Goal: Task Accomplishment & Management: Manage account settings

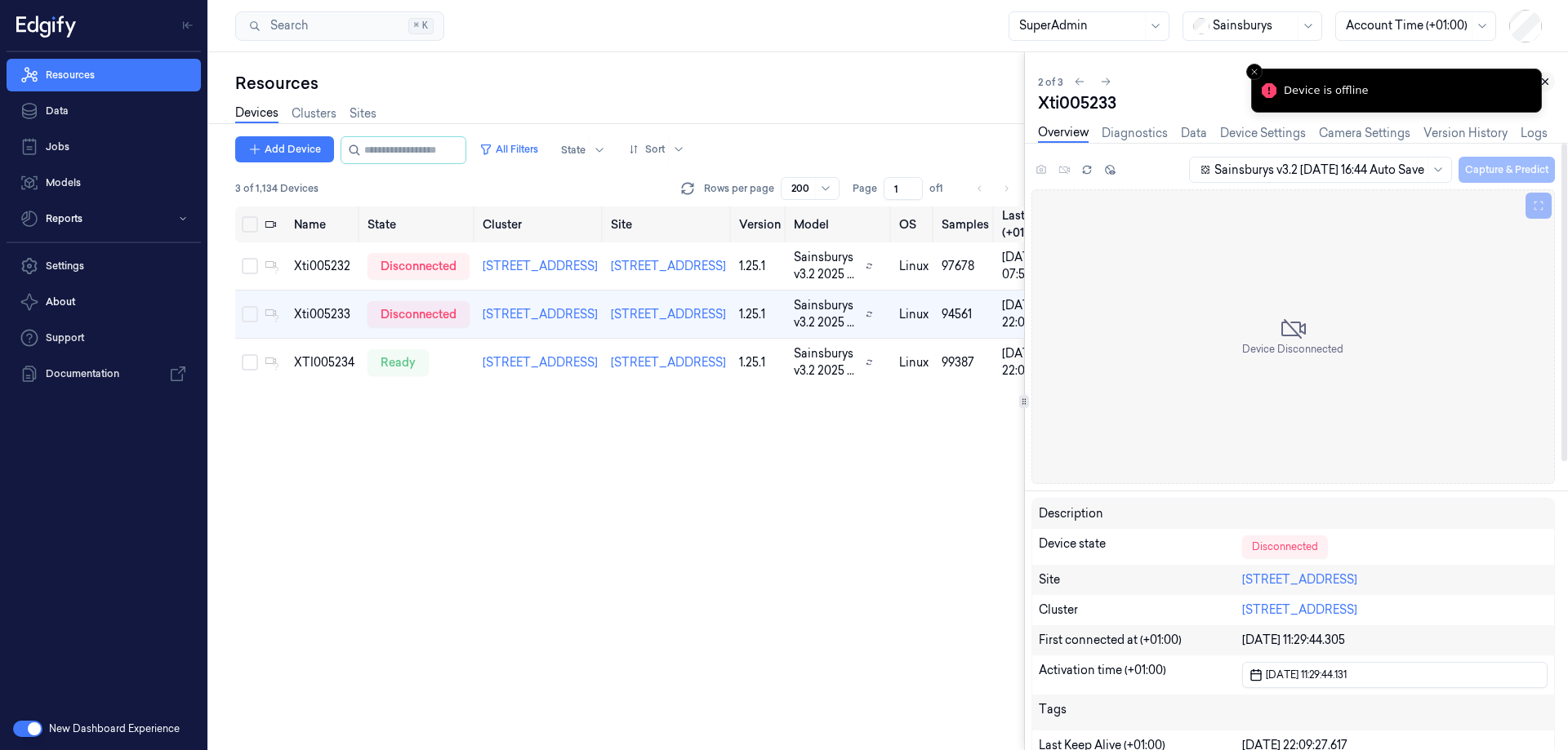
click at [1547, 81] on icon at bounding box center [1545, 81] width 11 height 11
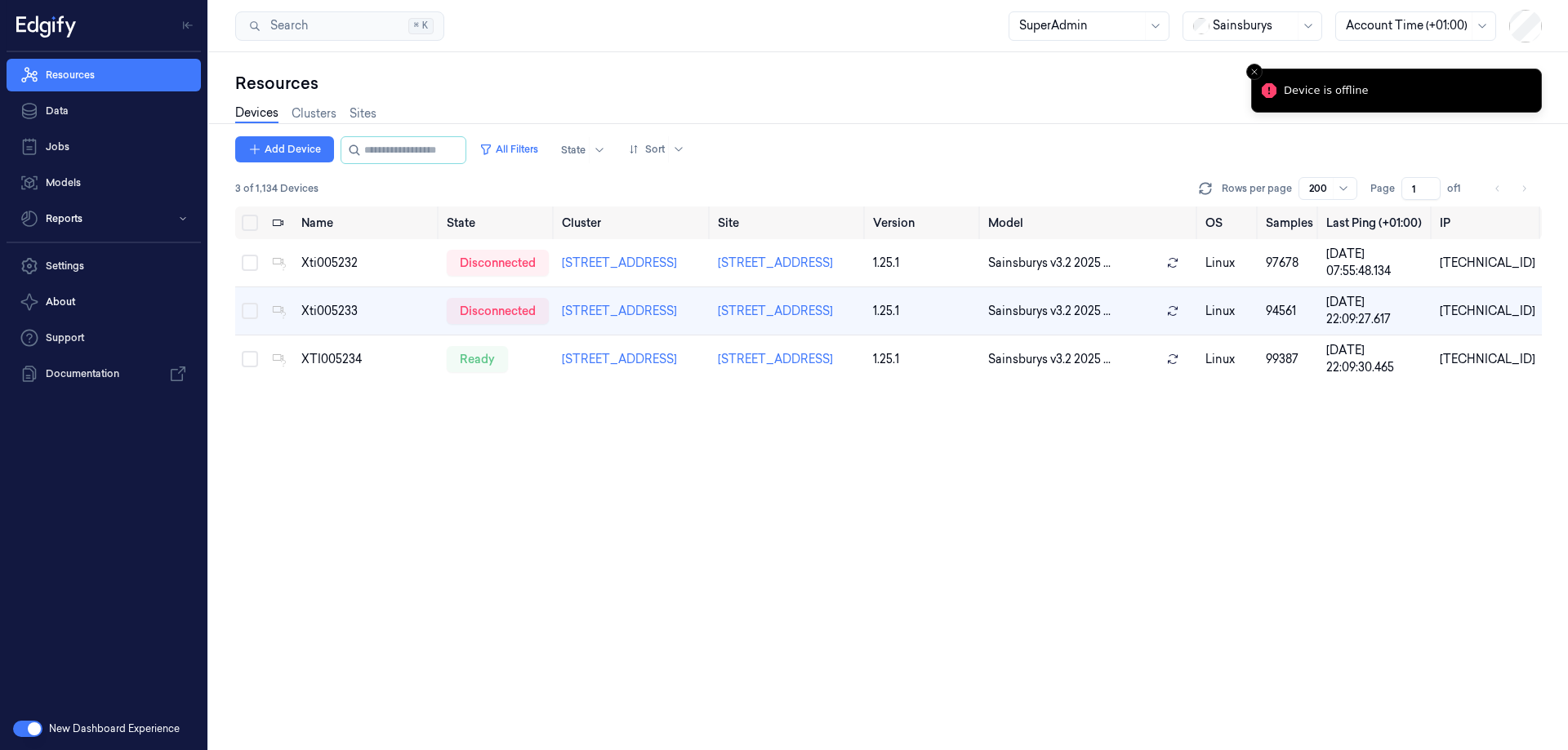
click at [957, 546] on div "Name State Cluster Site Version Model OS Samples Last Ping (+01:00) IP Xti00523…" at bounding box center [889, 478] width 1307 height 544
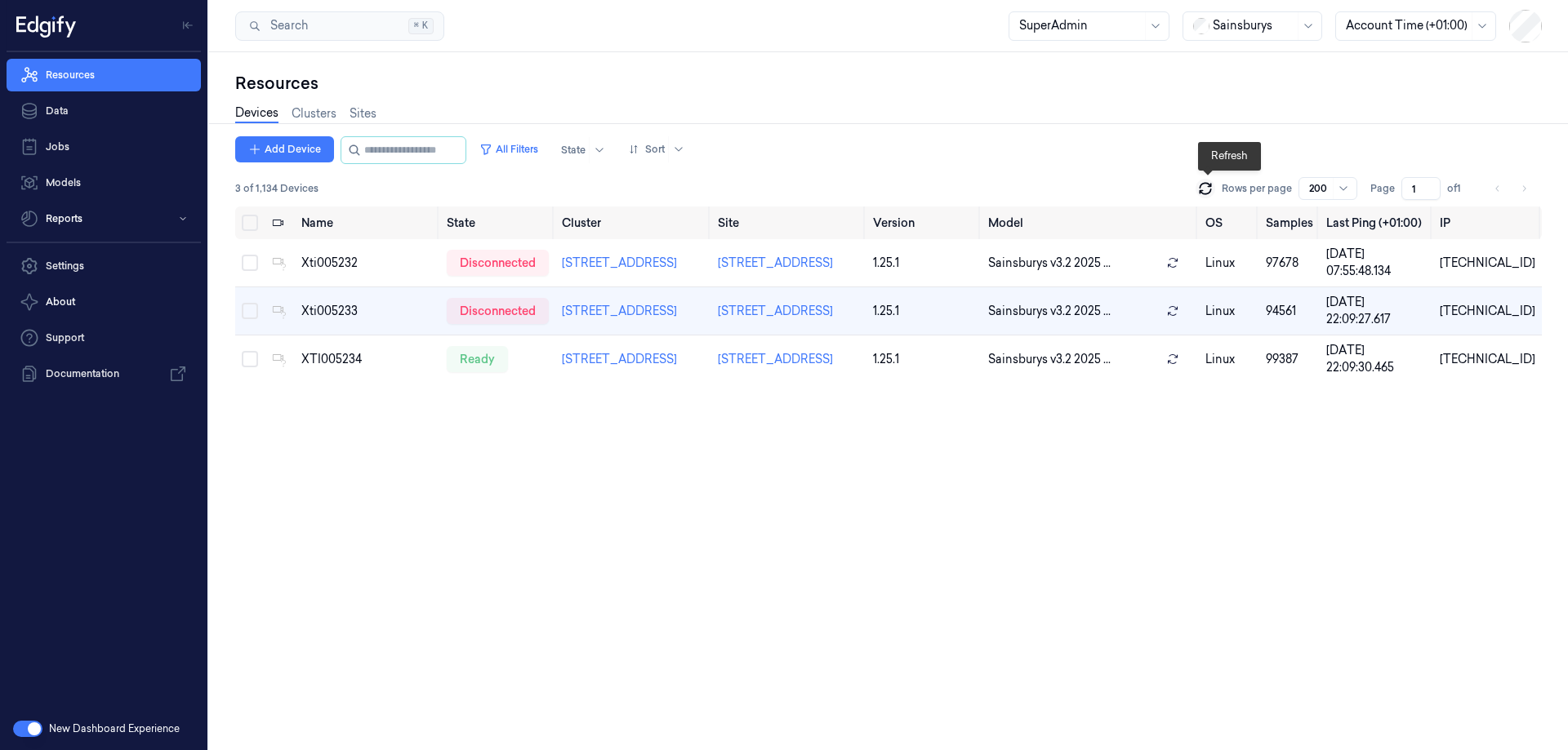
click at [1206, 192] on icon at bounding box center [1205, 189] width 16 height 16
click at [1207, 192] on icon at bounding box center [1205, 189] width 16 height 16
click at [1213, 190] on icon at bounding box center [1205, 189] width 16 height 16
click at [1211, 190] on icon at bounding box center [1205, 192] width 10 height 5
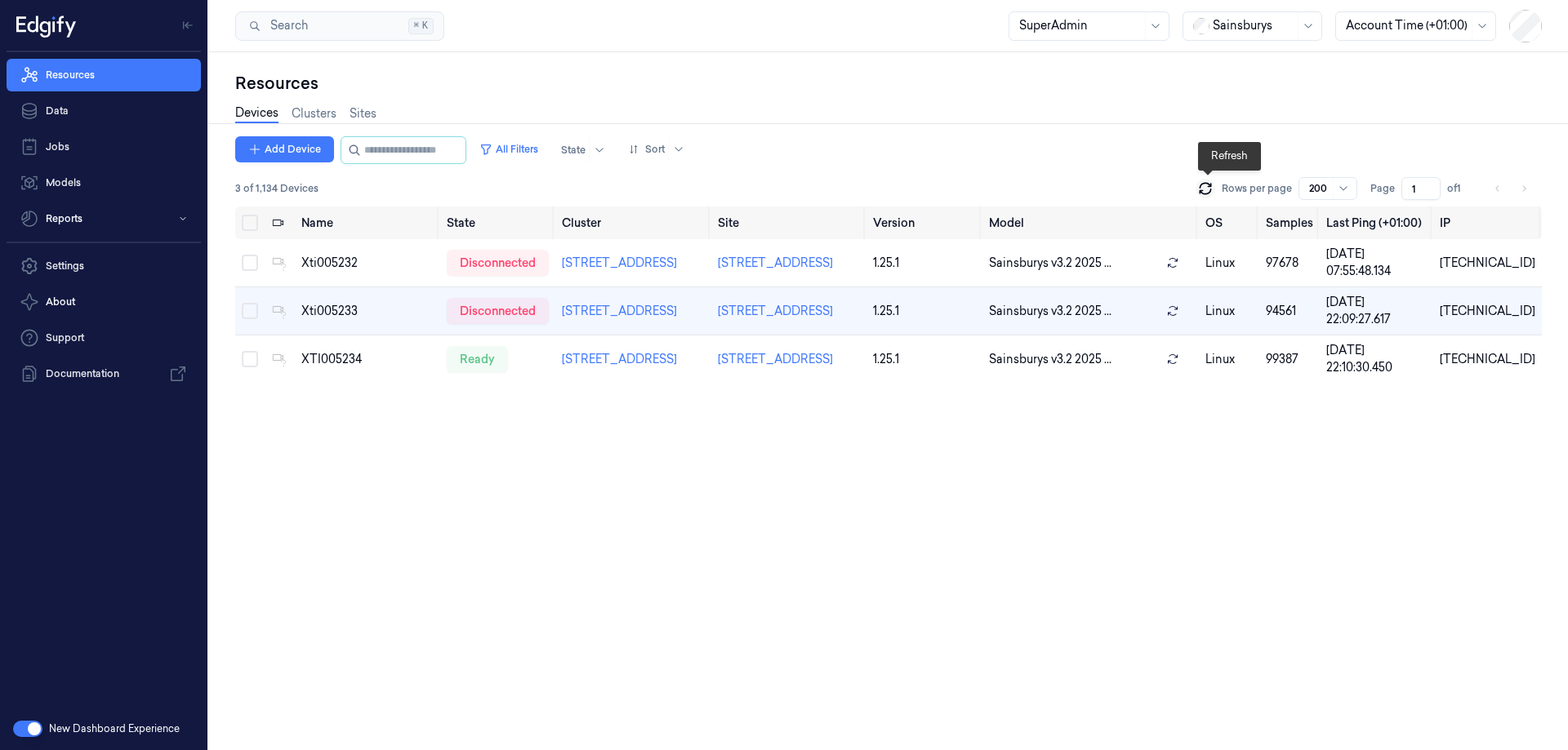
click at [1211, 190] on icon at bounding box center [1205, 192] width 10 height 5
click at [1212, 191] on icon at bounding box center [1205, 189] width 16 height 16
drag, startPoint x: 1526, startPoint y: 311, endPoint x: 1450, endPoint y: 314, distance: 76.1
click at [1450, 314] on td "[TECHNICAL_ID]" at bounding box center [1488, 311] width 109 height 48
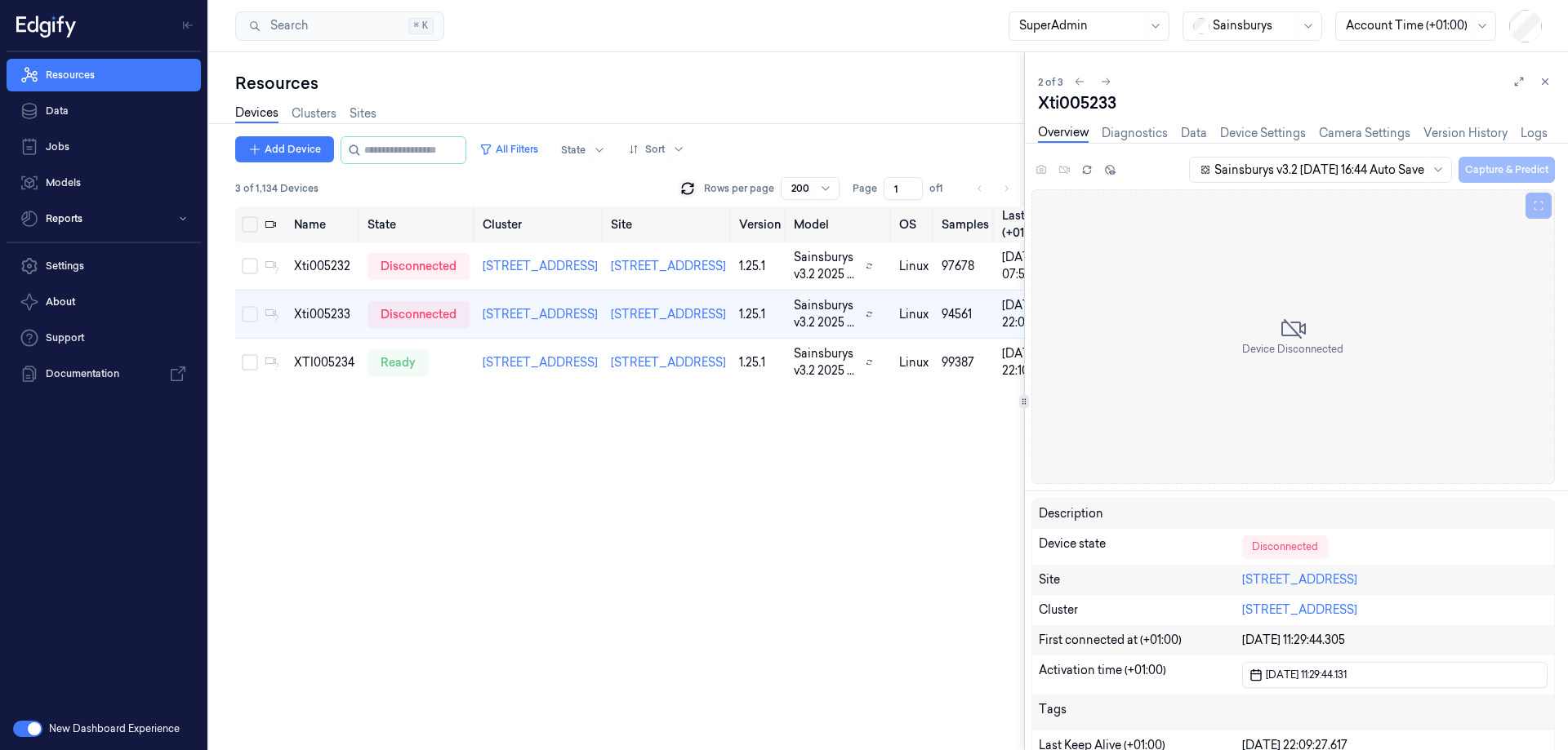
click at [1540, 82] on icon at bounding box center [1545, 81] width 11 height 11
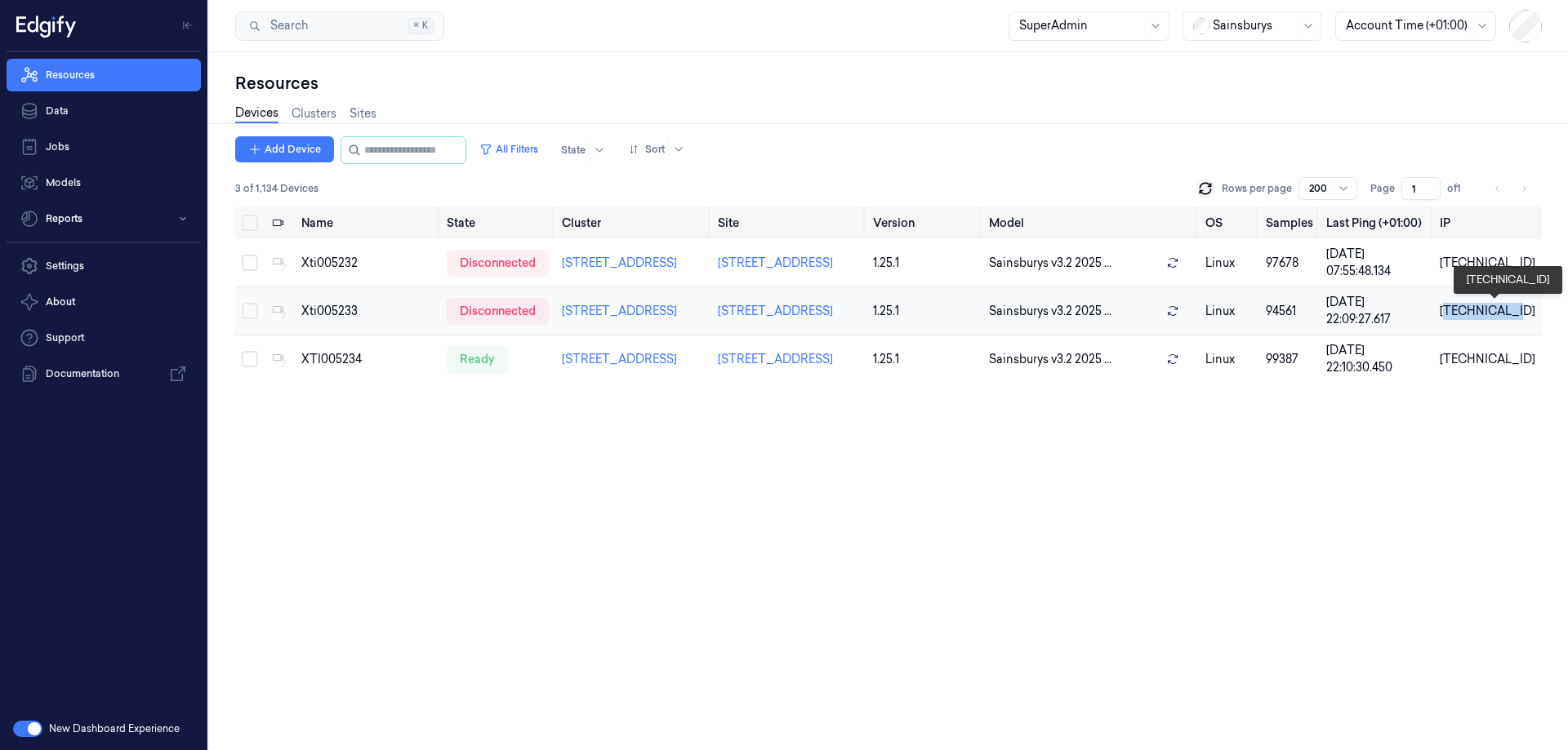
drag, startPoint x: 1534, startPoint y: 313, endPoint x: 1457, endPoint y: 313, distance: 77.0
click at [1457, 313] on div "[TECHNICAL_ID]" at bounding box center [1488, 311] width 95 height 17
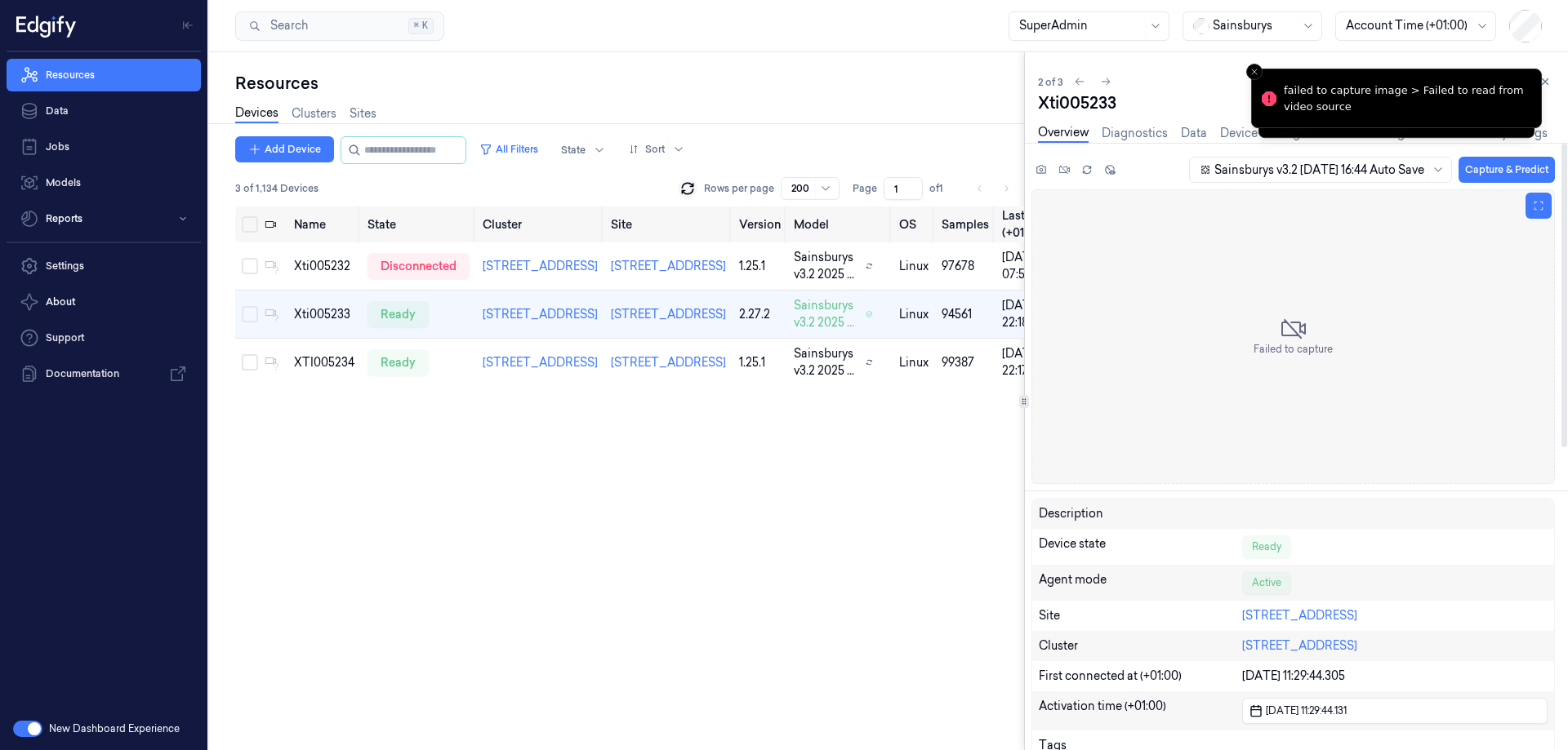
click at [1347, 318] on div "Failed to capture" at bounding box center [1293, 337] width 524 height 295
click at [1346, 318] on div "Failed to capture" at bounding box center [1293, 337] width 524 height 295
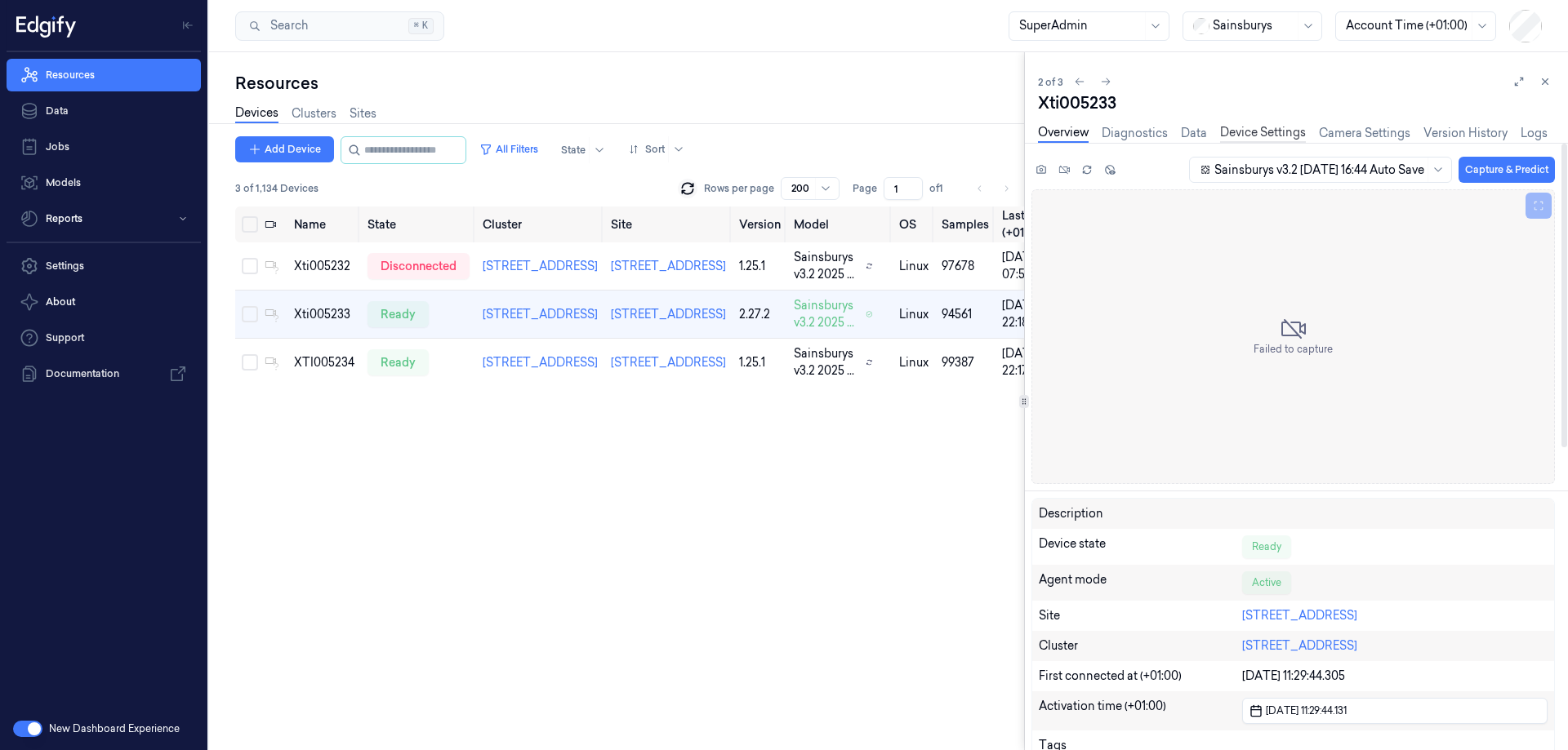
click at [1263, 138] on link "Device Settings" at bounding box center [1263, 133] width 86 height 19
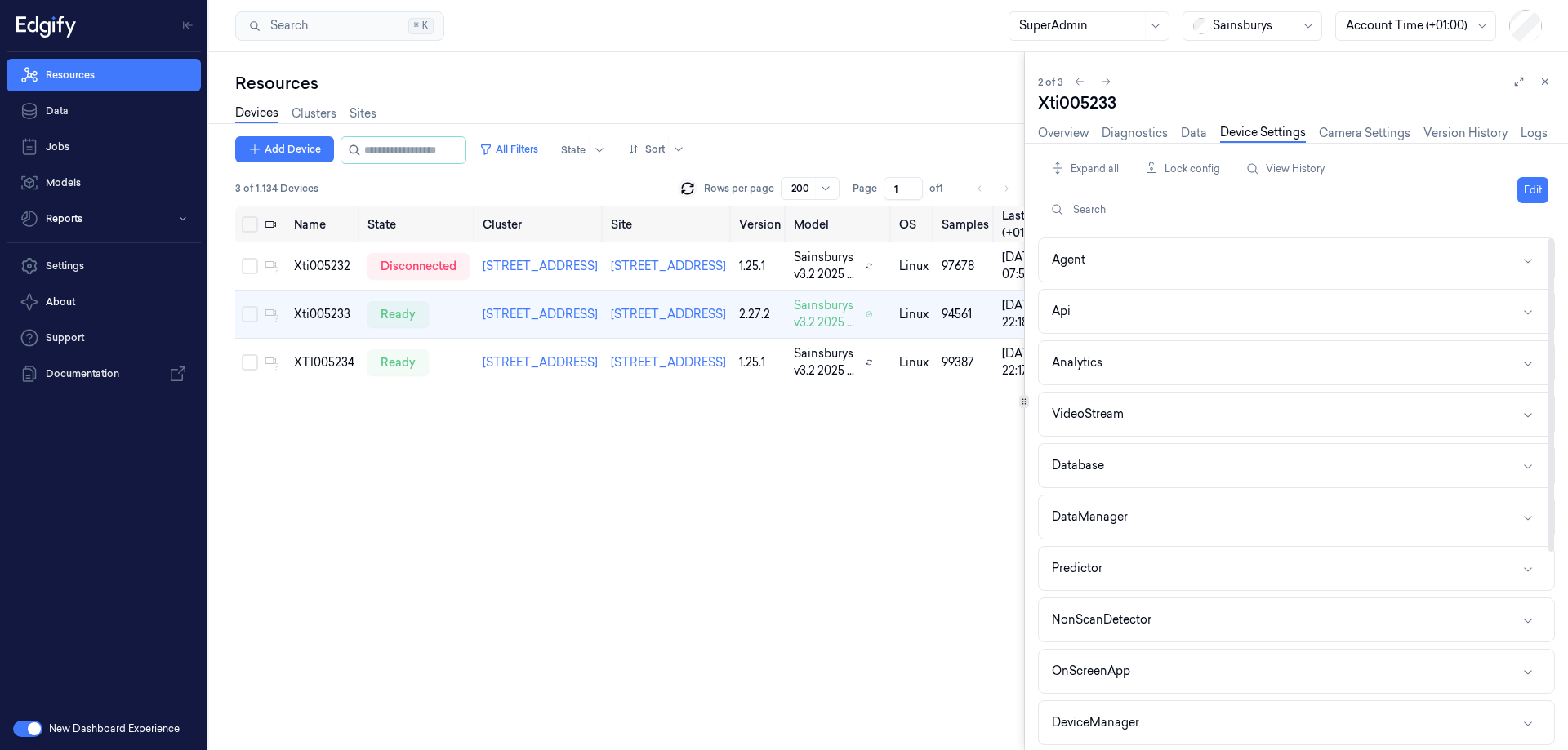
click at [1173, 400] on button "VideoStream" at bounding box center [1296, 414] width 516 height 43
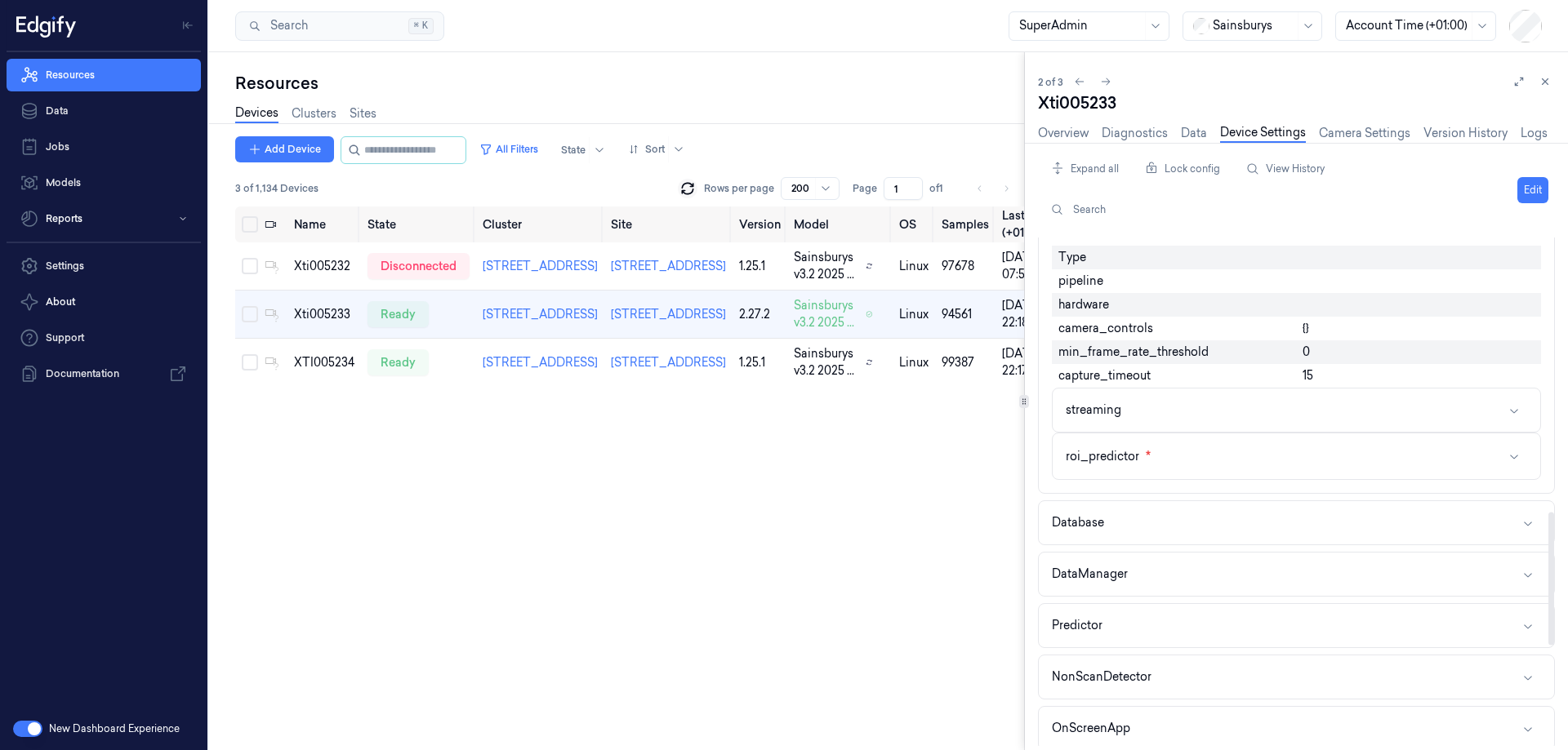
scroll to position [817, 0]
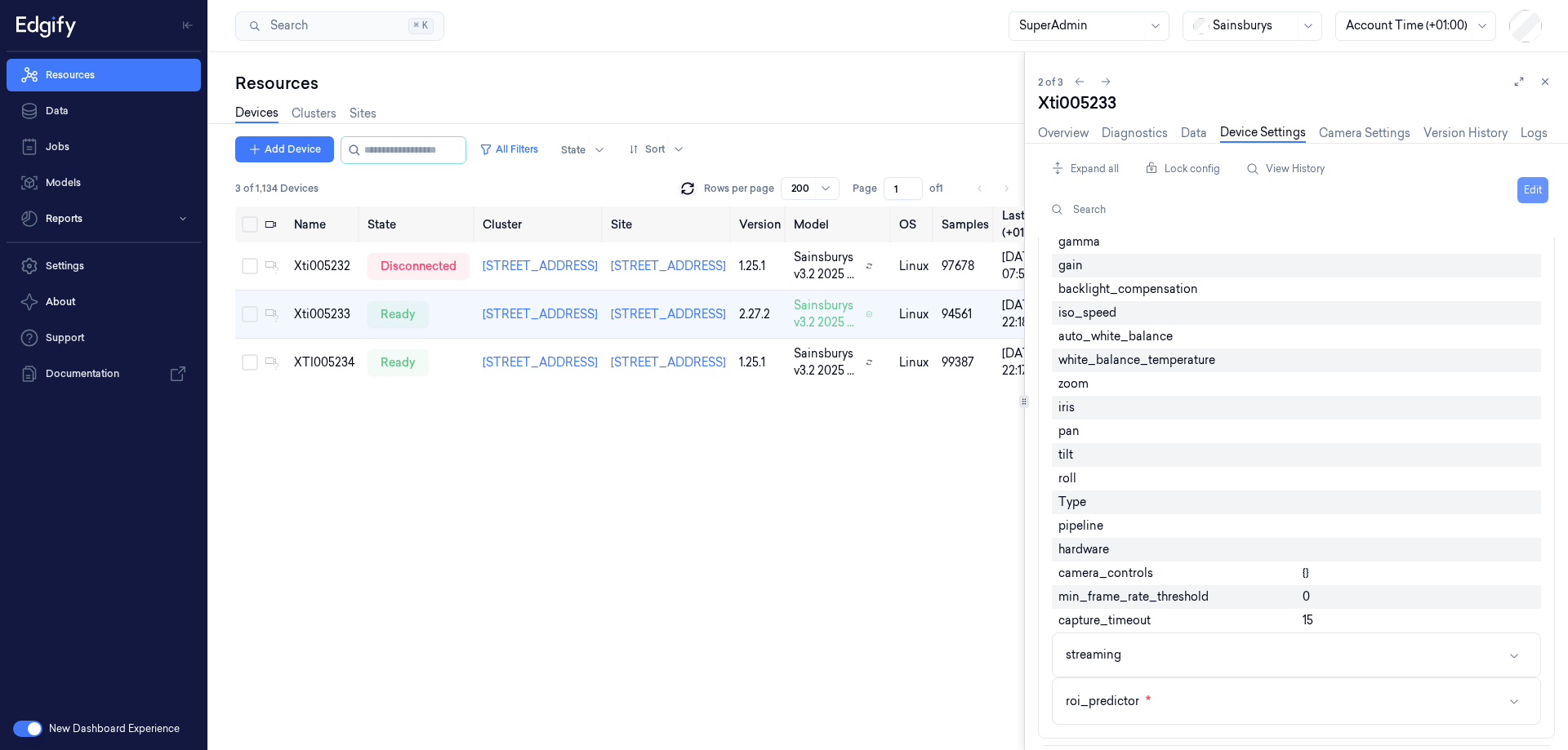
click at [1525, 190] on button "Edit" at bounding box center [1533, 190] width 31 height 26
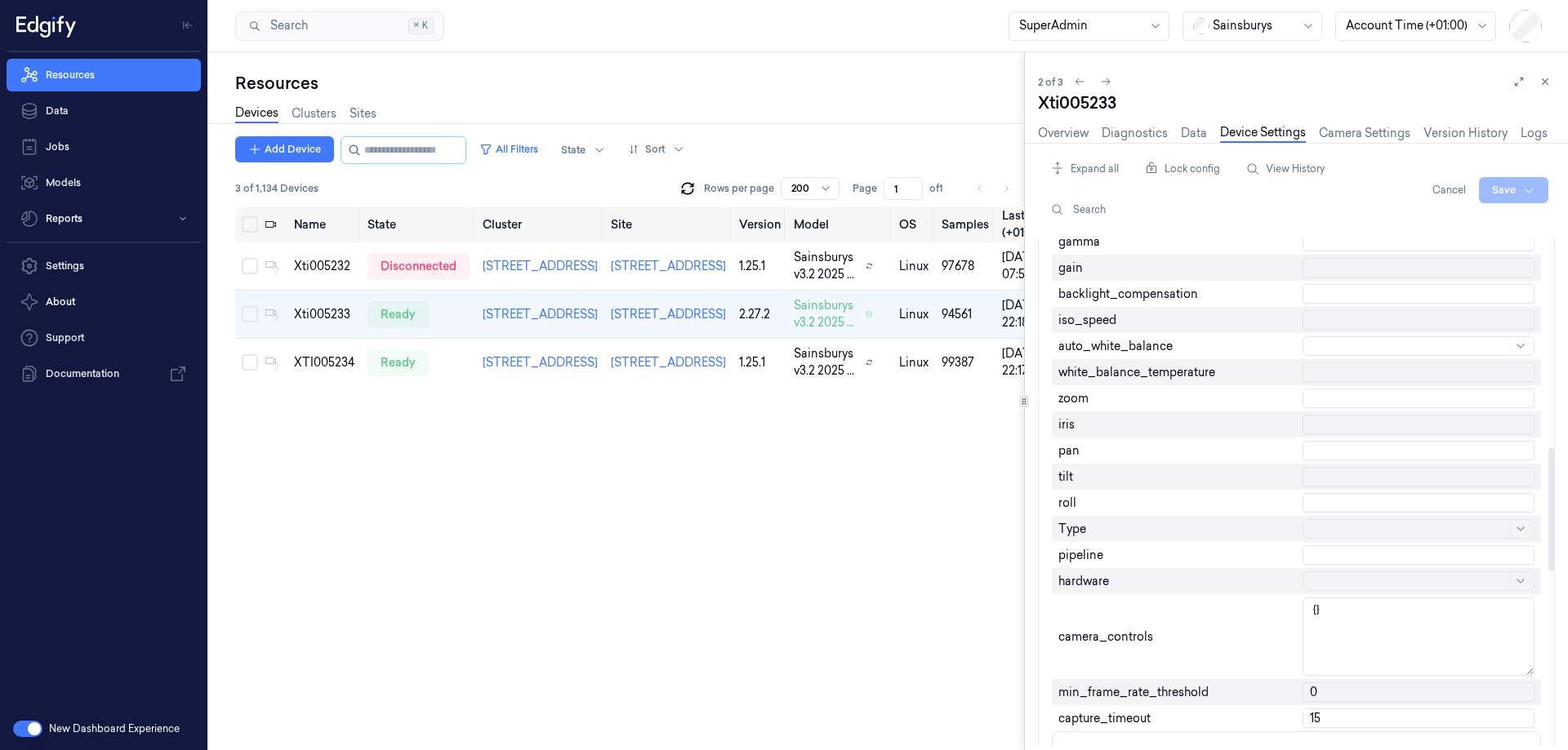
click at [1308, 582] on div at bounding box center [1418, 581] width 232 height 20
click at [1318, 552] on input "text" at bounding box center [1418, 554] width 232 height 20
click at [1321, 529] on div at bounding box center [1411, 529] width 194 height 17
click at [1327, 592] on div "gstreamer" at bounding box center [1341, 596] width 55 height 17
click at [1508, 185] on html "Resources Data Jobs Models Reports Settings About Support Documentation New Das…" at bounding box center [784, 375] width 1568 height 750
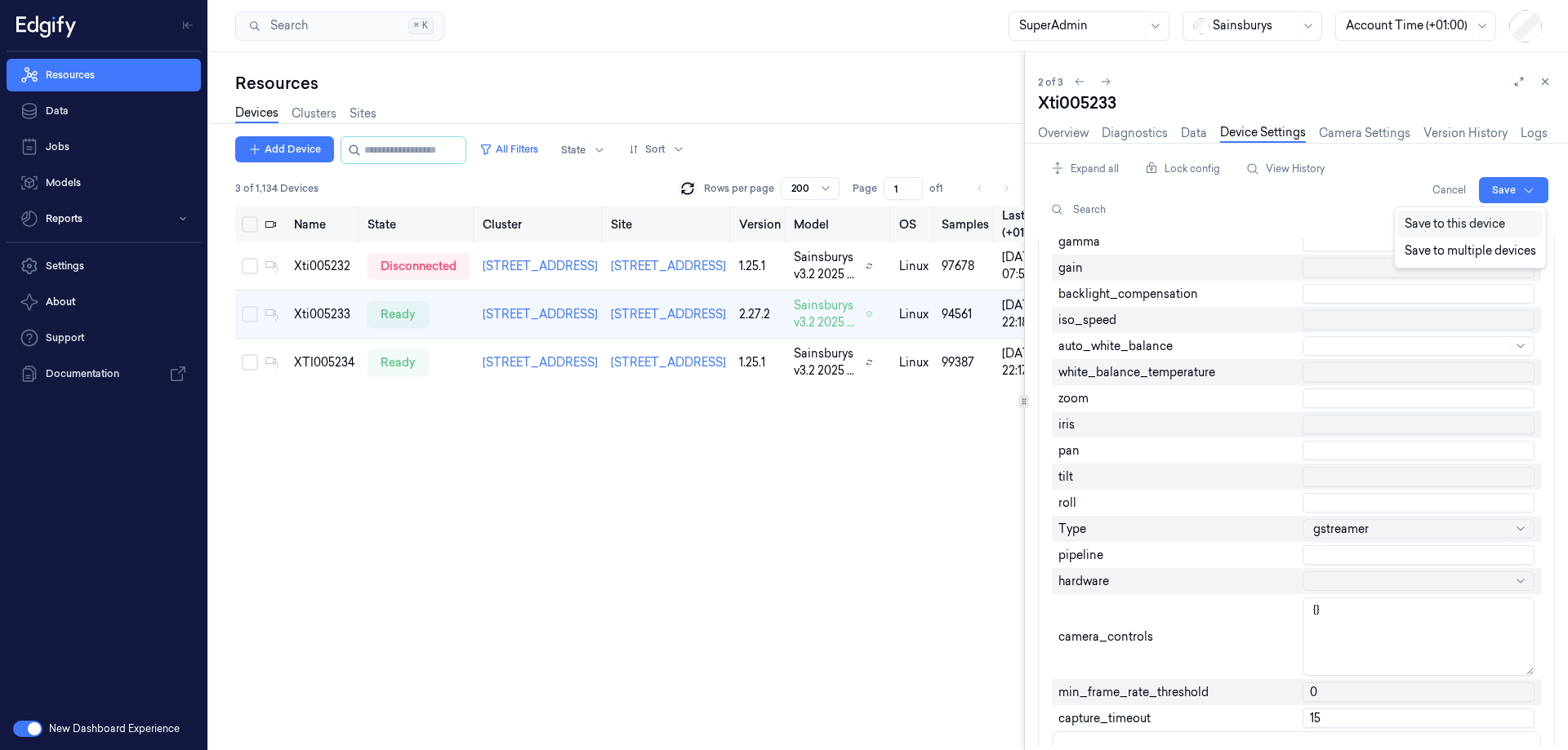
click at [1481, 222] on div "Save to this device" at bounding box center [1470, 223] width 145 height 27
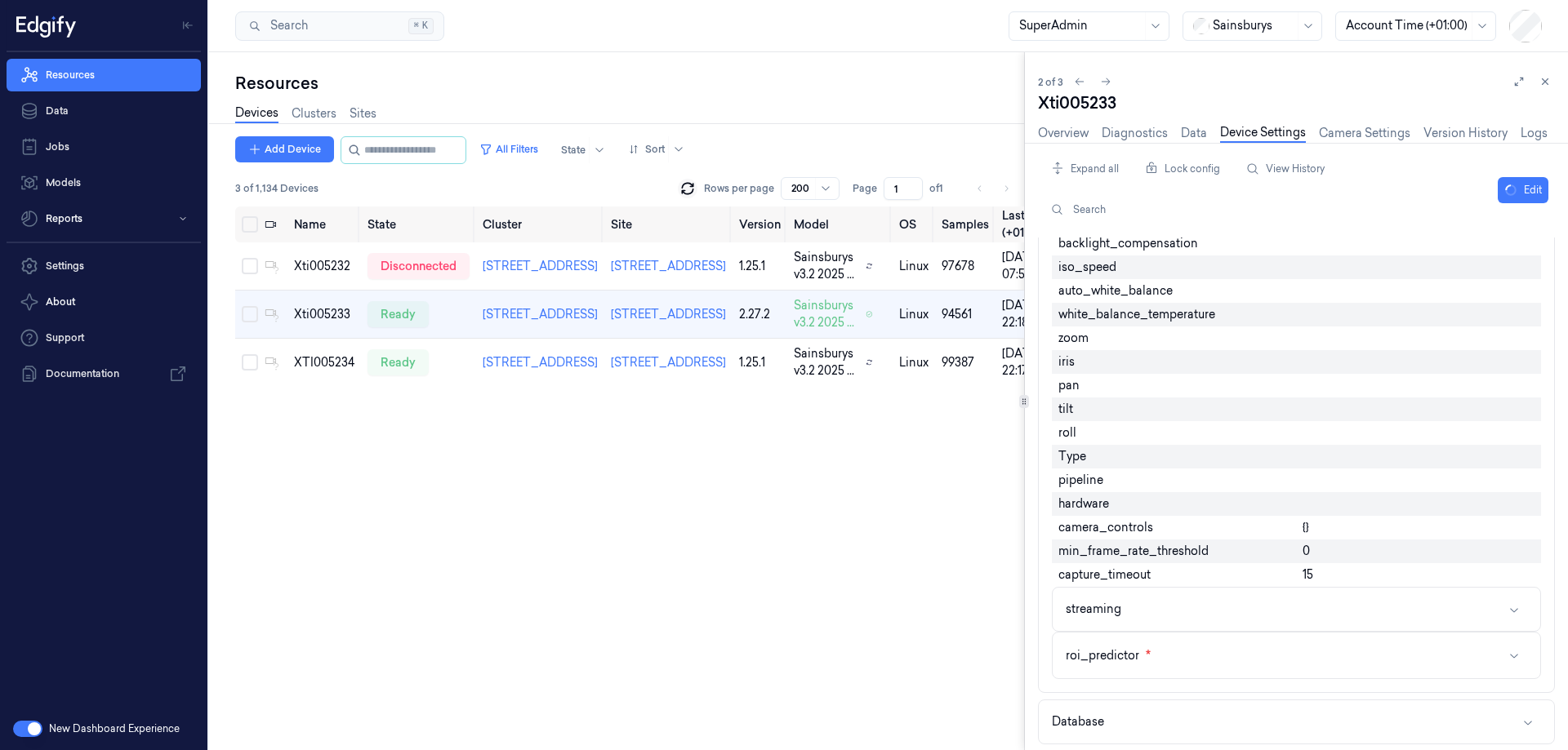
scroll to position [817, 0]
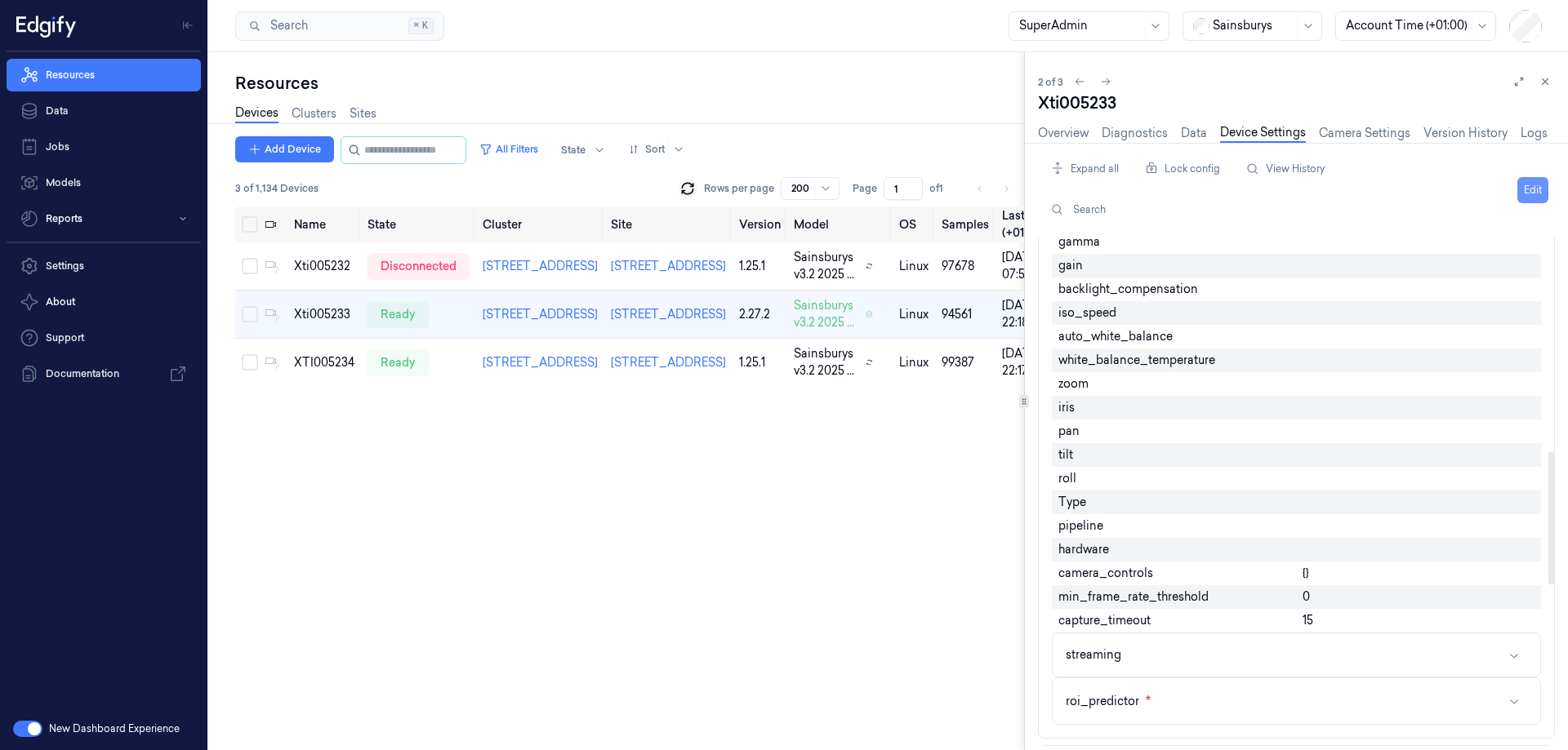
click at [1533, 192] on button "Edit" at bounding box center [1533, 190] width 31 height 26
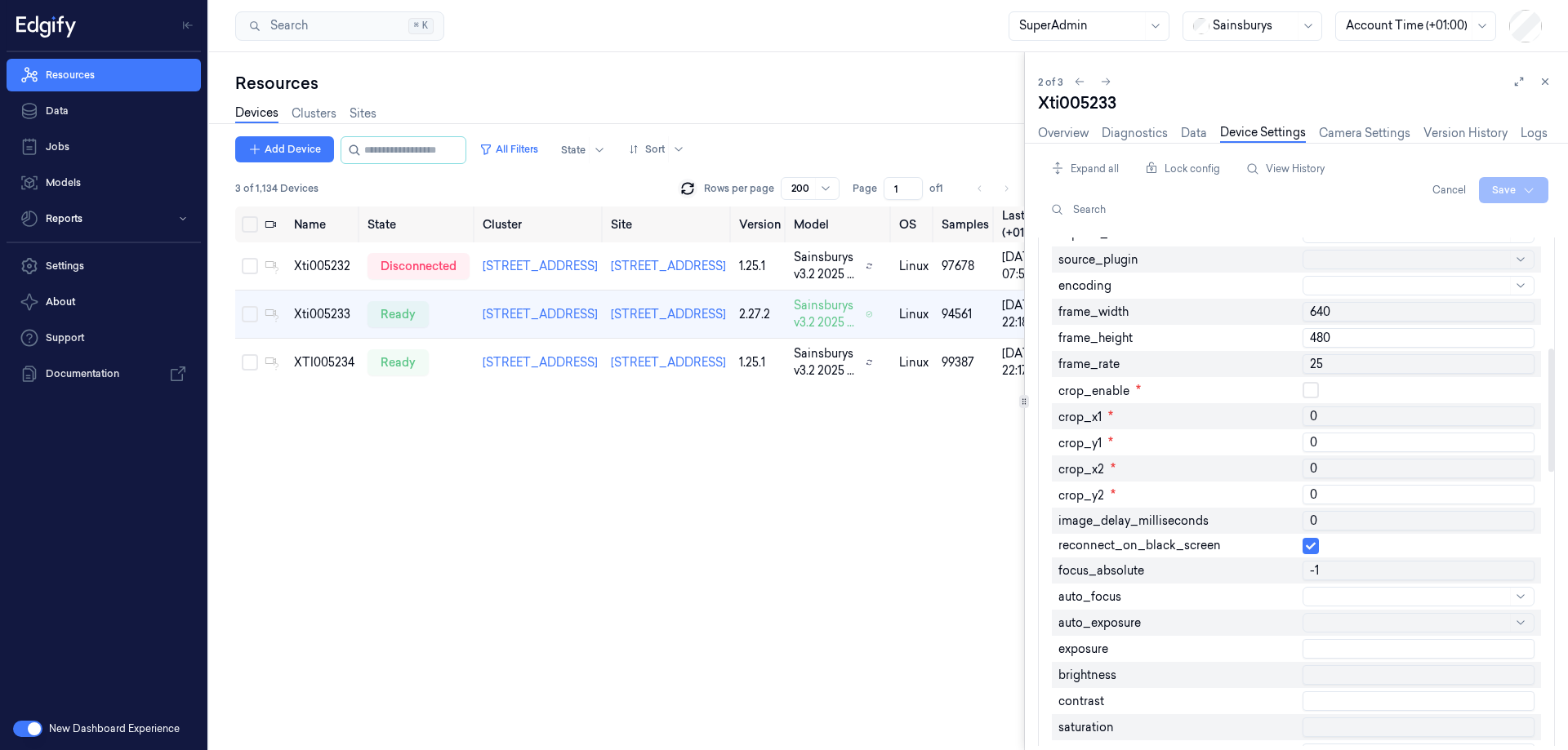
scroll to position [127, 0]
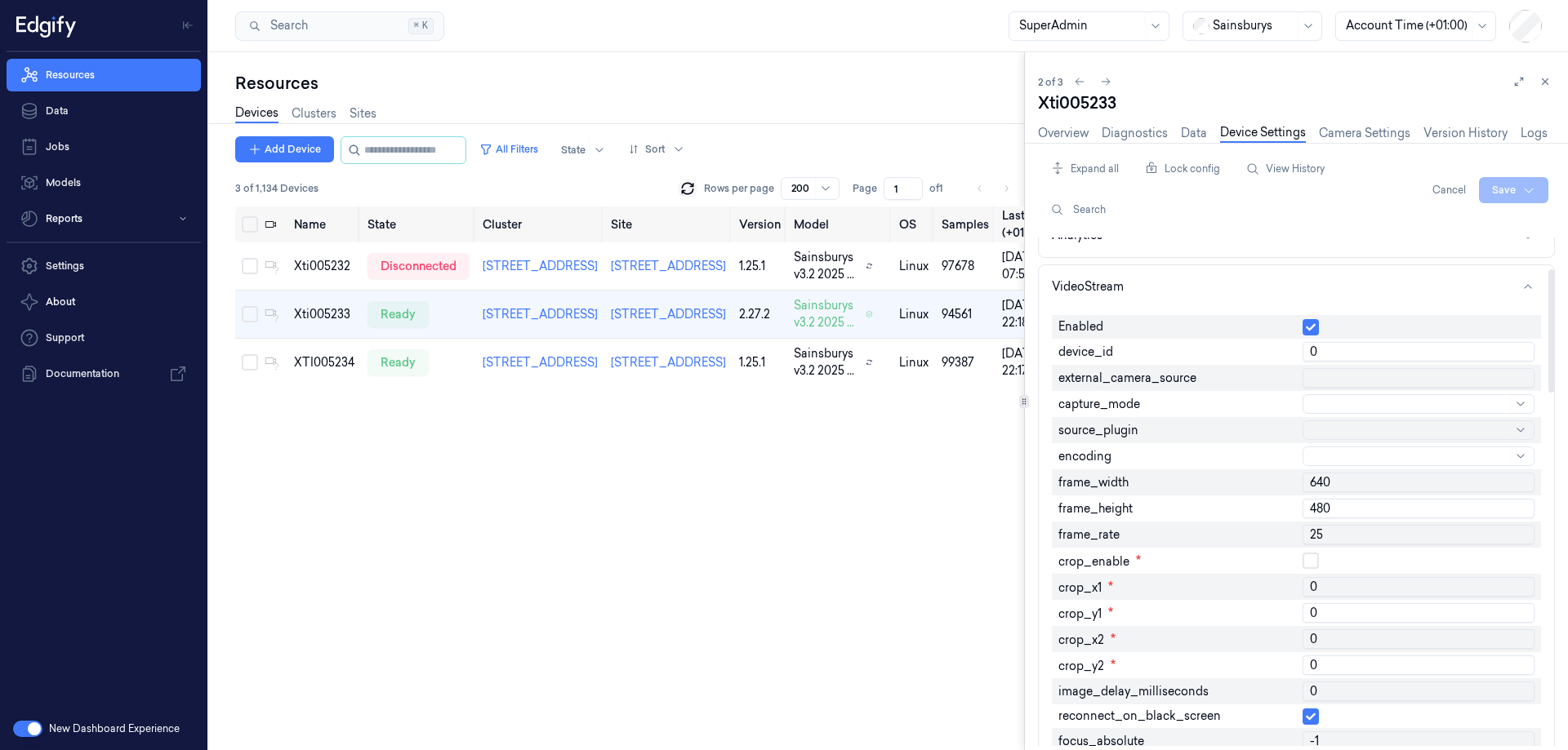
click at [1332, 531] on input "25" at bounding box center [1418, 535] width 232 height 20
click at [1332, 530] on input "25" at bounding box center [1418, 535] width 232 height 20
type input "30"
click at [1342, 406] on div at bounding box center [1411, 405] width 194 height 17
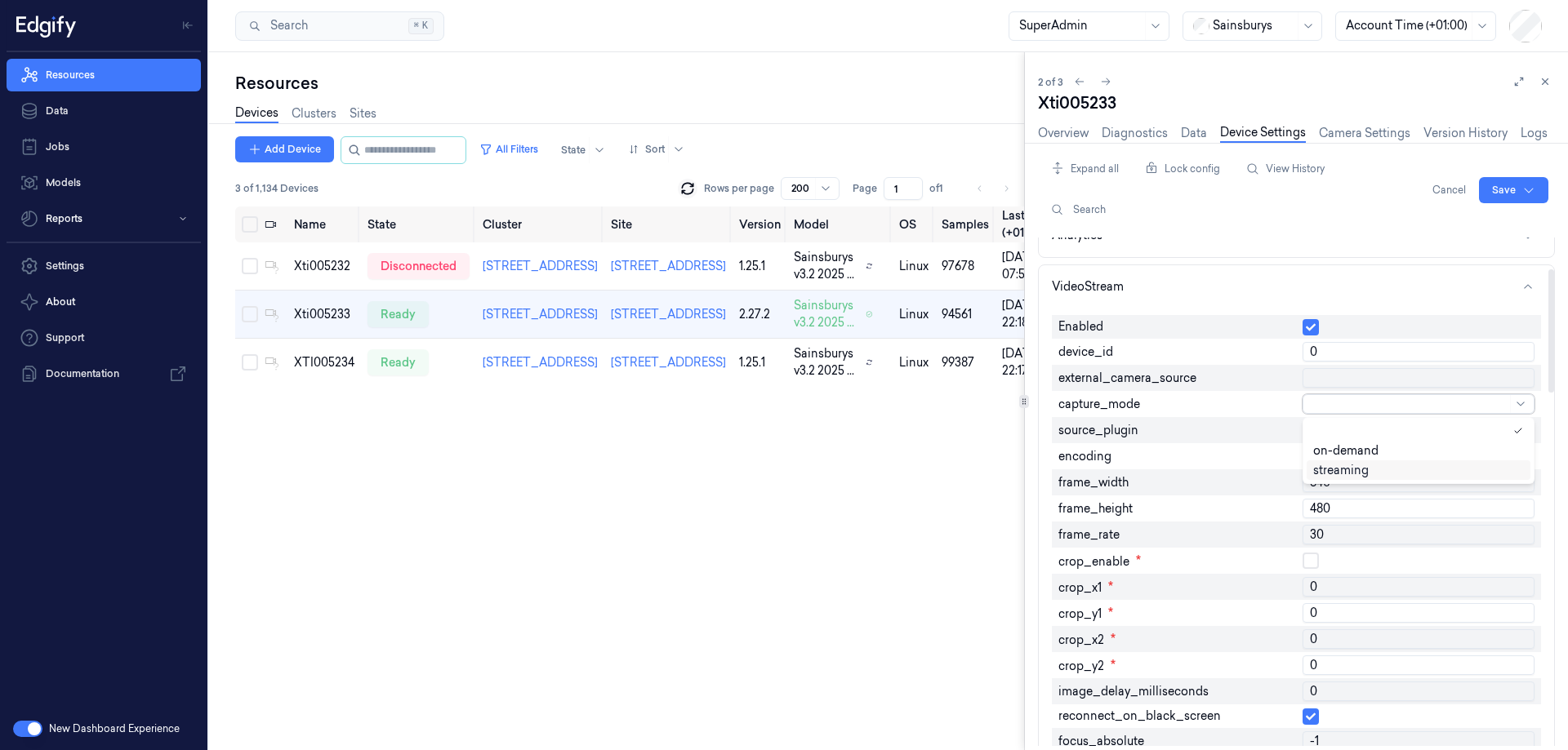
click at [1338, 470] on div "streaming" at bounding box center [1341, 471] width 55 height 17
click at [1489, 192] on html "Resources Data Jobs Models Reports Settings About Support Documentation New Das…" at bounding box center [784, 375] width 1568 height 750
click at [1468, 222] on div "Save to this device" at bounding box center [1470, 223] width 145 height 27
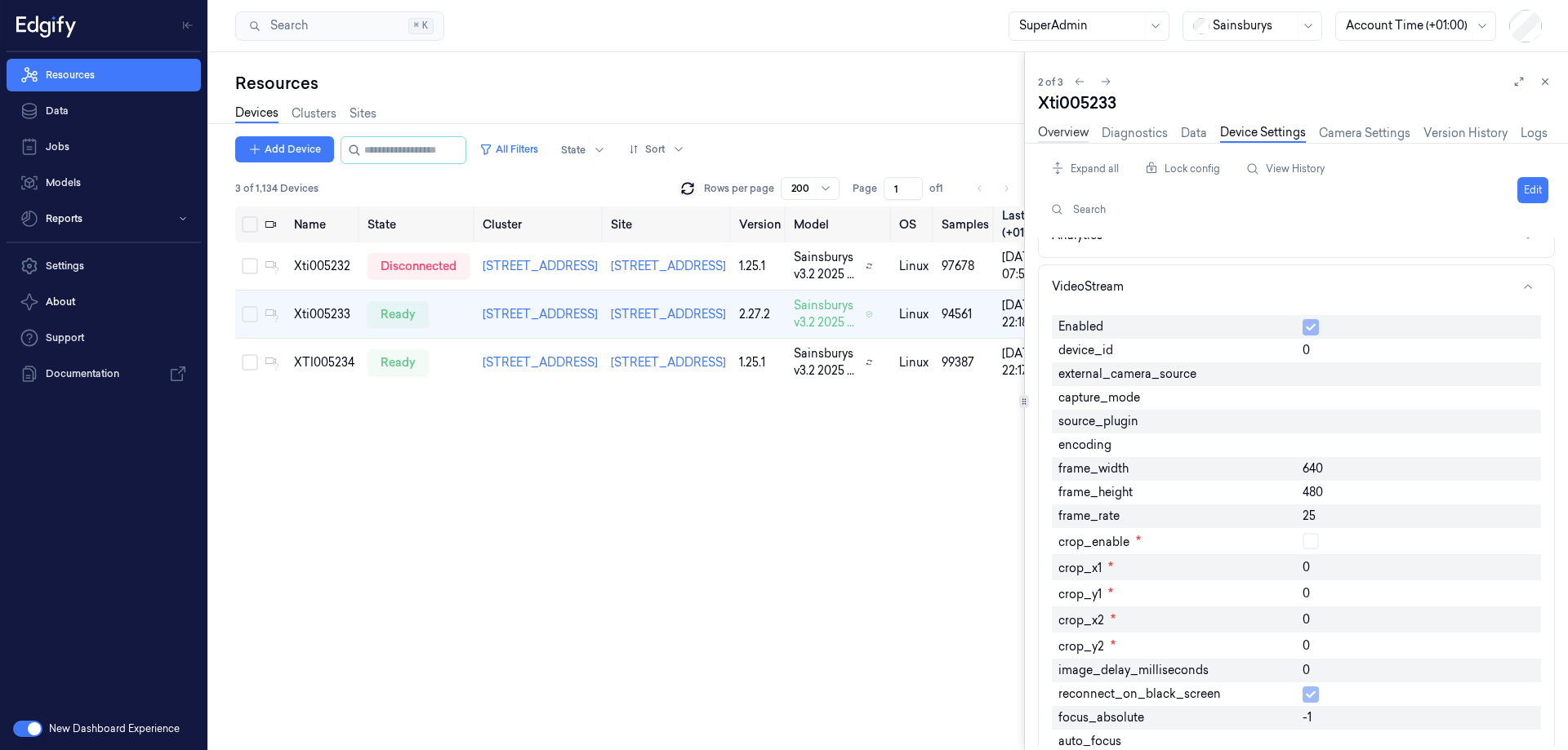
click at [1066, 128] on link "Overview" at bounding box center [1064, 133] width 51 height 19
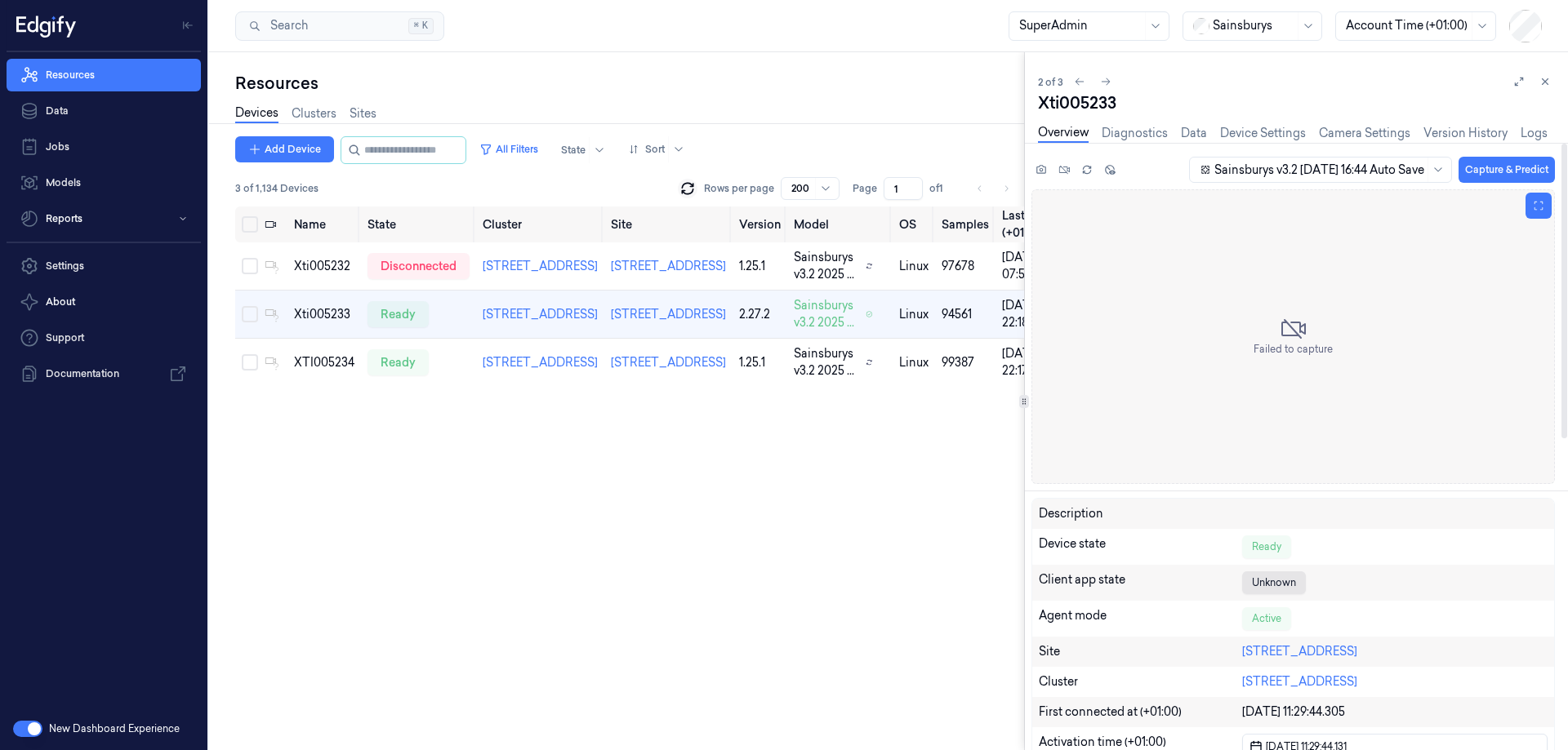
click at [1218, 315] on div "Failed to capture" at bounding box center [1293, 337] width 524 height 295
click at [1218, 315] on div at bounding box center [1293, 337] width 524 height 295
click at [1288, 136] on link "Device Settings" at bounding box center [1263, 133] width 86 height 19
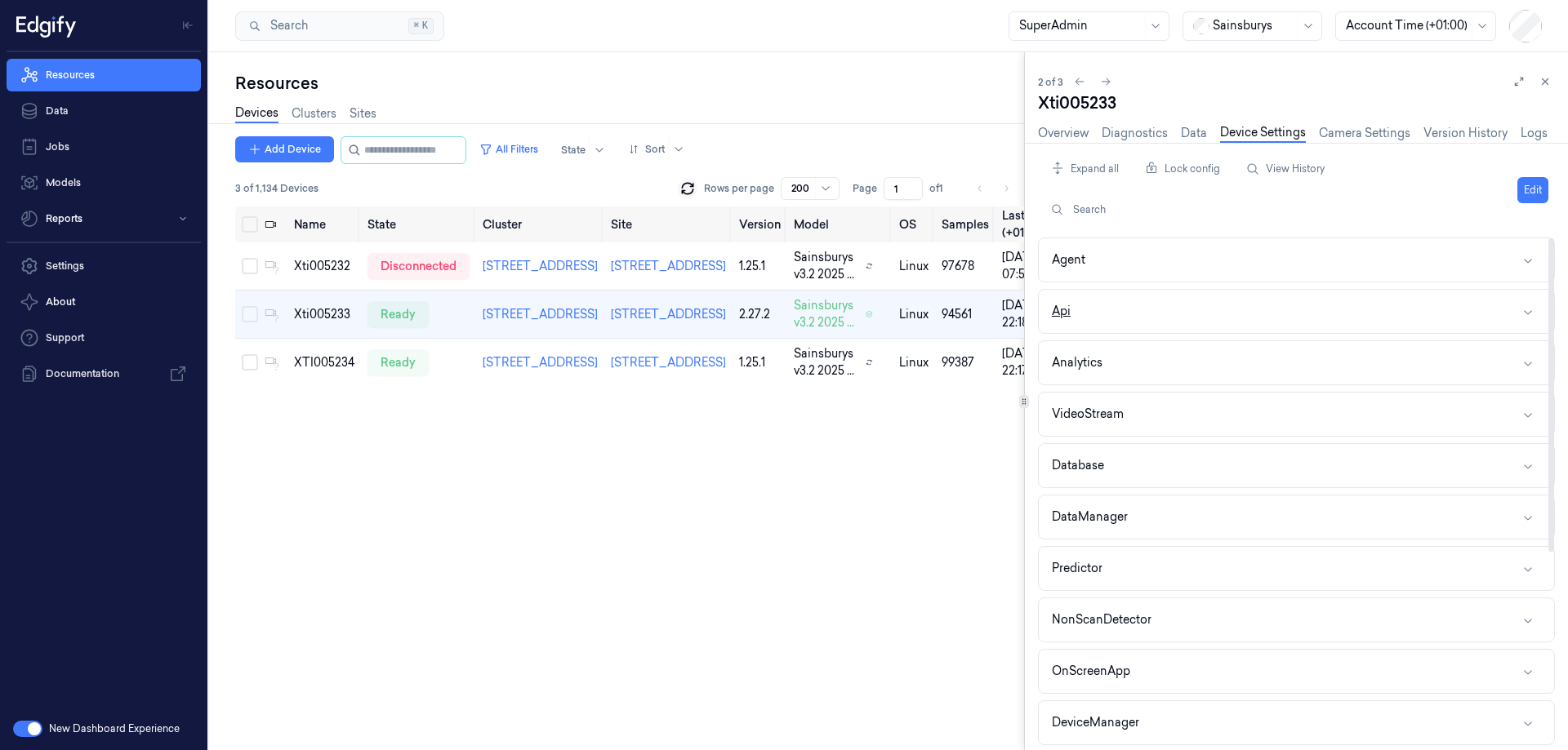
click at [1173, 308] on button "Api" at bounding box center [1296, 311] width 516 height 43
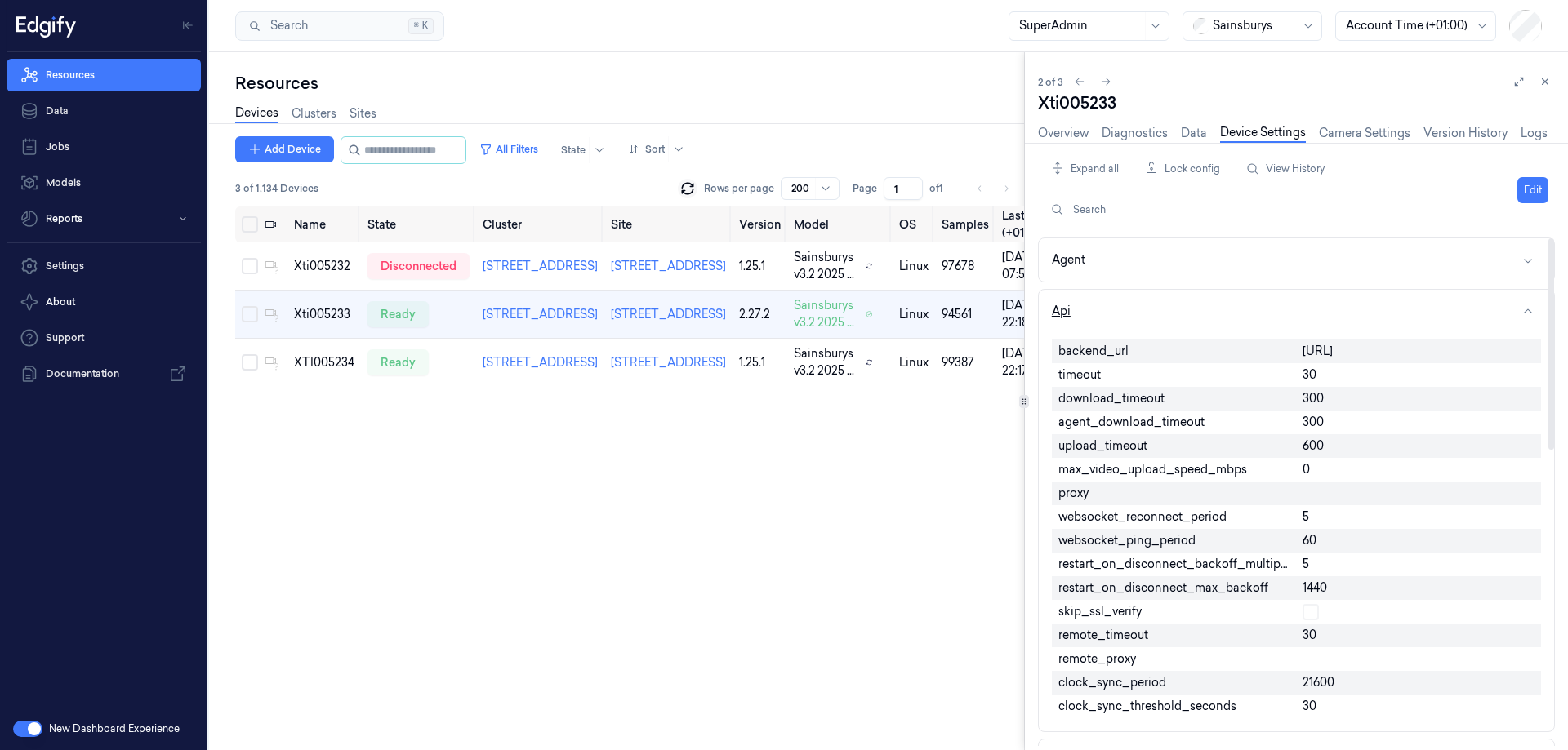
click at [1181, 307] on button "Api" at bounding box center [1296, 311] width 516 height 43
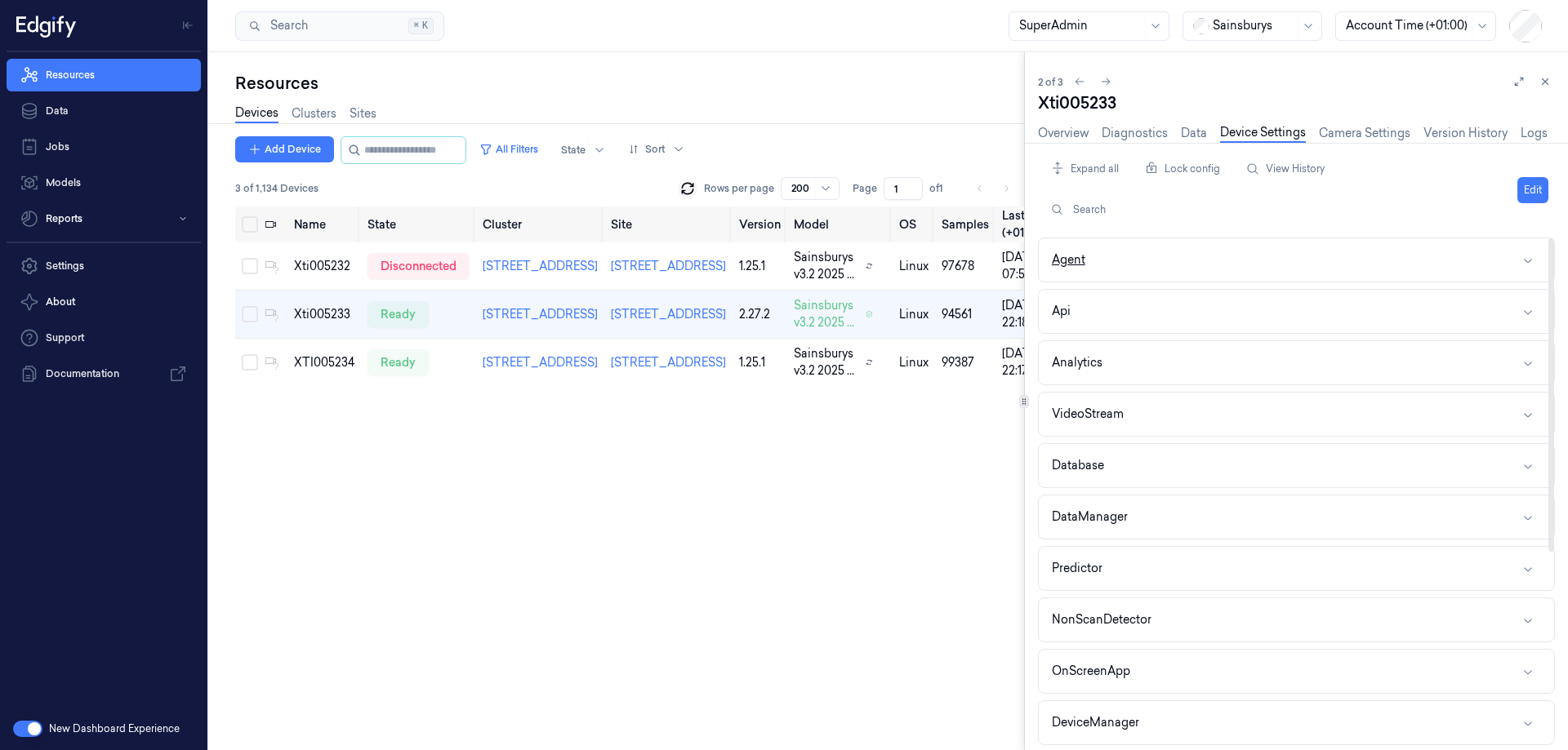
click at [1198, 268] on button "Agent" at bounding box center [1296, 260] width 516 height 43
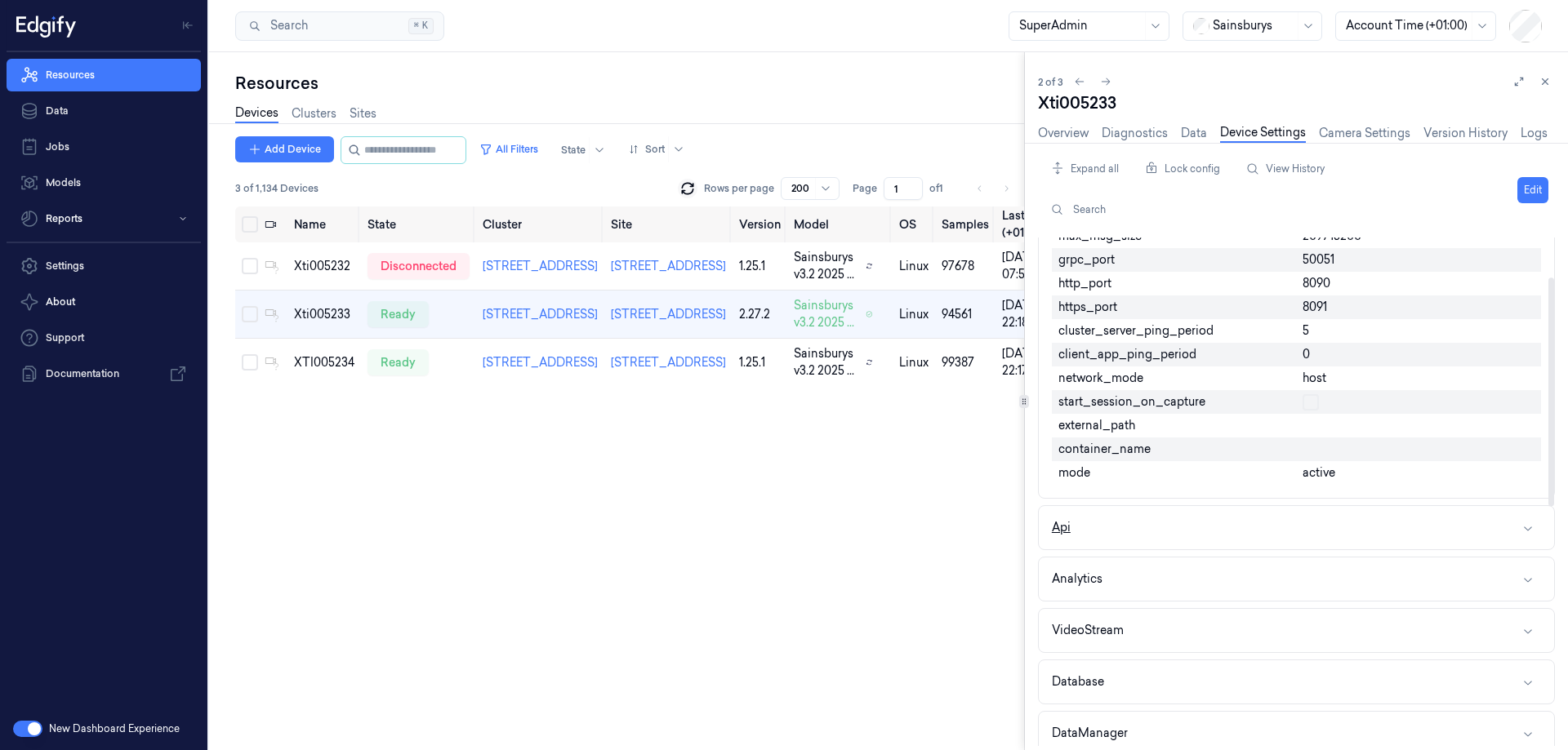
scroll to position [81, 0]
click at [1160, 641] on button "VideoStream" at bounding box center [1296, 637] width 516 height 43
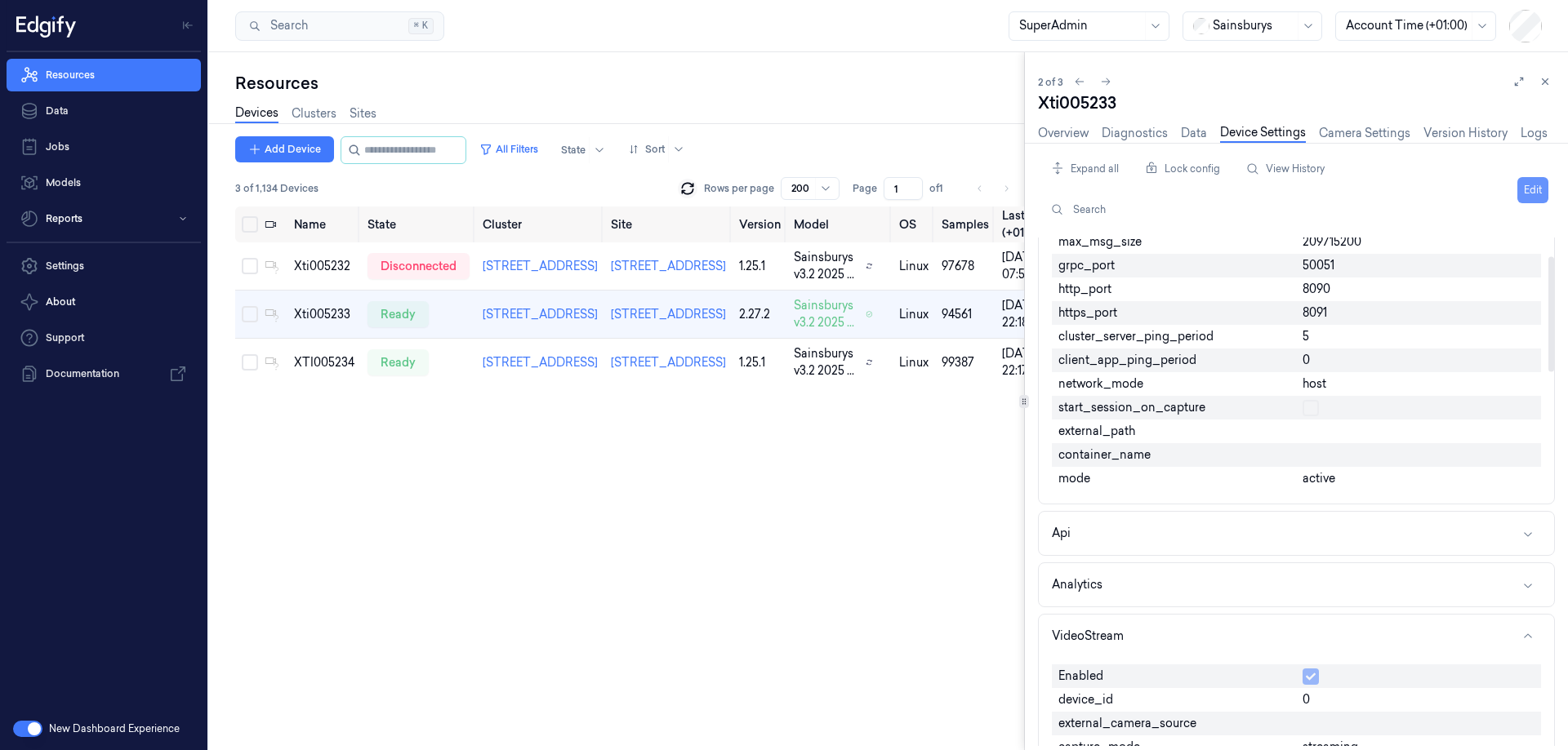
click at [1531, 180] on button "Edit" at bounding box center [1533, 190] width 31 height 26
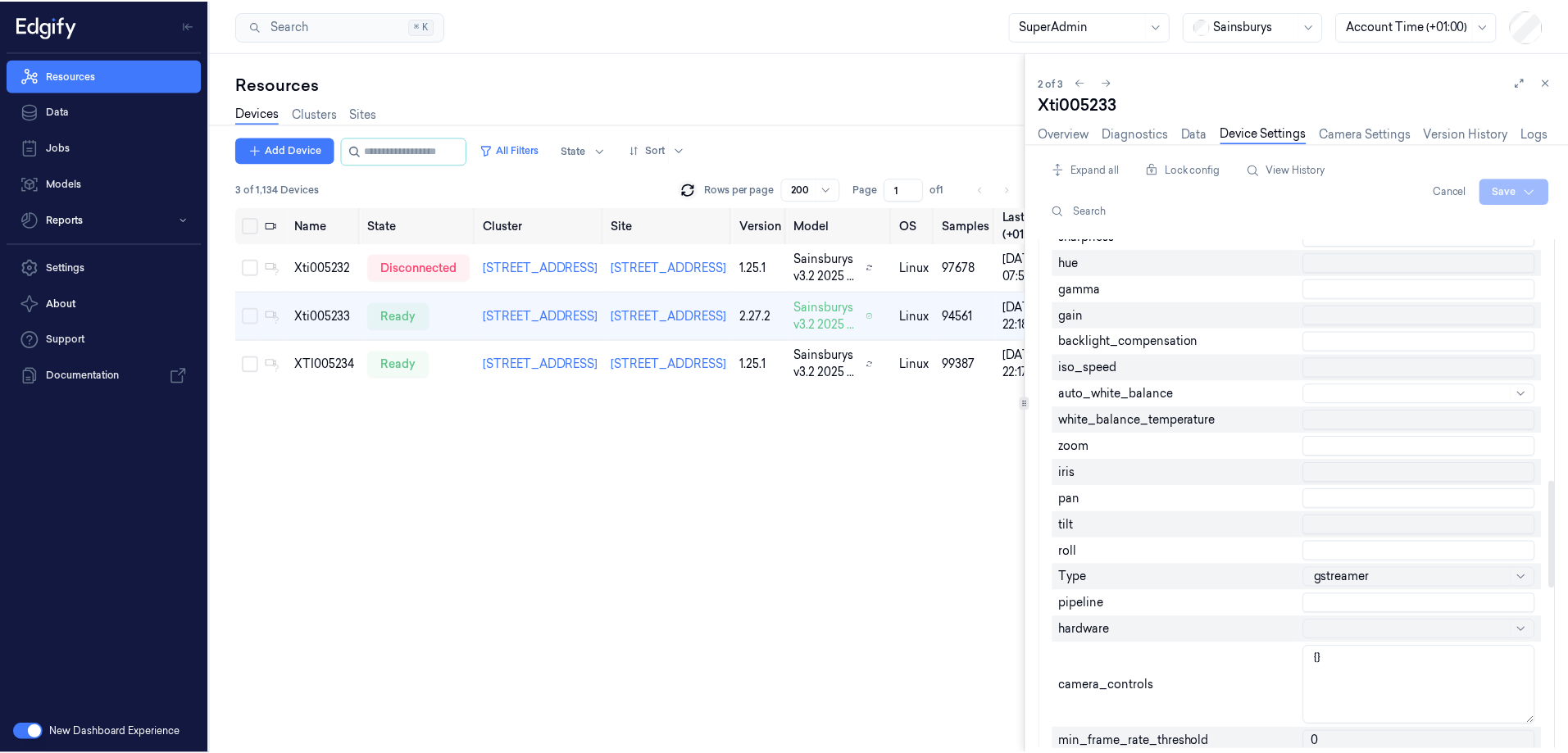
scroll to position [16, 0]
click at [1348, 627] on body "Resources Data Jobs Models Reports Settings About Support Documentation New Das…" at bounding box center [784, 376] width 1568 height 753
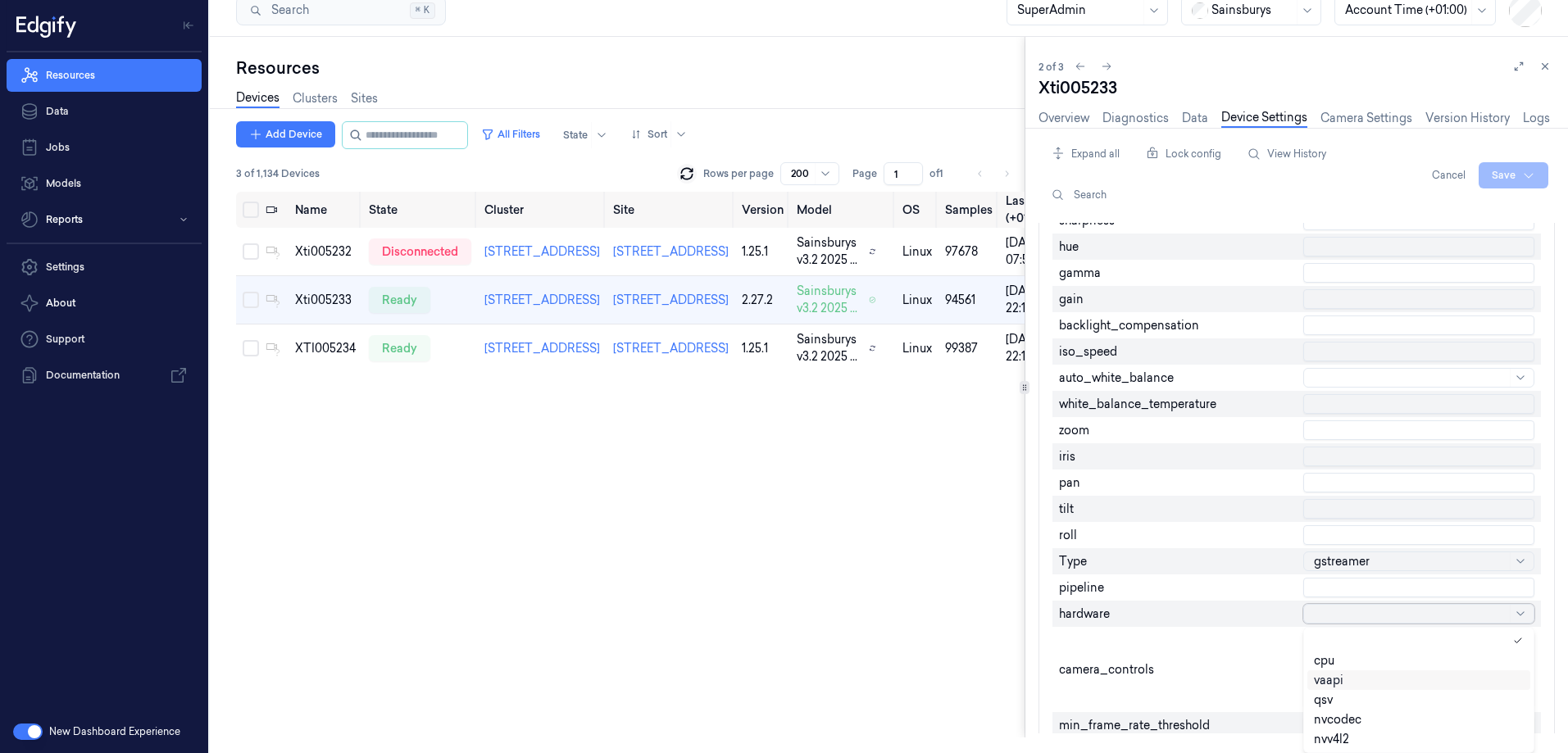
click at [1334, 679] on div "vaapi" at bounding box center [1329, 681] width 30 height 17
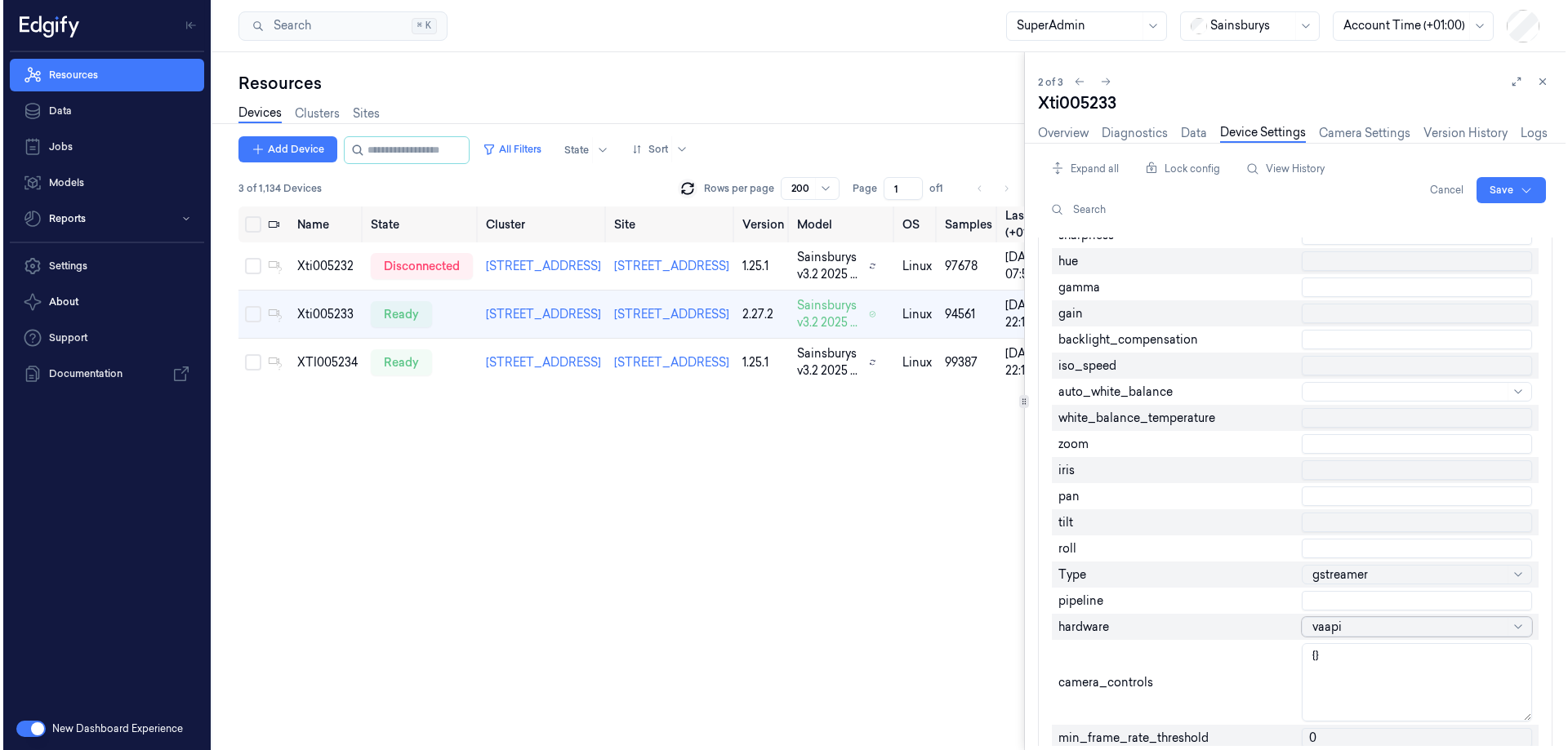
scroll to position [0, 0]
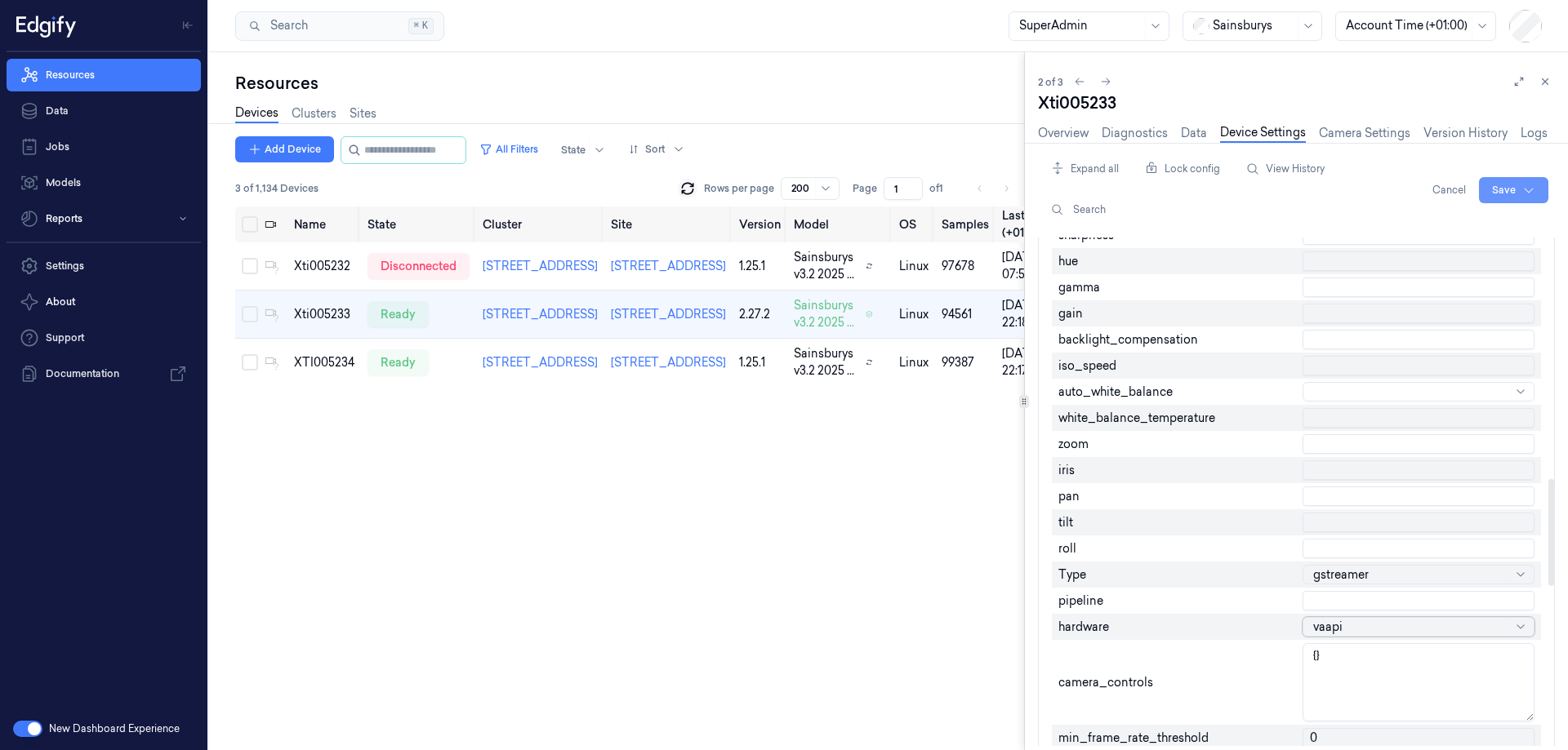
click at [1494, 181] on html "Resources Data Jobs Models Reports Settings About Support Documentation New Das…" at bounding box center [784, 375] width 1568 height 750
click at [1462, 225] on div "Save to this device" at bounding box center [1470, 223] width 145 height 27
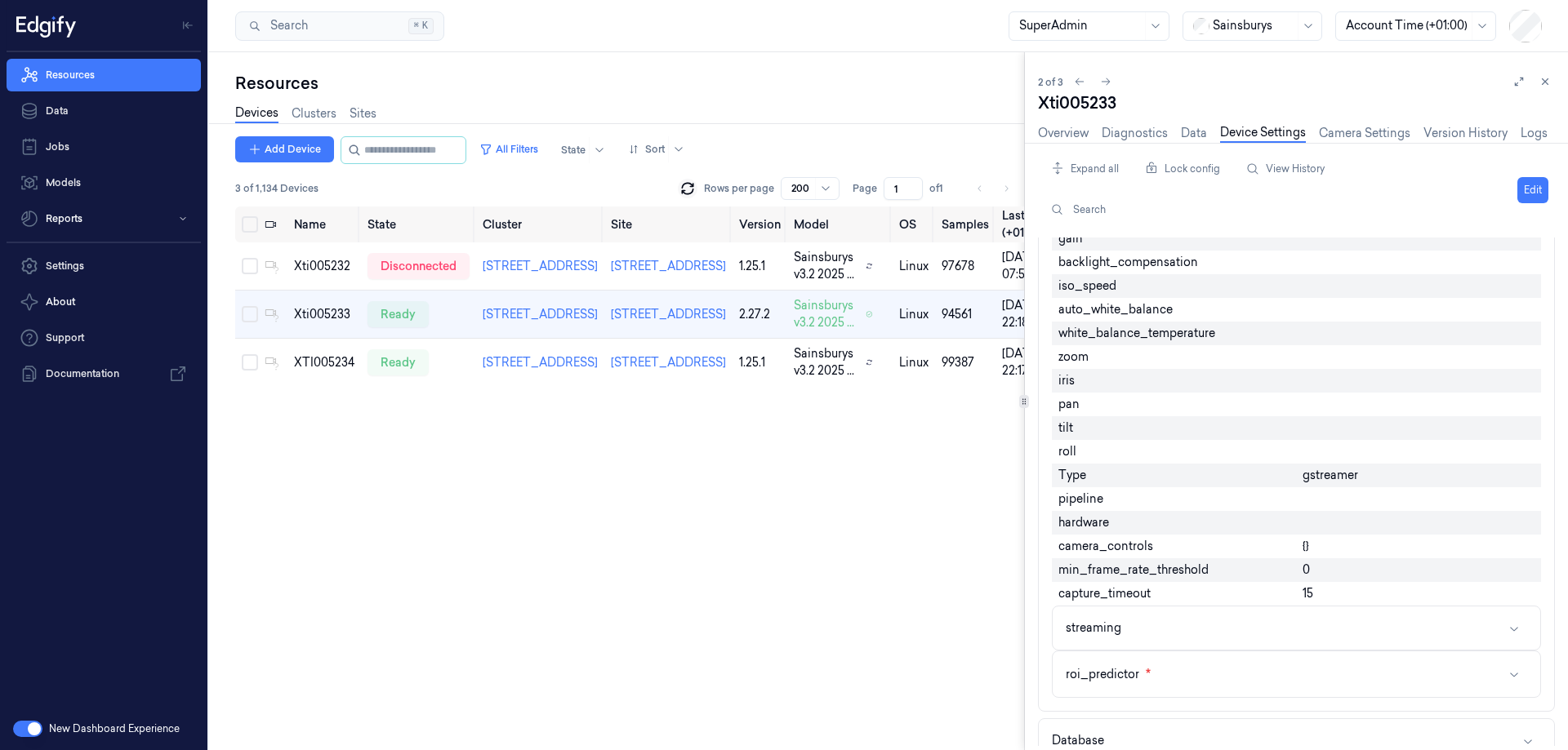
scroll to position [1080, 0]
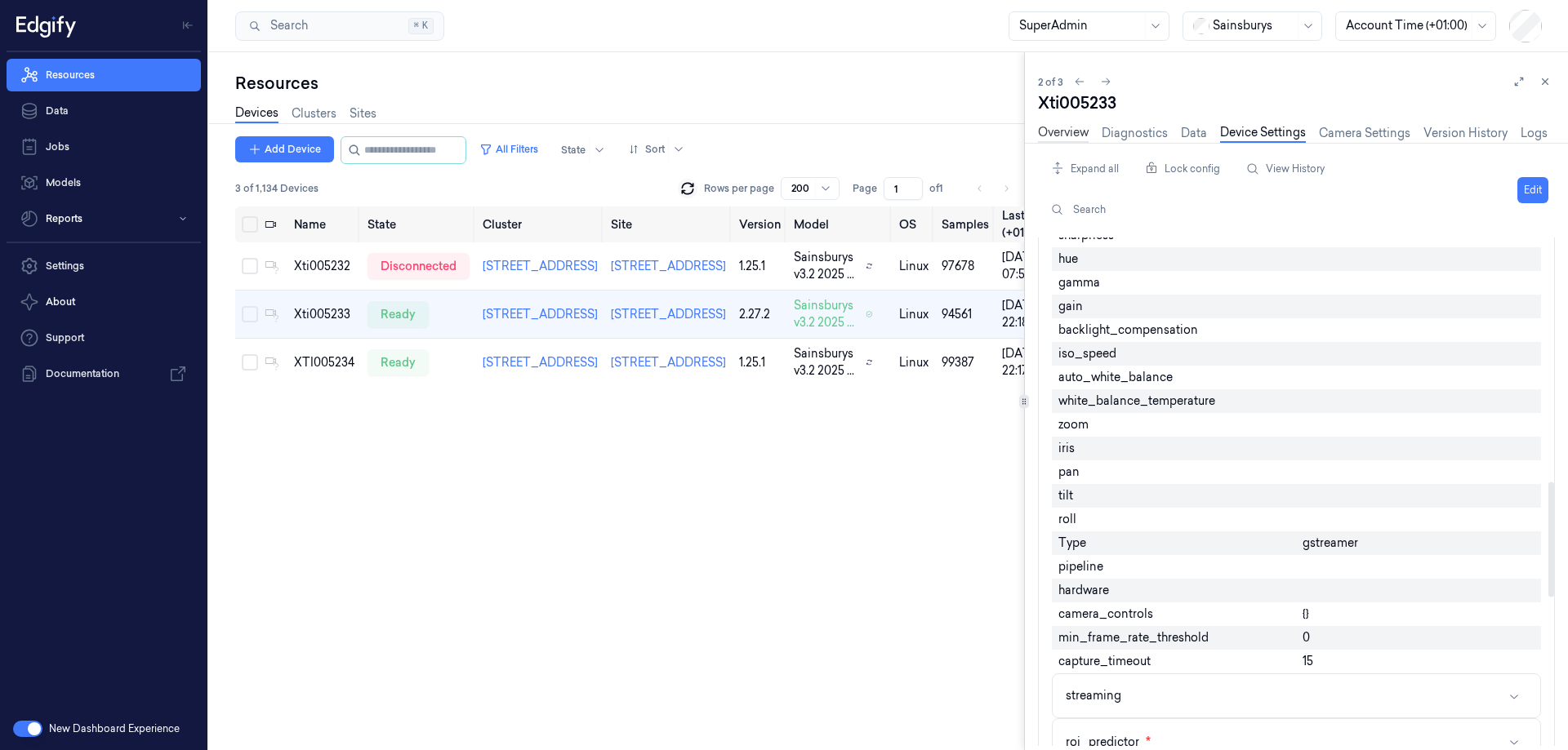
click at [1052, 127] on link "Overview" at bounding box center [1064, 133] width 51 height 19
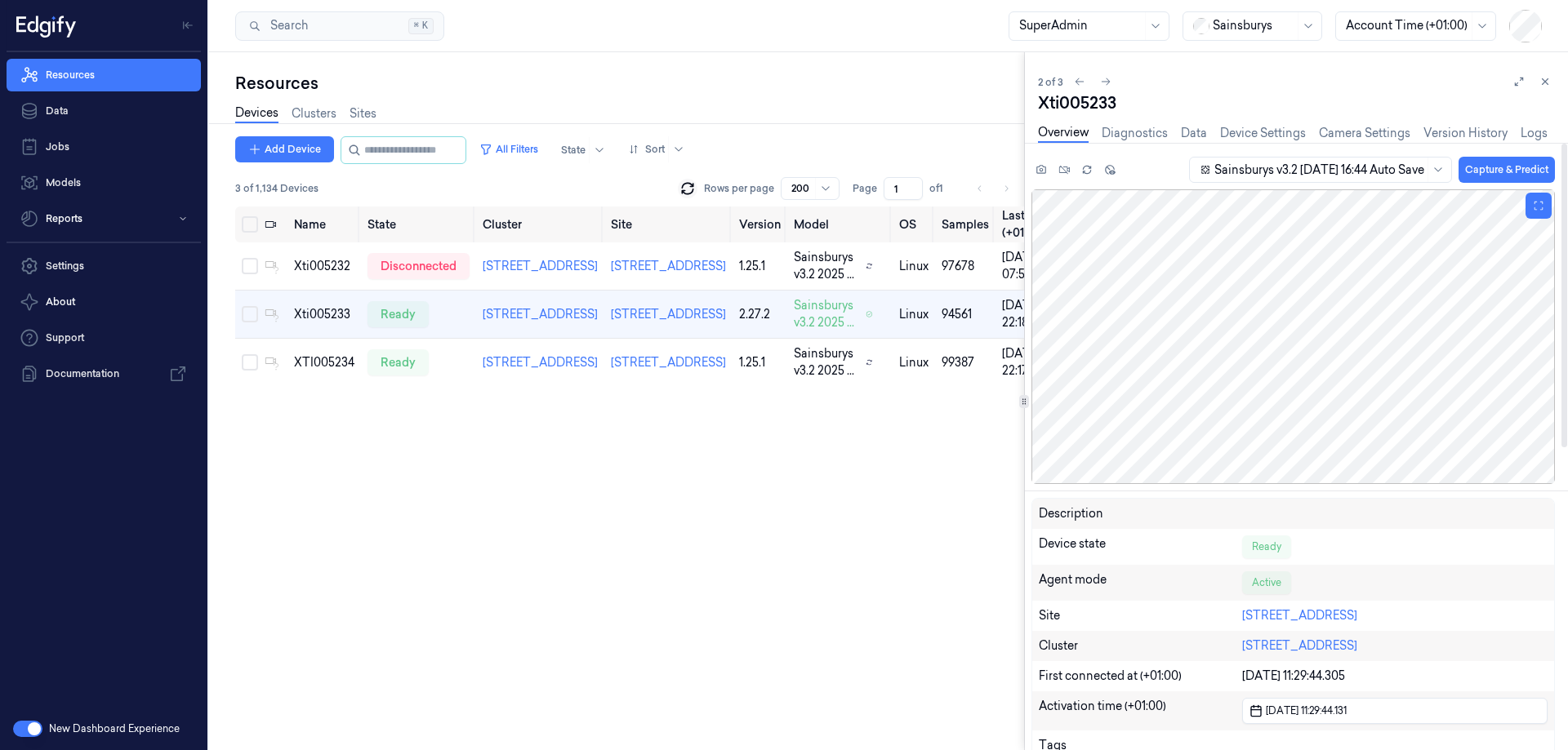
click at [1229, 307] on div at bounding box center [1293, 337] width 524 height 295
click at [1154, 132] on link "Diagnostics" at bounding box center [1134, 133] width 66 height 19
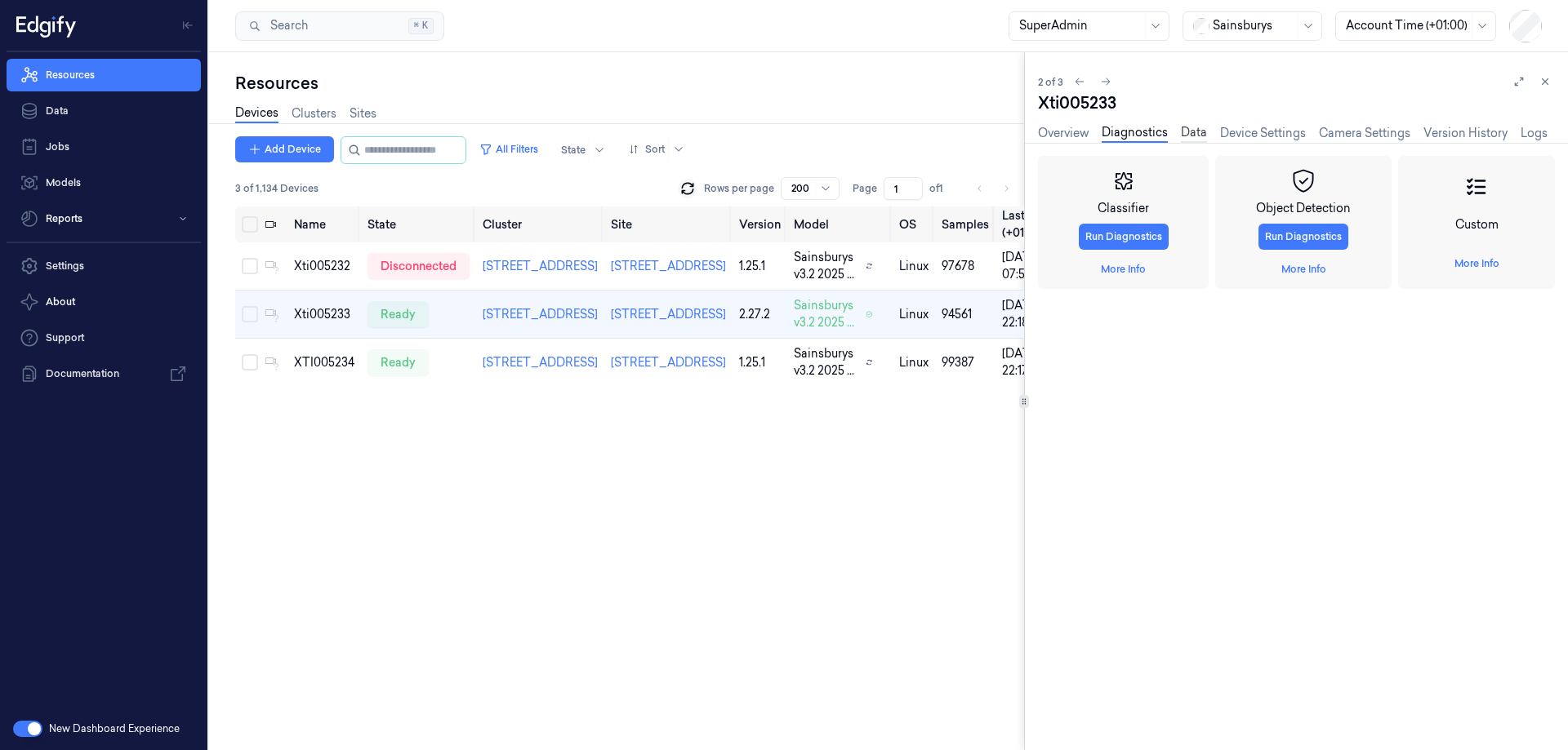
click at [1201, 133] on link "Data" at bounding box center [1194, 133] width 26 height 19
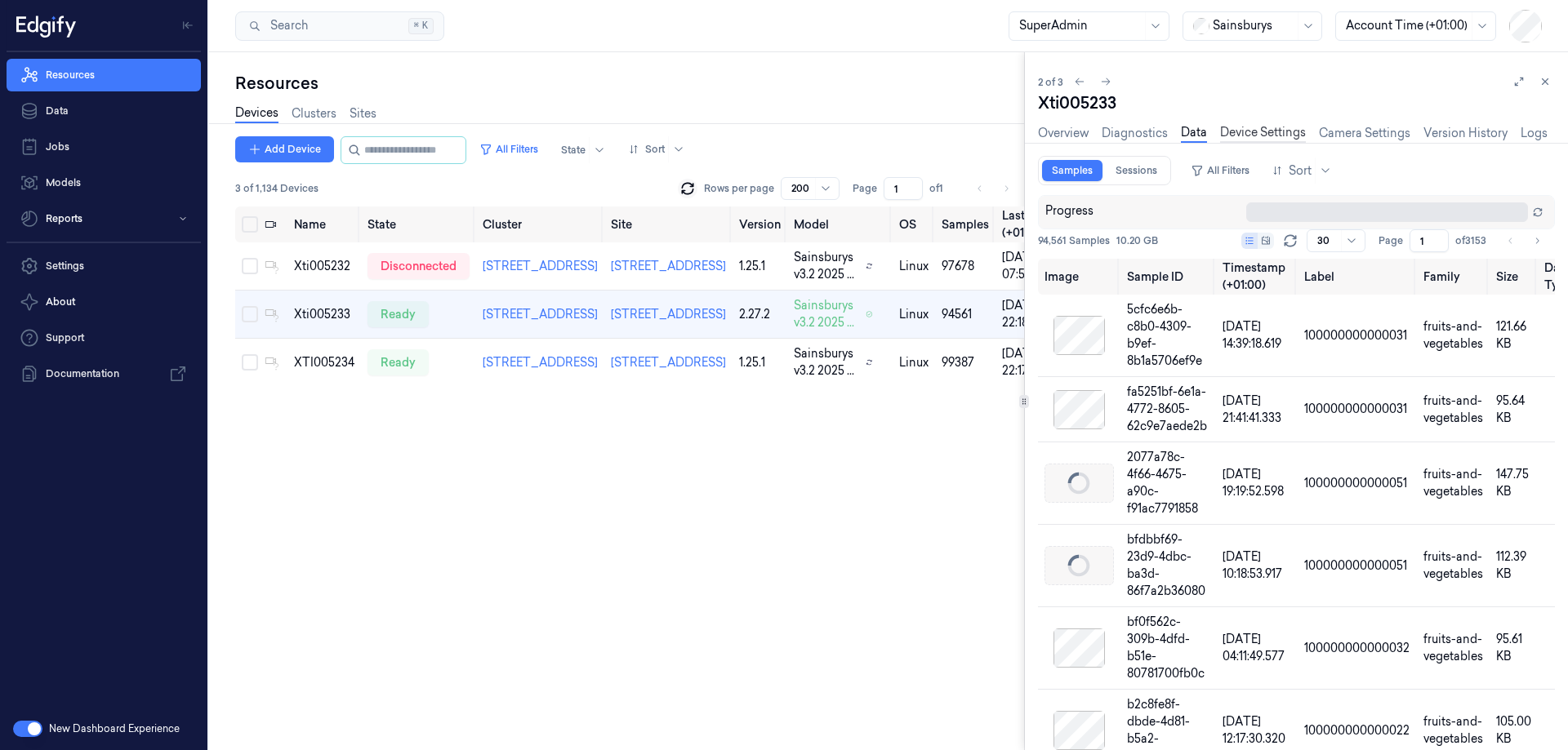
click at [1250, 130] on link "Device Settings" at bounding box center [1263, 133] width 86 height 19
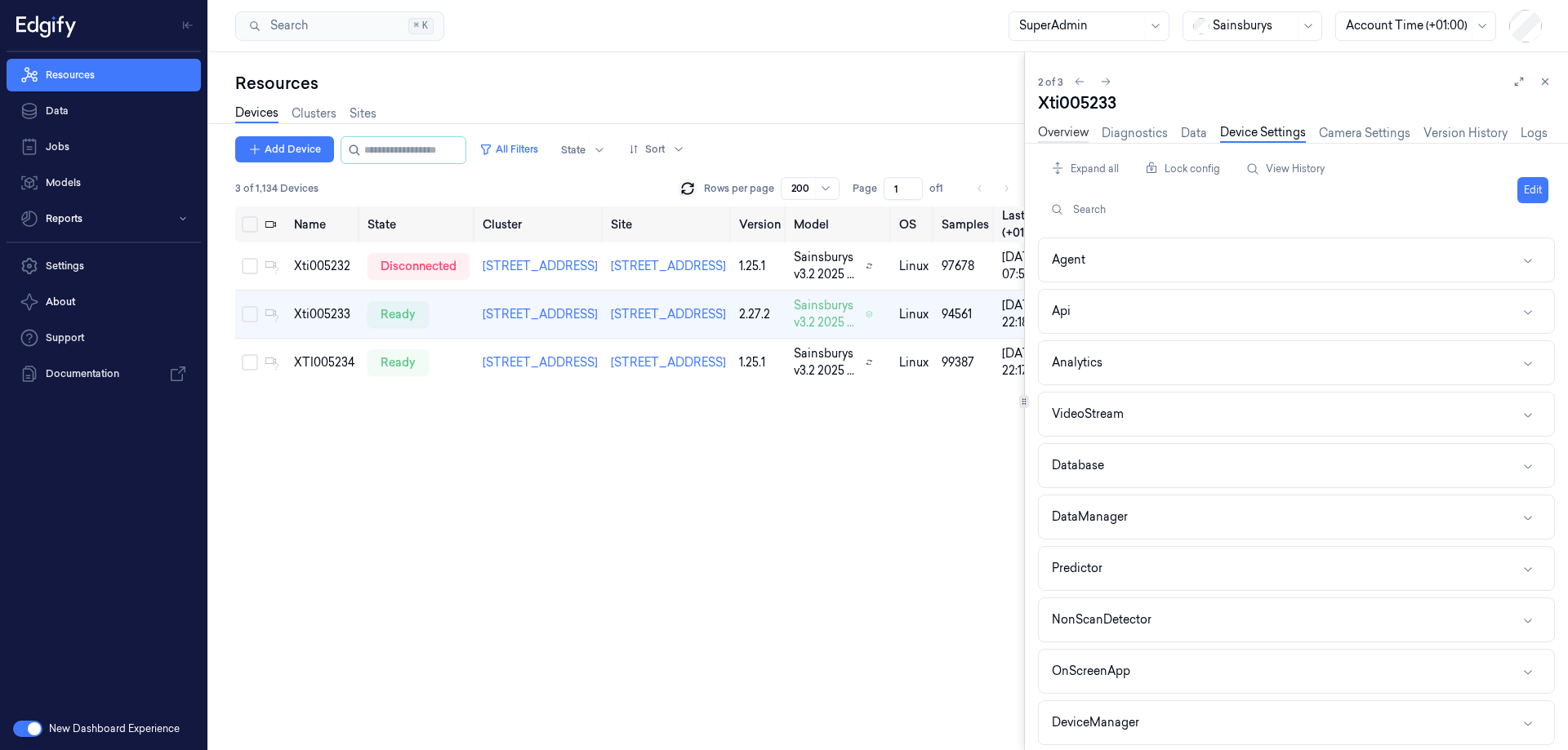
click at [1088, 126] on link "Overview" at bounding box center [1064, 133] width 51 height 19
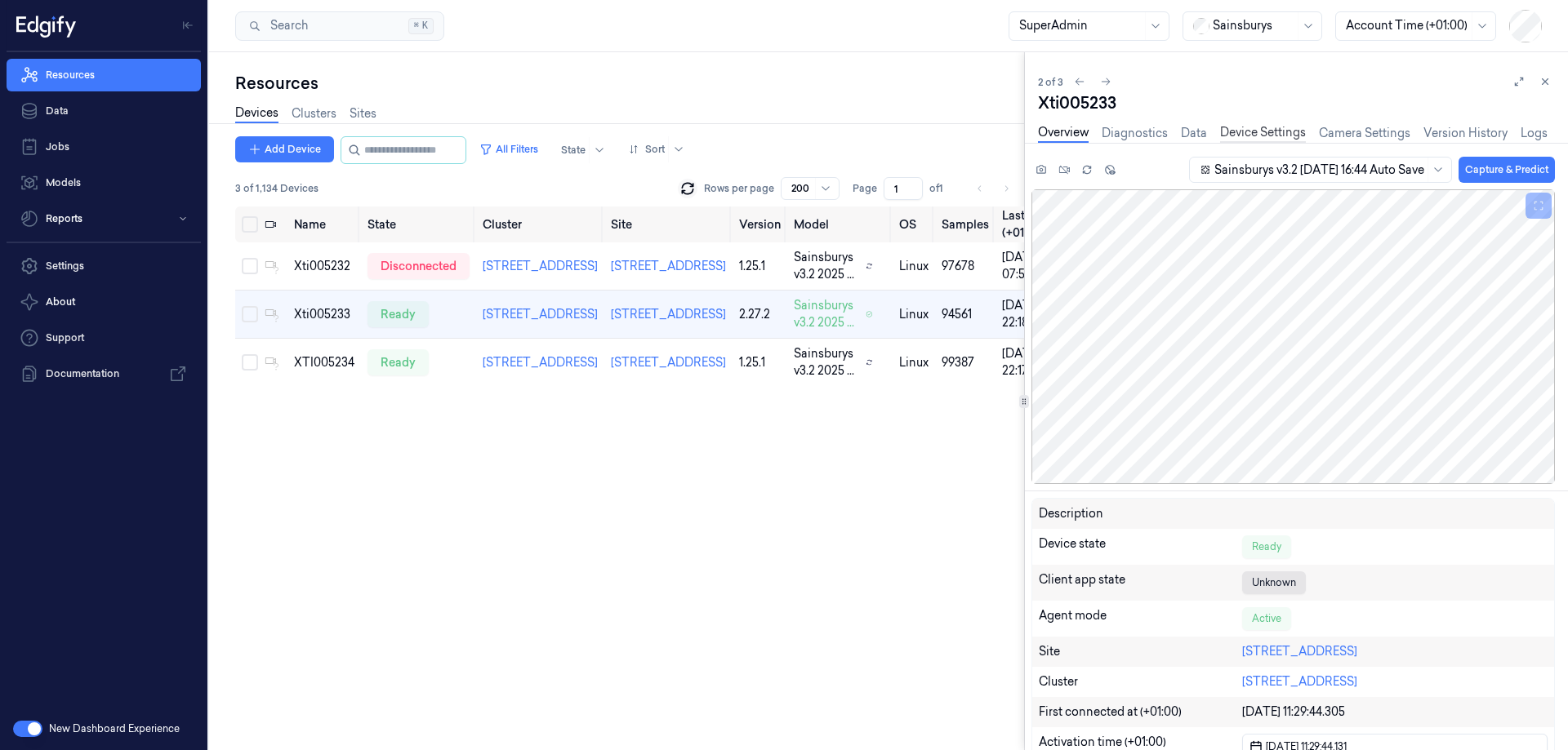
click at [1240, 136] on link "Device Settings" at bounding box center [1263, 133] width 86 height 19
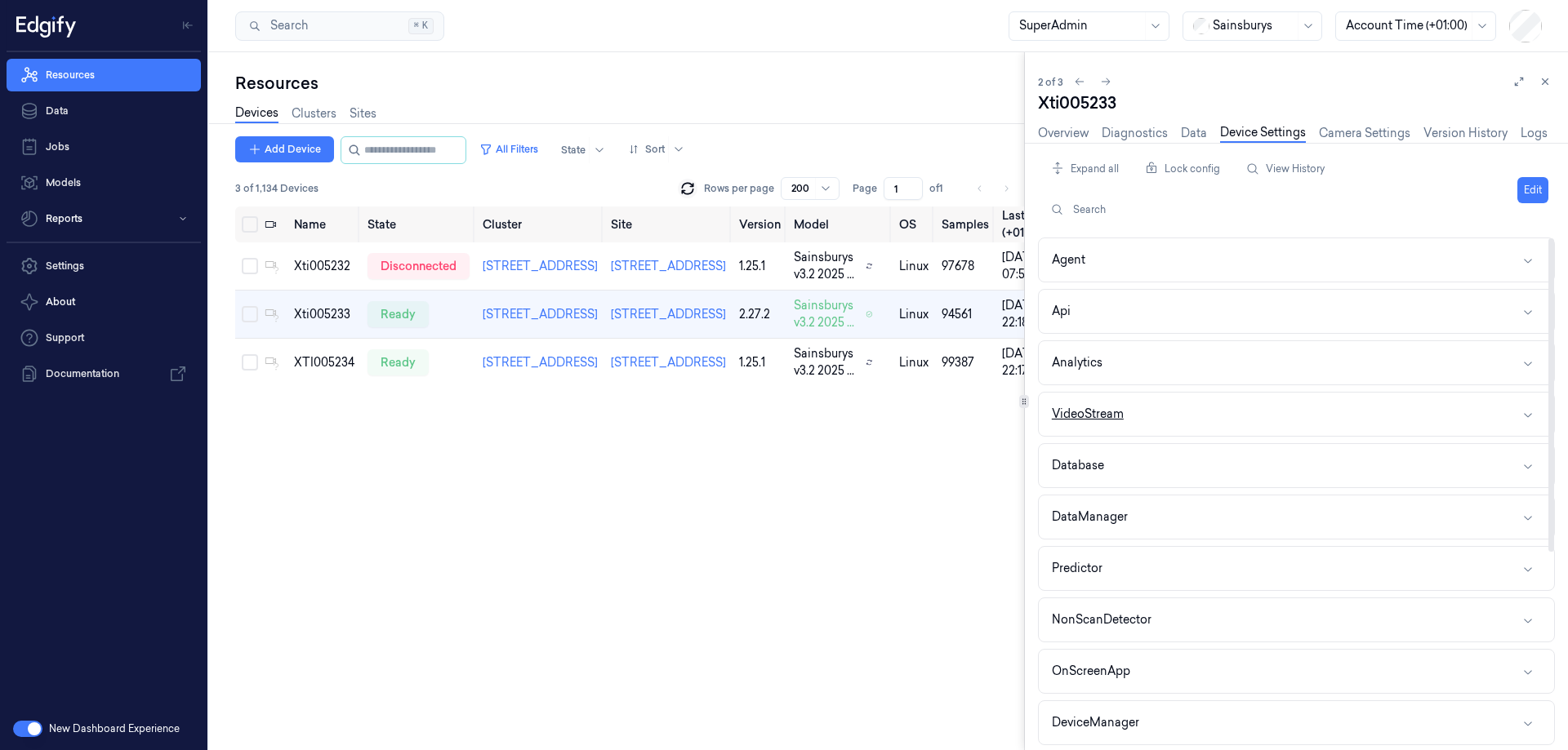
click at [1145, 403] on button "VideoStream" at bounding box center [1296, 414] width 516 height 43
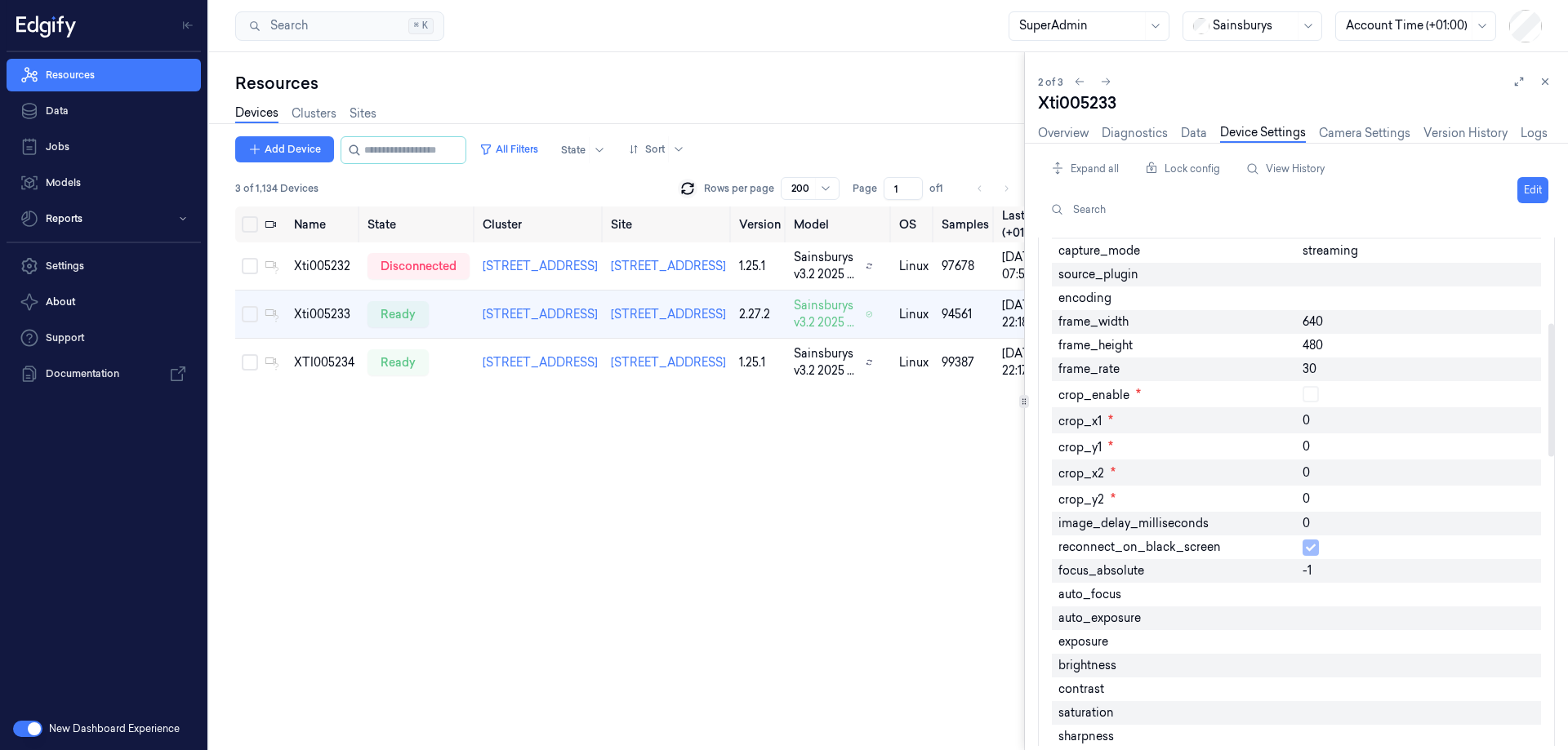
scroll to position [327, 0]
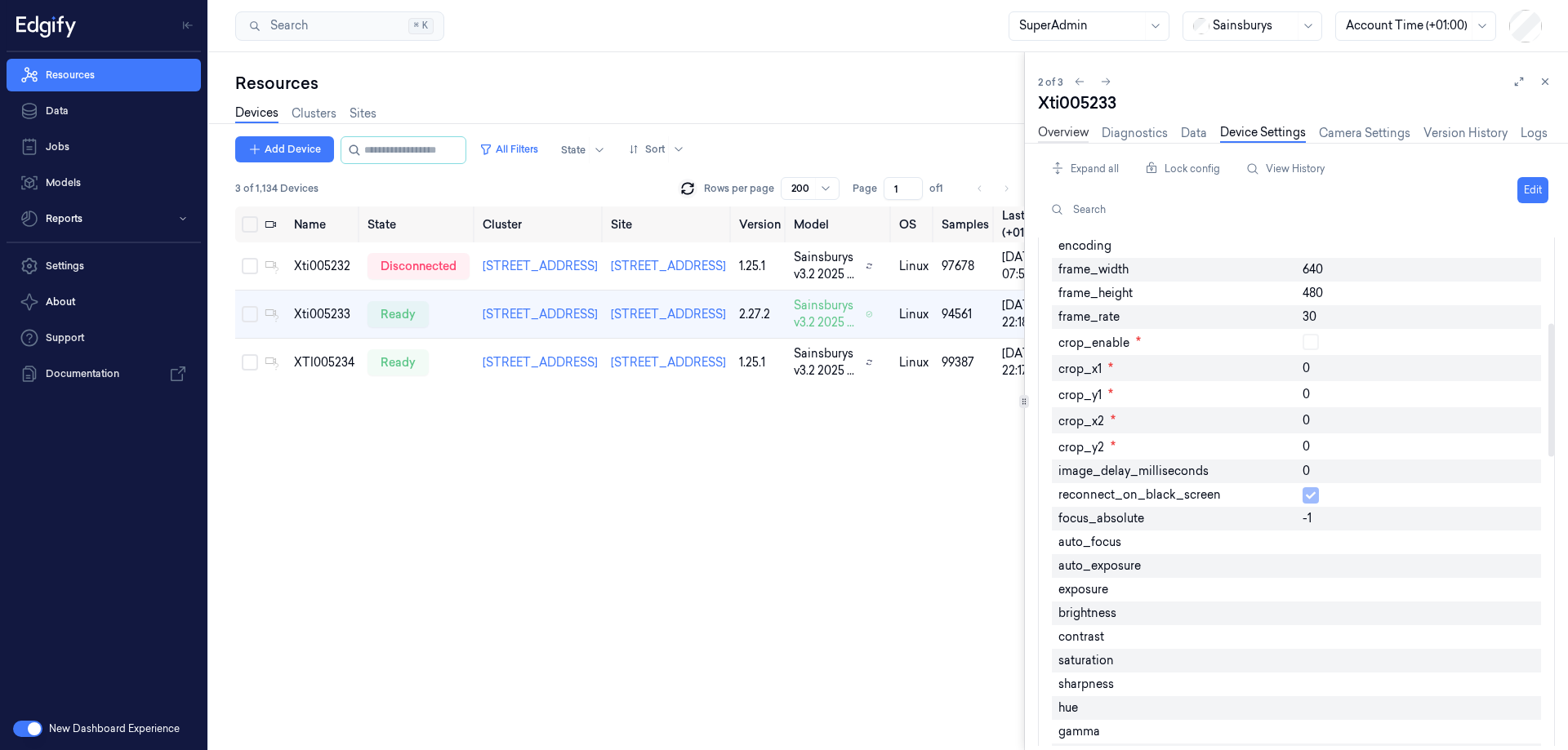
click at [1051, 133] on link "Overview" at bounding box center [1064, 133] width 51 height 19
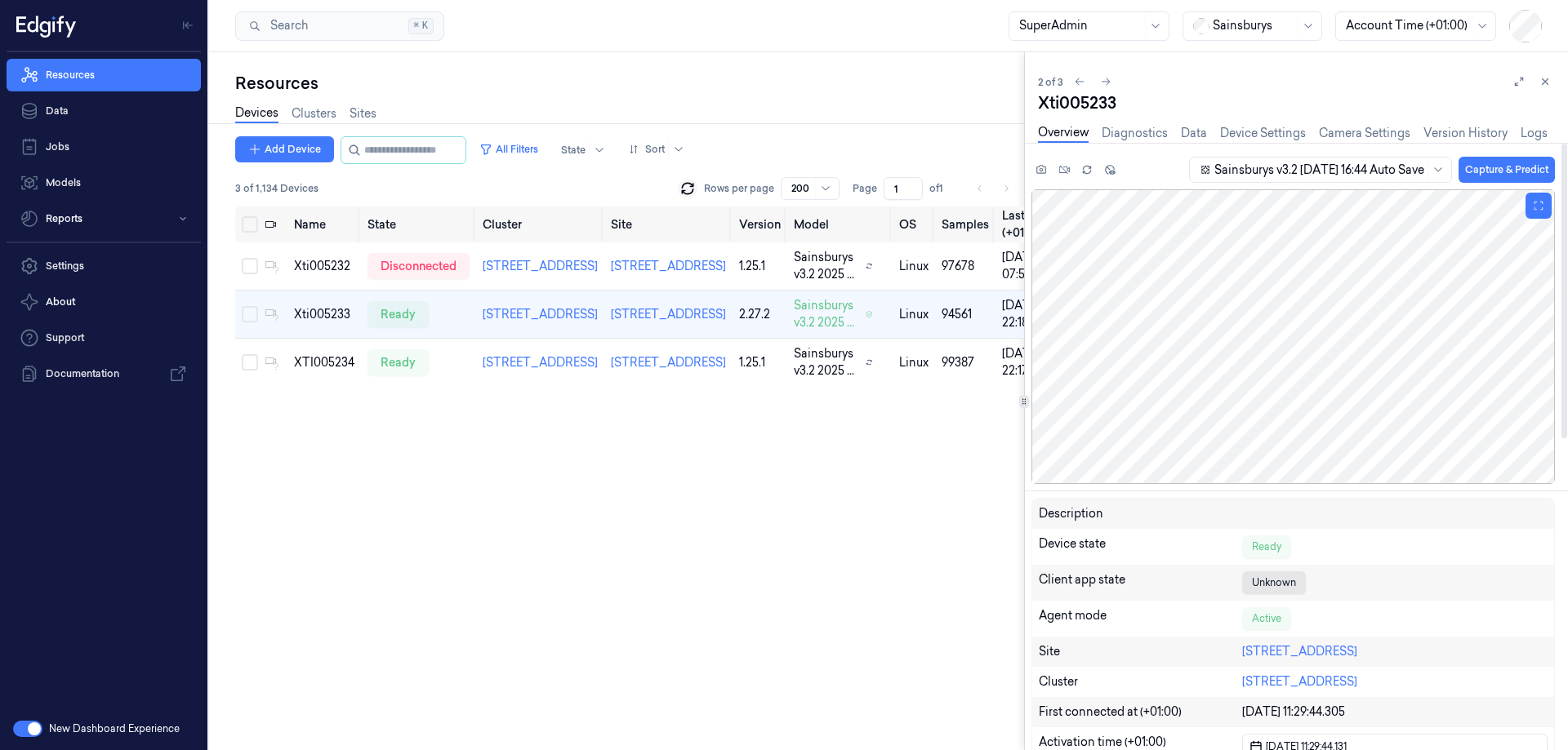
click at [1246, 269] on div at bounding box center [1293, 337] width 524 height 295
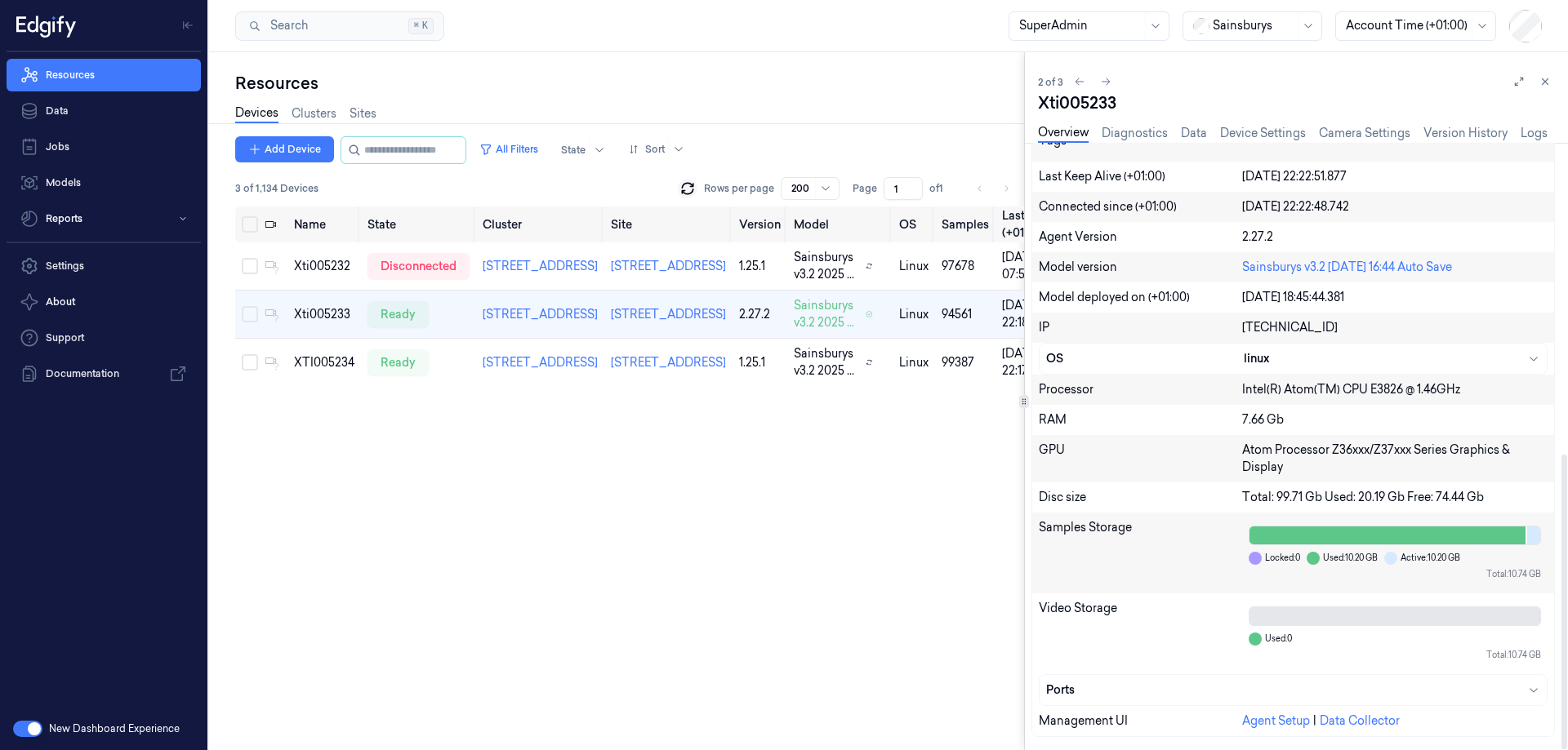
scroll to position [233, 0]
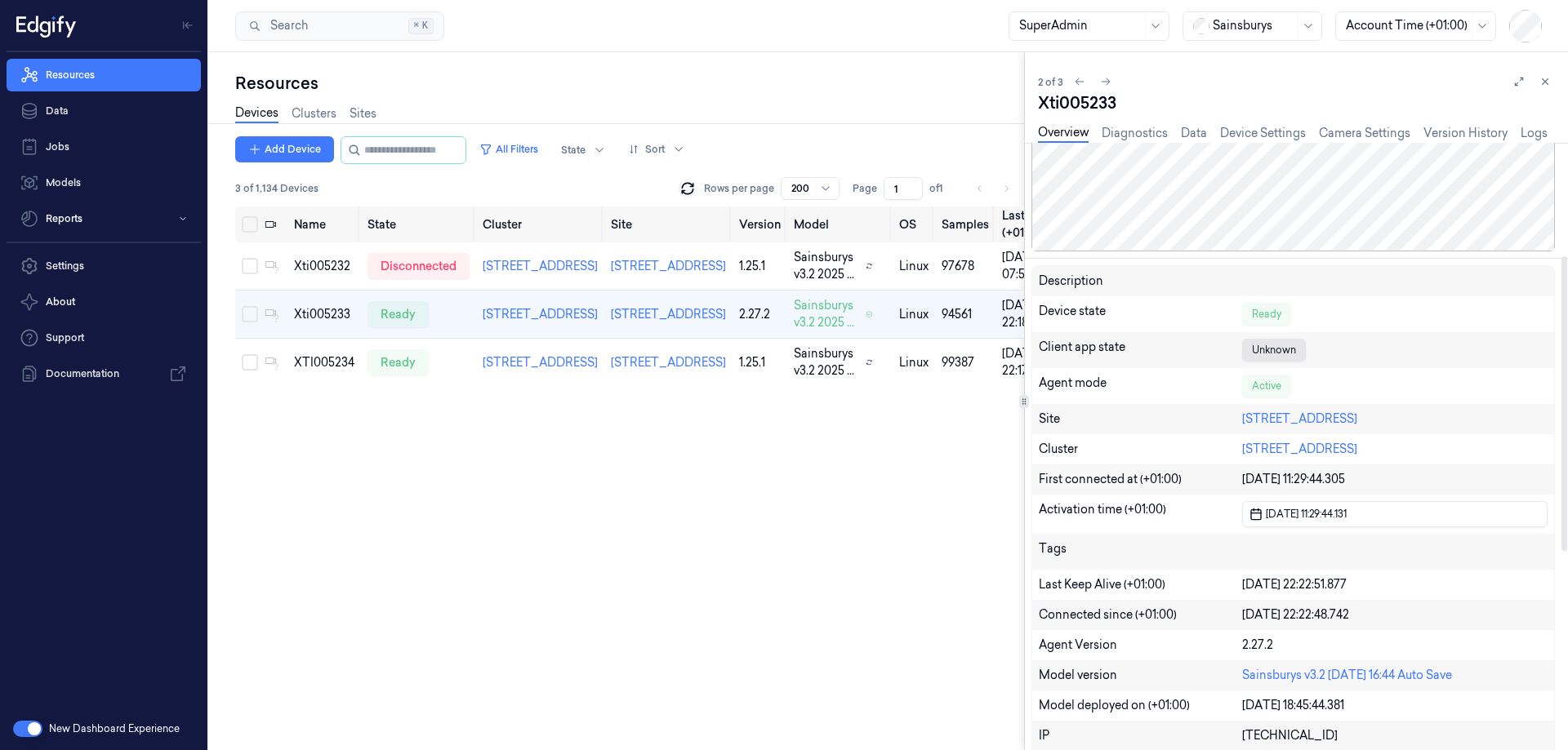
click at [1242, 124] on div "Overview Diagnostics Data Device Settings Camera Settings Version History Logs" at bounding box center [1293, 135] width 510 height 42
click at [1246, 133] on link "Device Settings" at bounding box center [1263, 133] width 86 height 19
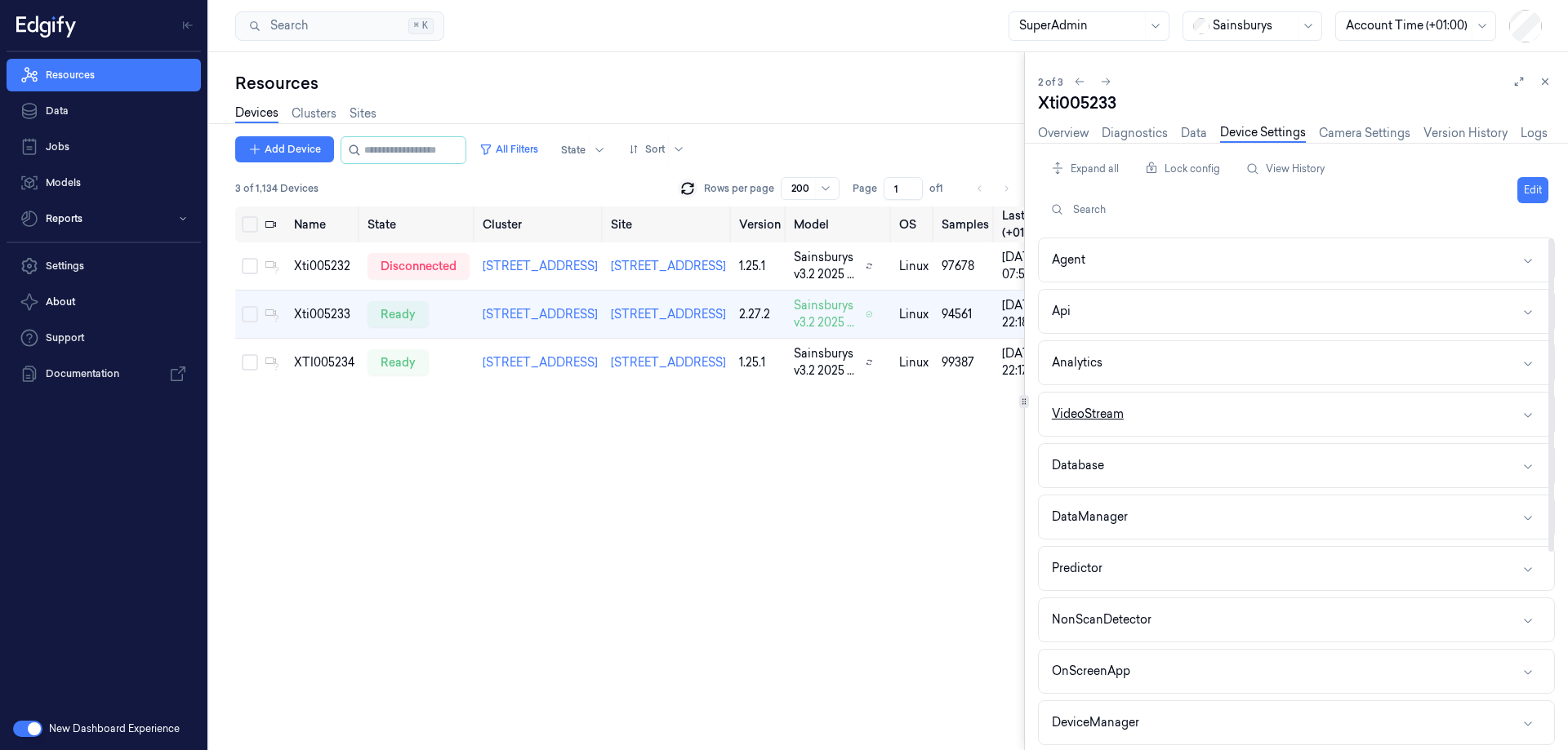
click at [1154, 401] on button "VideoStream" at bounding box center [1296, 414] width 516 height 43
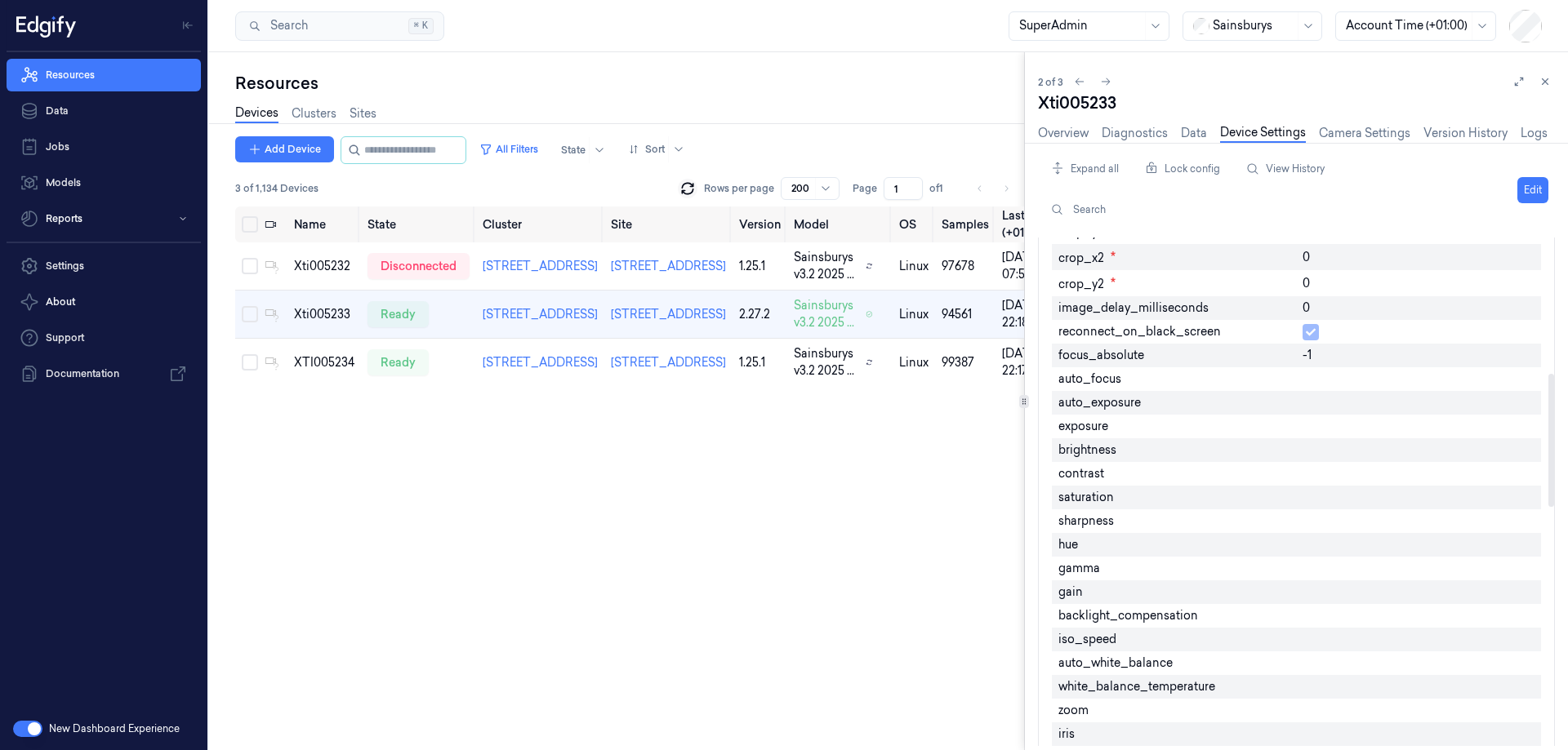
scroll to position [817, 0]
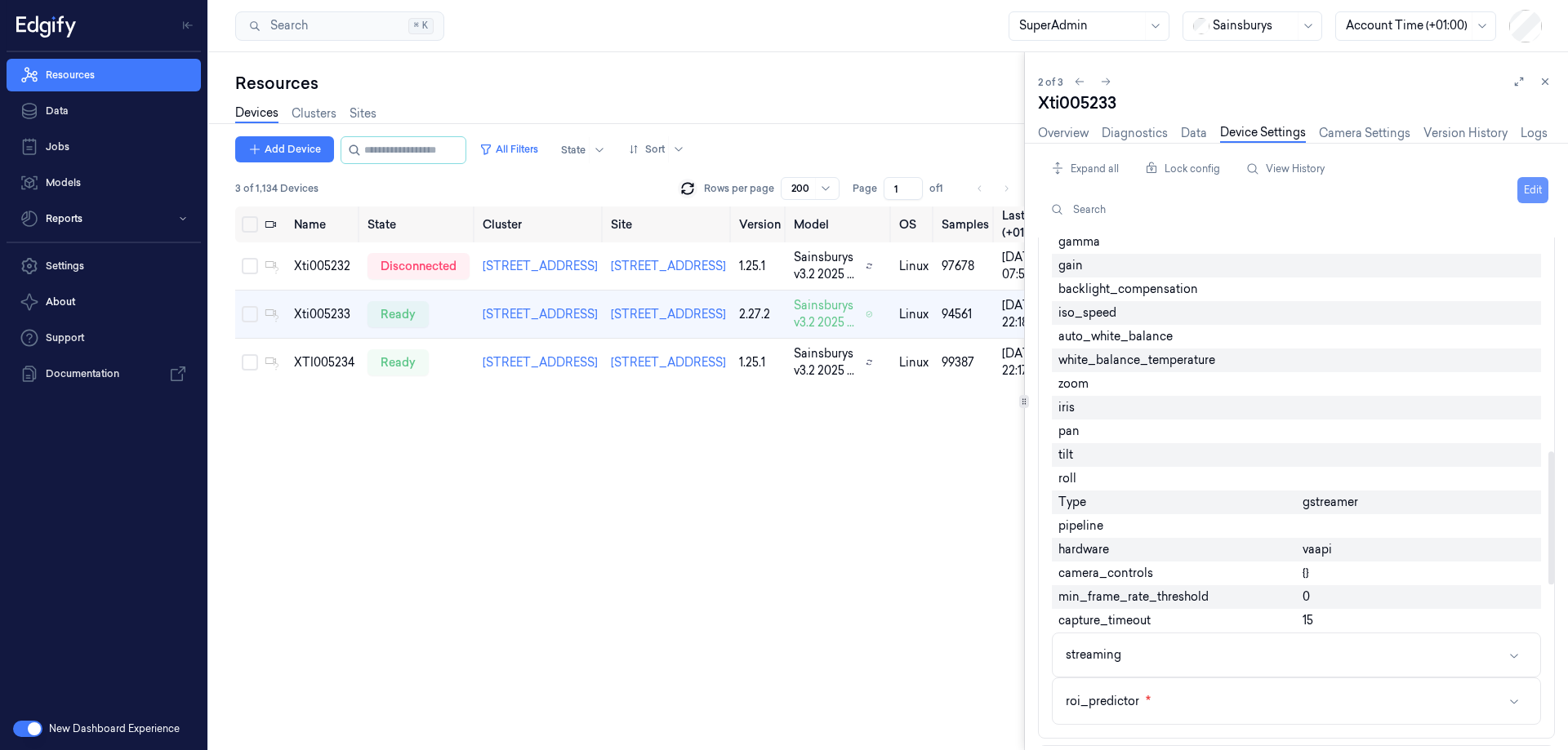
click at [1541, 192] on button "Edit" at bounding box center [1533, 190] width 31 height 26
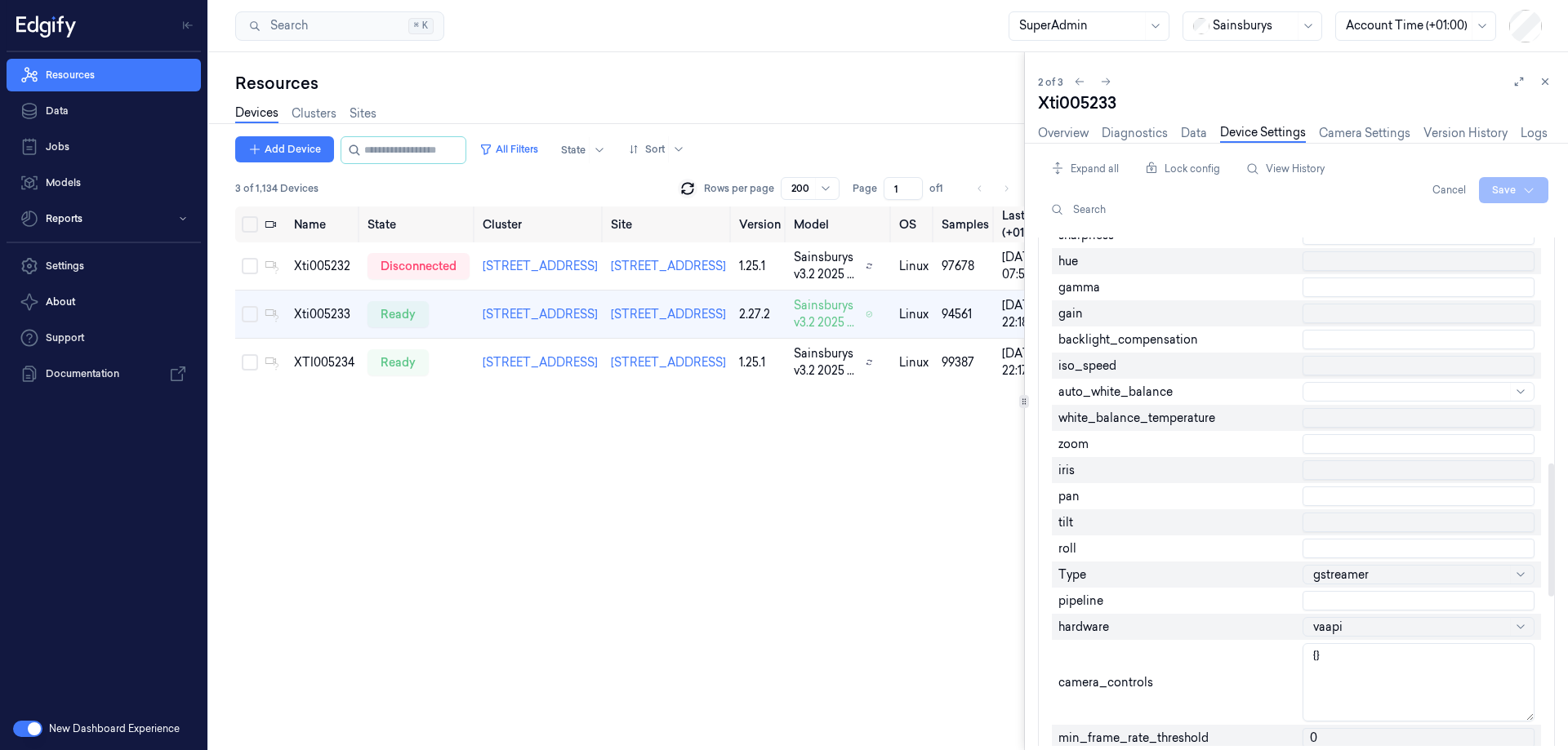
scroll to position [862, 0]
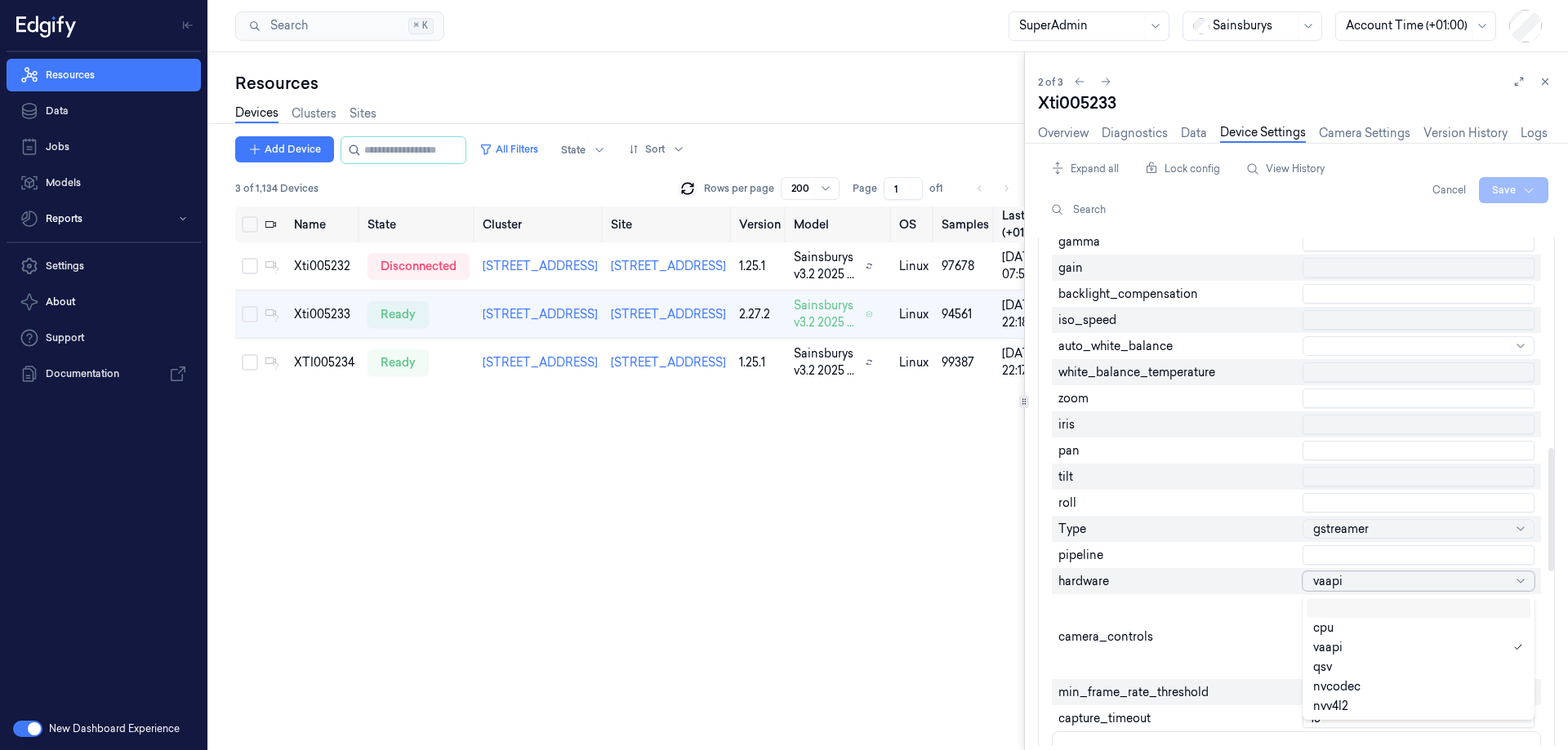
click at [1401, 574] on div at bounding box center [1411, 582] width 194 height 17
click at [1389, 644] on div "vaapi" at bounding box center [1418, 647] width 210 height 10
click at [1363, 582] on div at bounding box center [1411, 582] width 194 height 17
click at [1272, 576] on div "hardware" at bounding box center [1174, 581] width 245 height 26
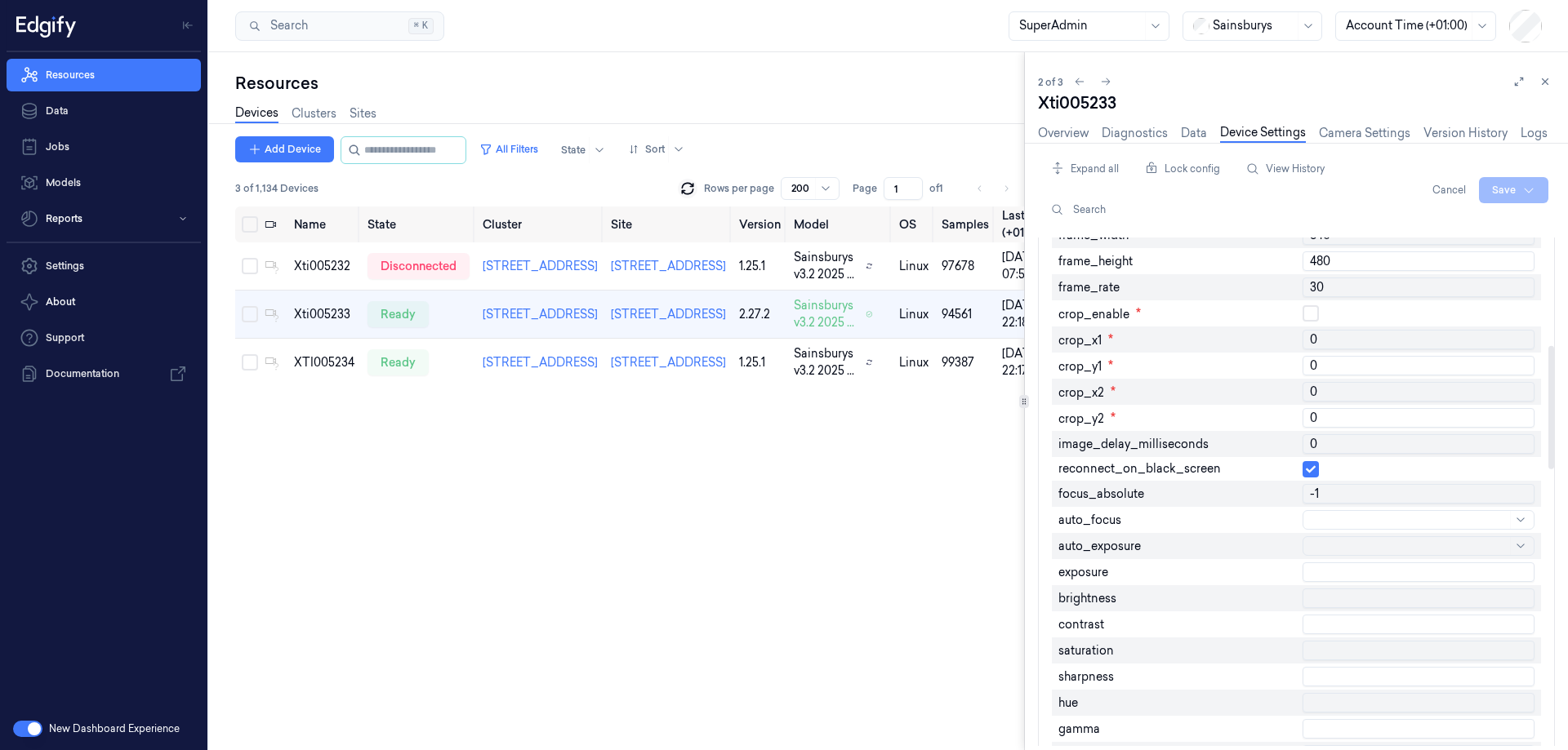
scroll to position [372, 0]
click at [1450, 198] on button "Cancel" at bounding box center [1449, 190] width 47 height 26
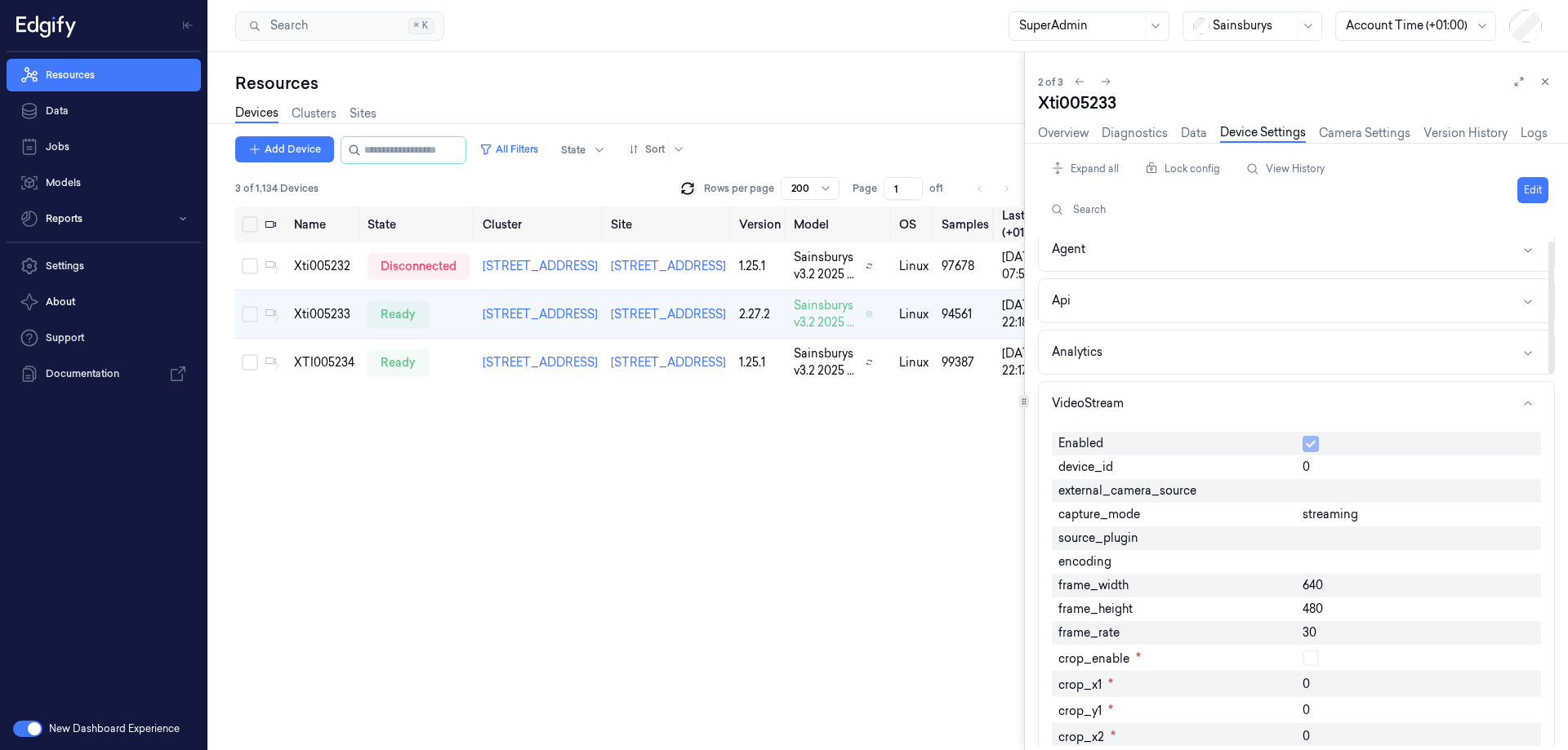
scroll to position [0, 0]
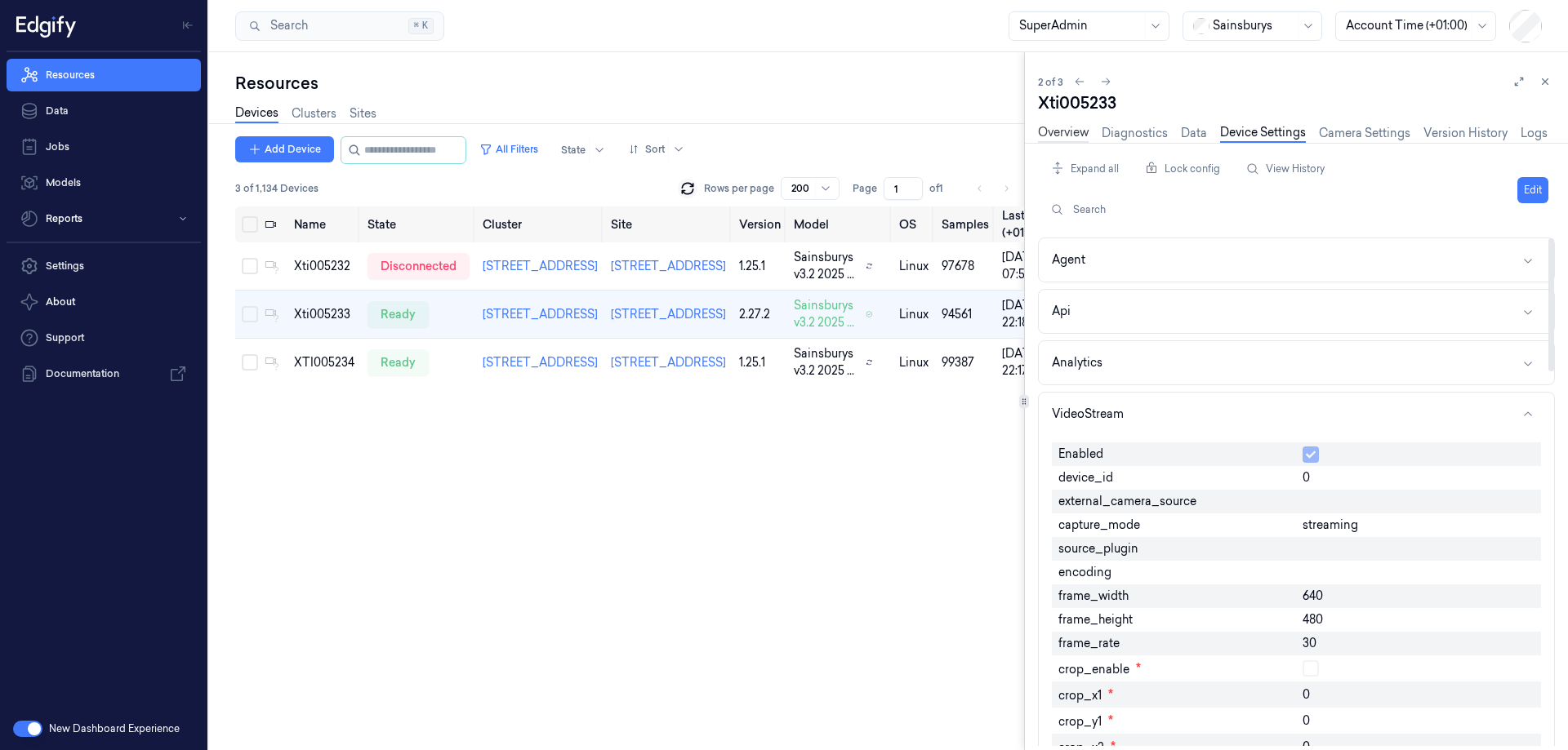
click at [1078, 132] on link "Overview" at bounding box center [1064, 133] width 51 height 19
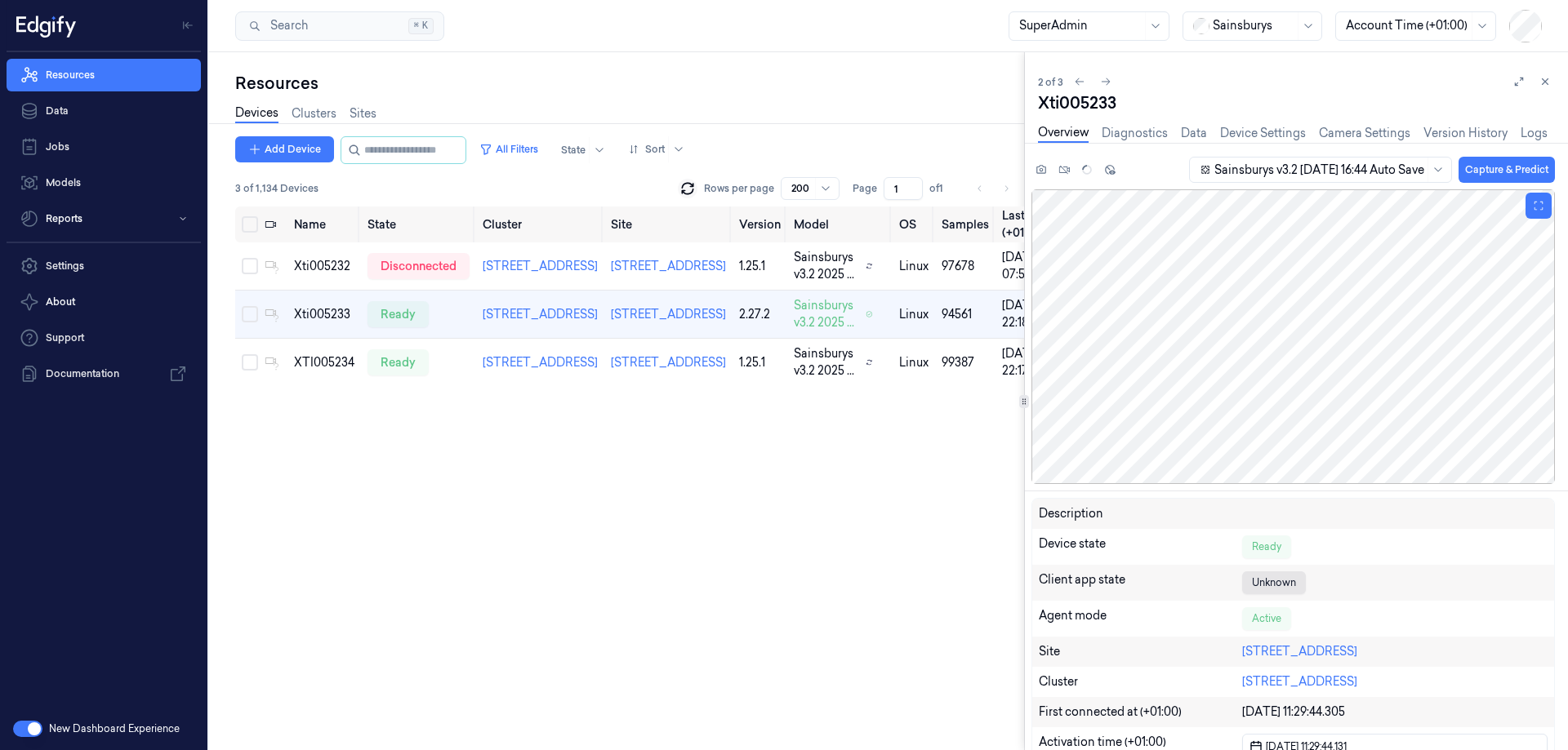
click at [1236, 330] on div at bounding box center [1293, 337] width 524 height 295
click at [1235, 330] on div at bounding box center [1293, 337] width 524 height 295
click at [1492, 167] on button "Capture & Predict" at bounding box center [1507, 170] width 96 height 26
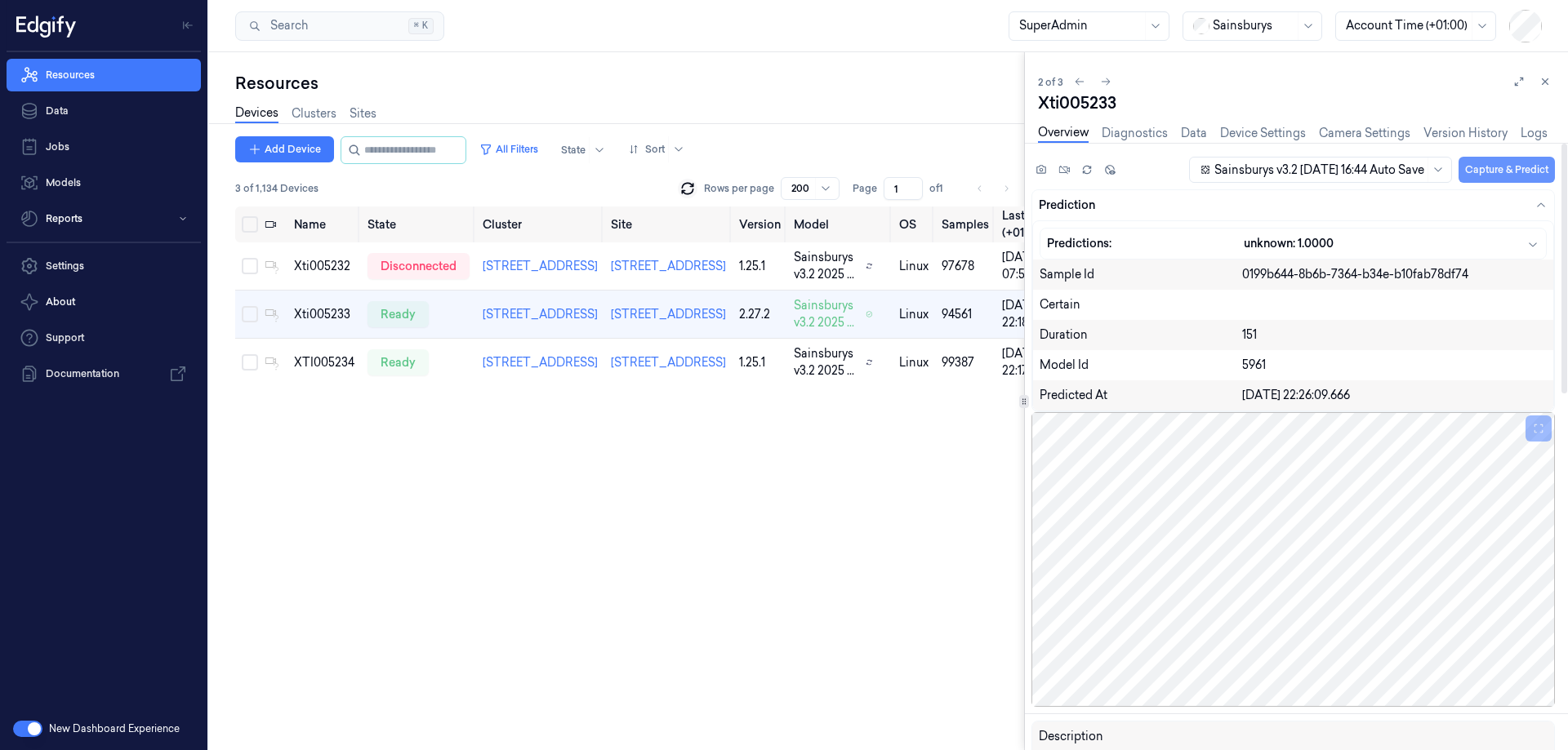
click at [1492, 167] on button "Capture & Predict" at bounding box center [1507, 170] width 96 height 26
click at [637, 460] on div "Add Device All Filters State Sort 3 of 1,134 Devices Rows per page 200 Page 1 o…" at bounding box center [630, 444] width 789 height 614
click at [1543, 80] on icon at bounding box center [1545, 81] width 11 height 11
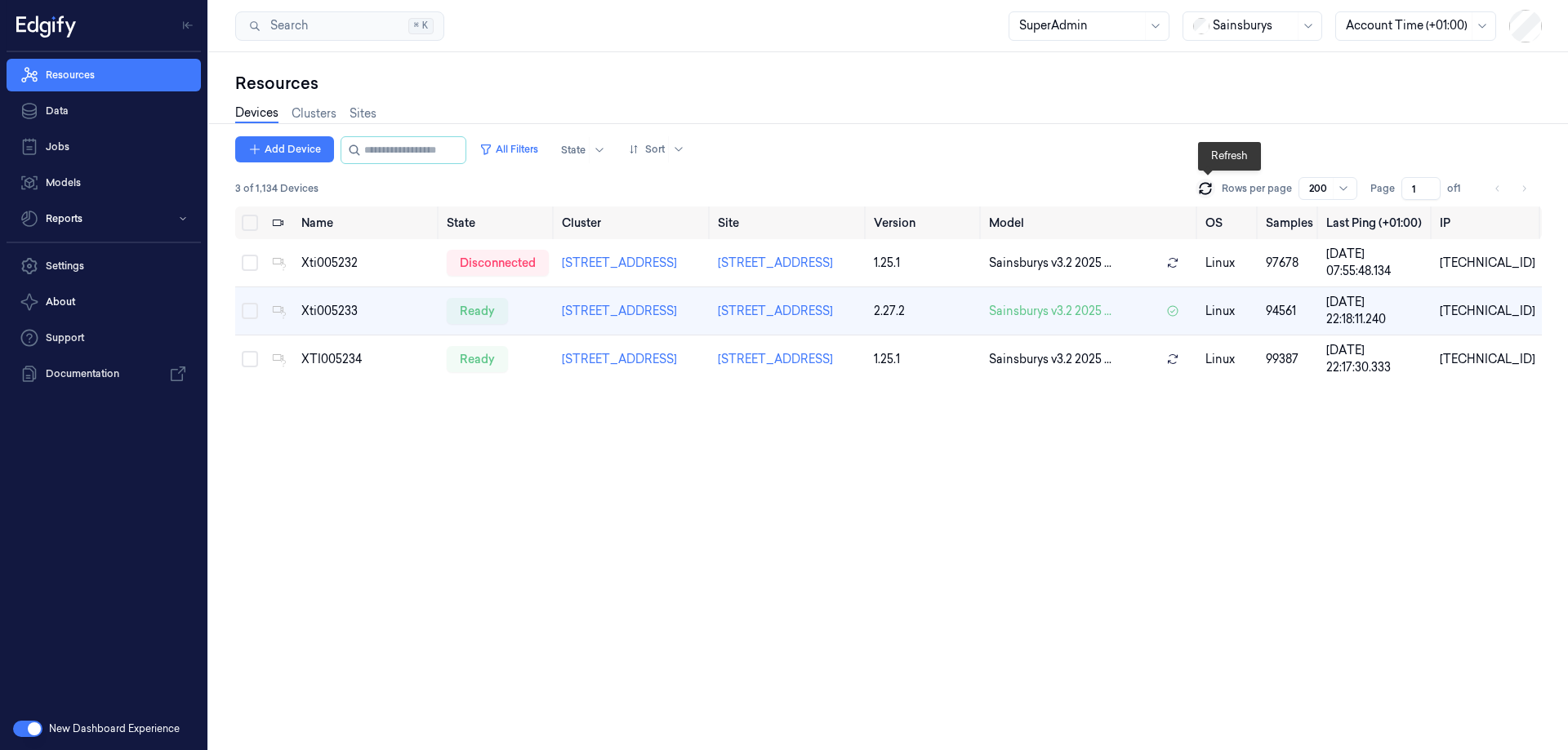
click at [1203, 186] on icon at bounding box center [1205, 185] width 10 height 5
click at [1213, 188] on icon at bounding box center [1205, 189] width 16 height 16
click at [1204, 193] on icon at bounding box center [1205, 192] width 10 height 5
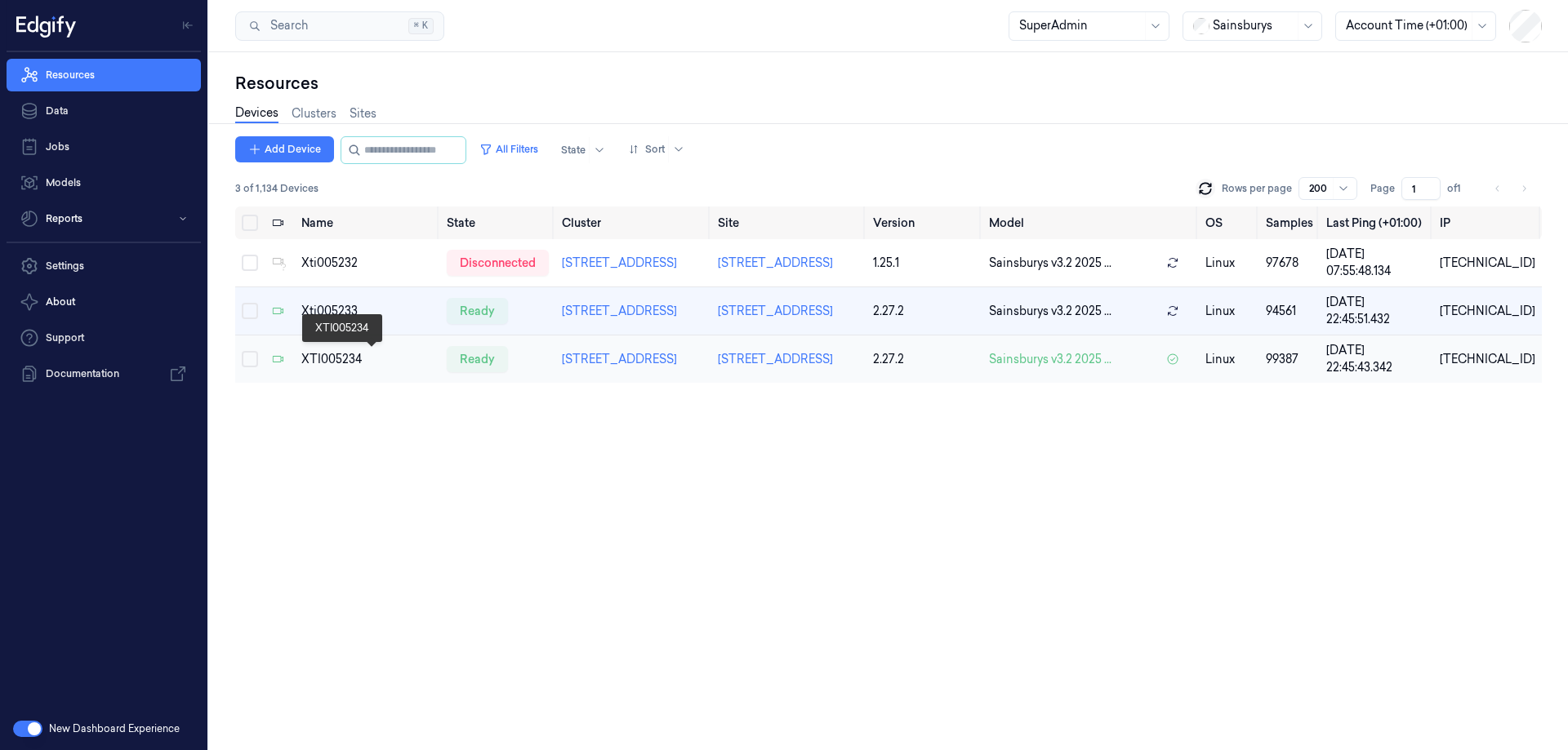
click at [341, 356] on div "XTI005234" at bounding box center [367, 360] width 132 height 17
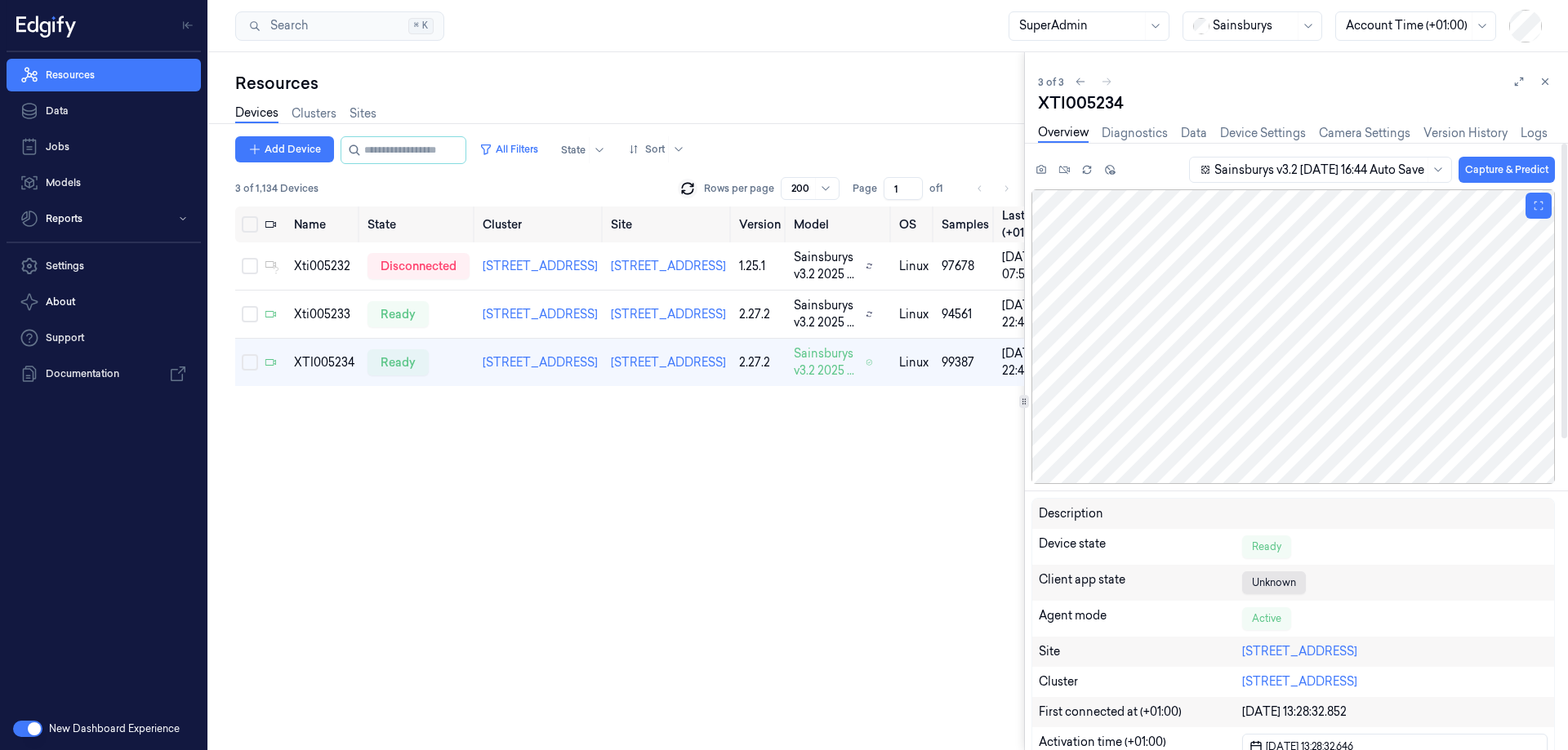
click at [1279, 322] on div at bounding box center [1293, 337] width 524 height 295
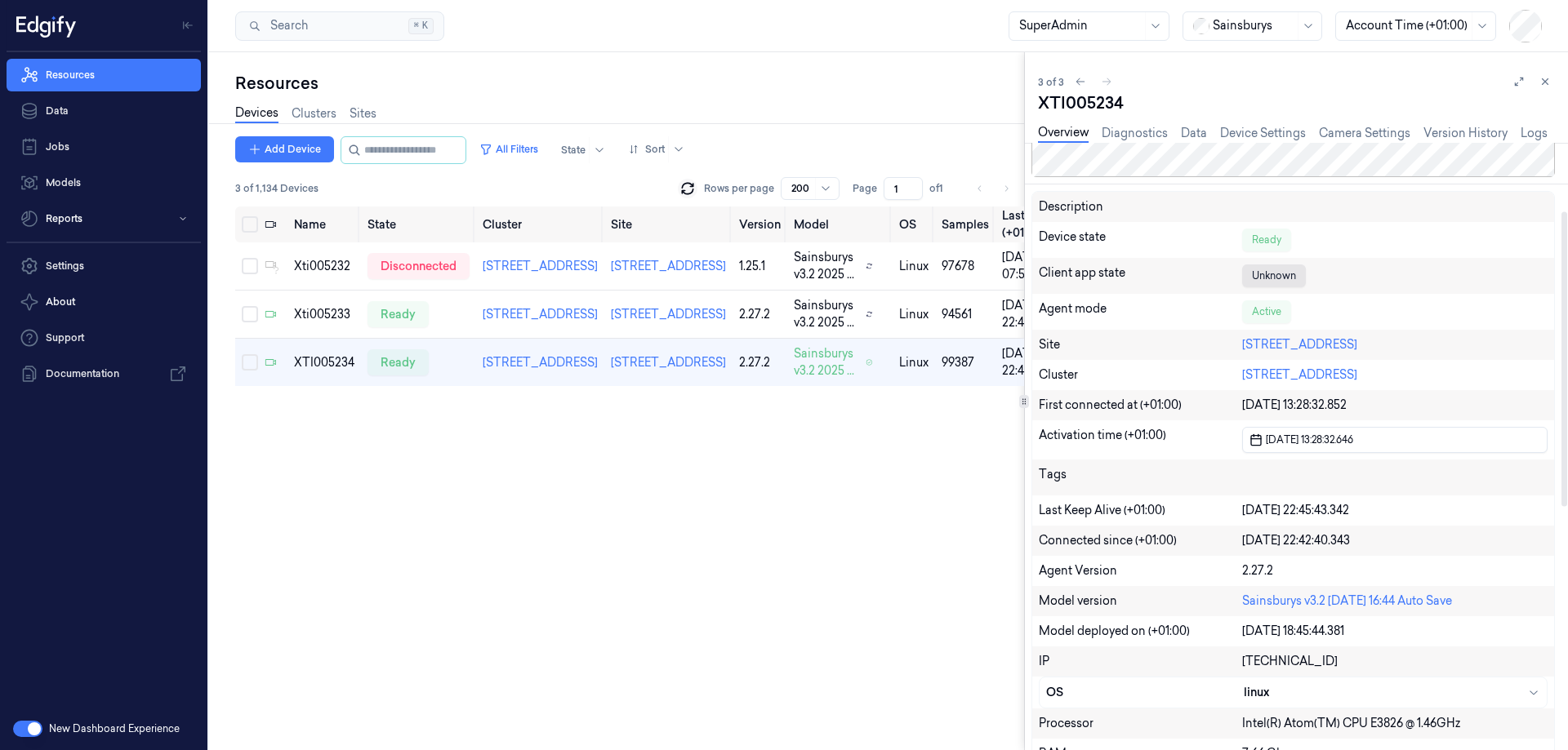
scroll to position [408, 0]
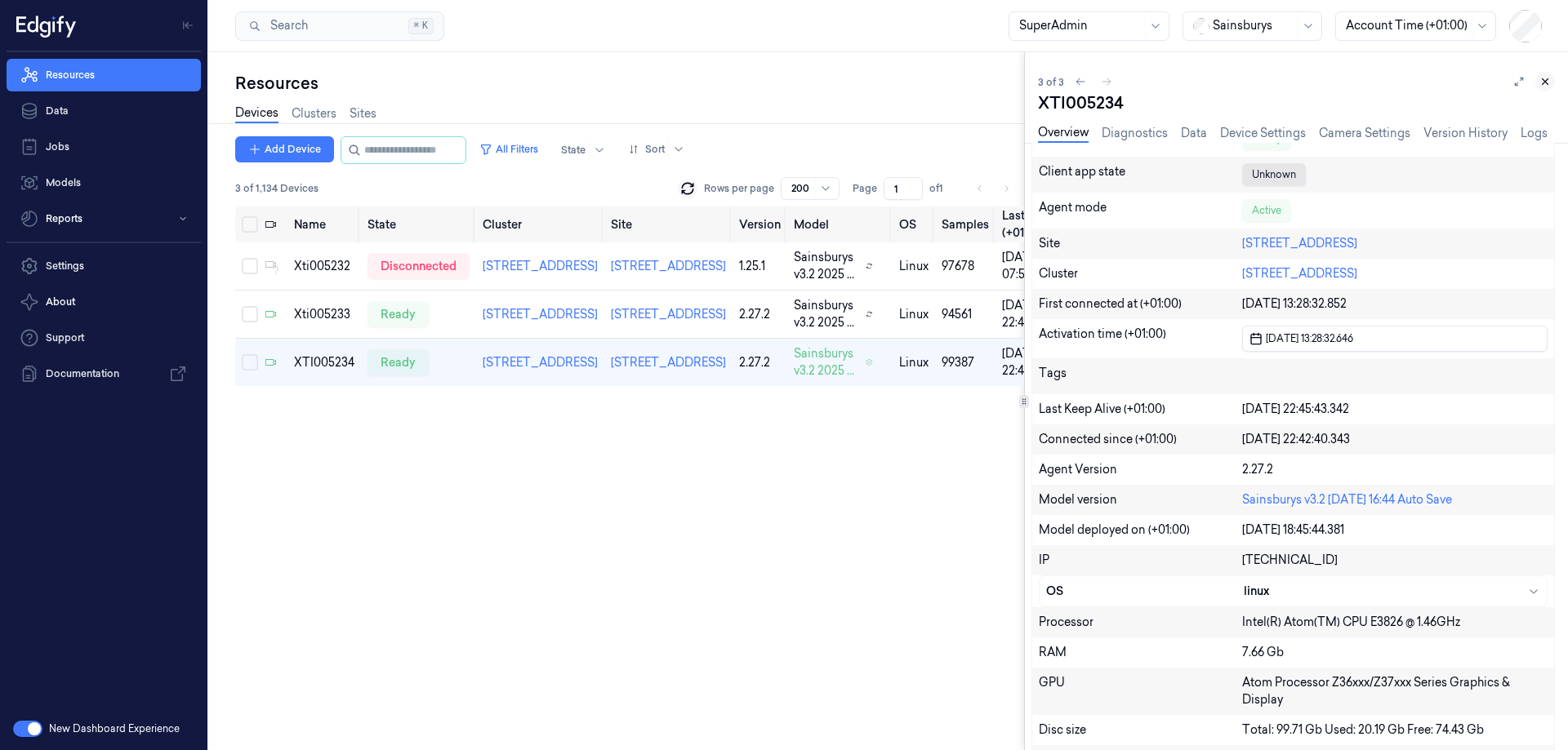
click at [1541, 80] on icon at bounding box center [1545, 81] width 11 height 11
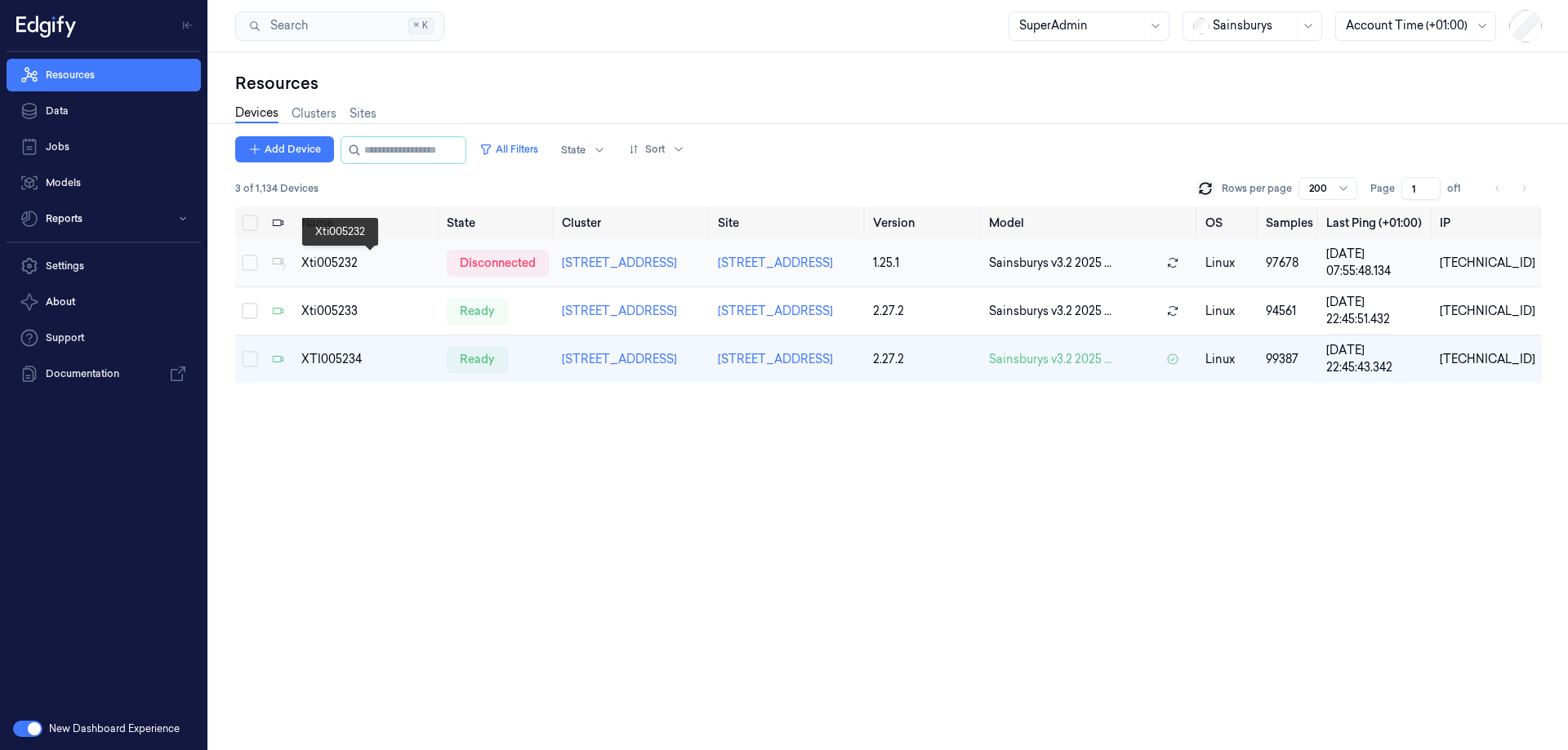
click at [317, 267] on div "Xti005232" at bounding box center [367, 263] width 132 height 17
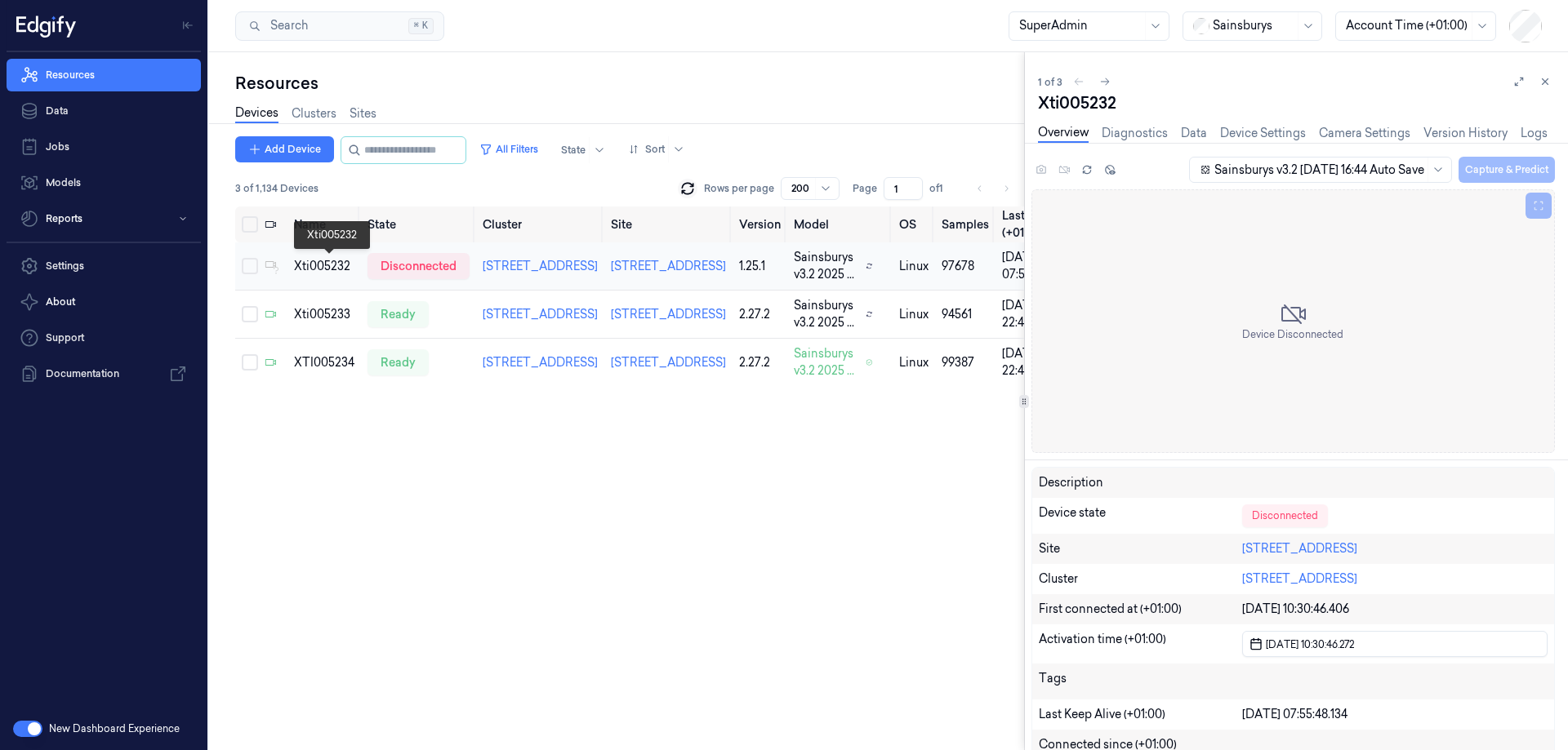
click at [322, 263] on td "Xti005232" at bounding box center [324, 266] width 74 height 48
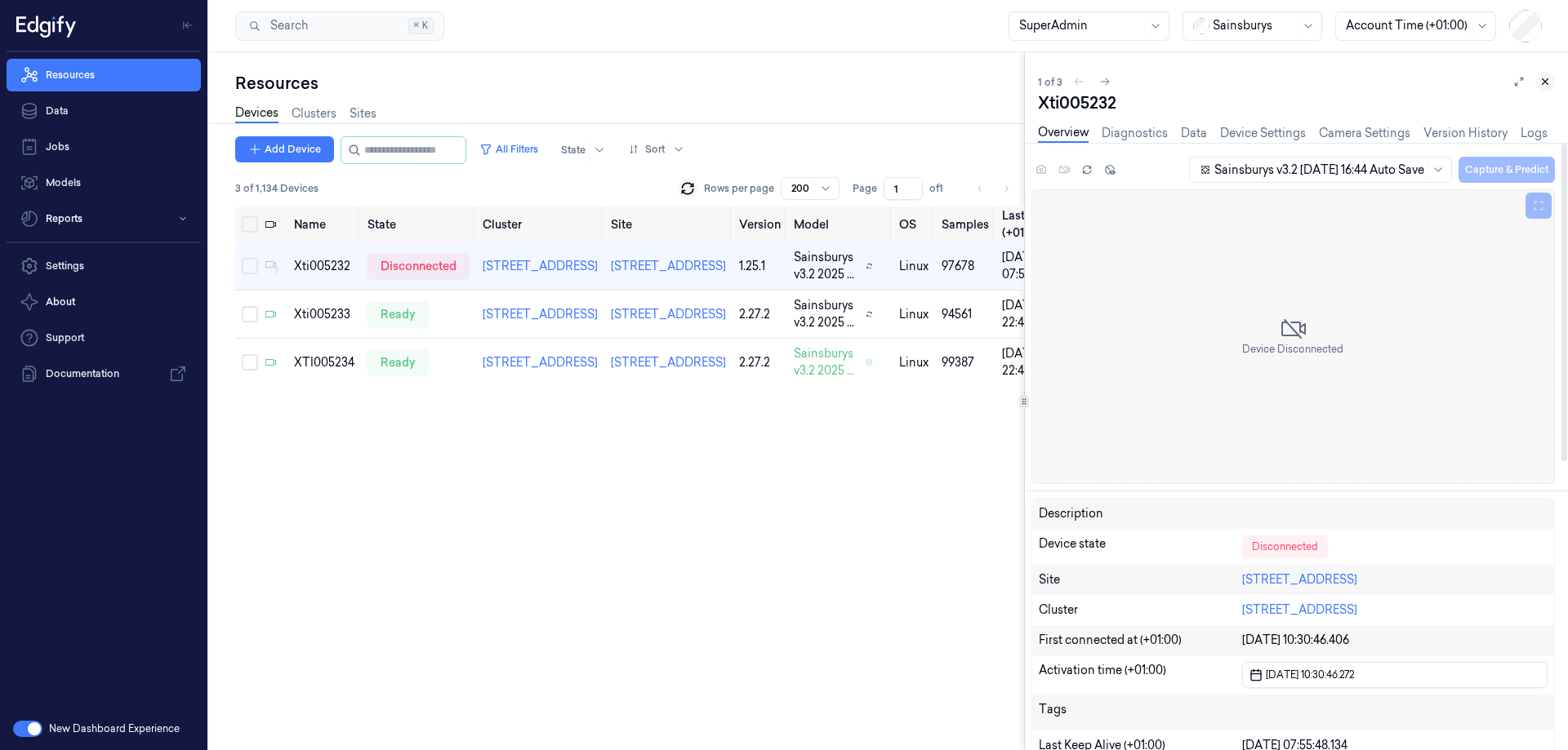
click at [1547, 84] on icon at bounding box center [1546, 82] width 6 height 6
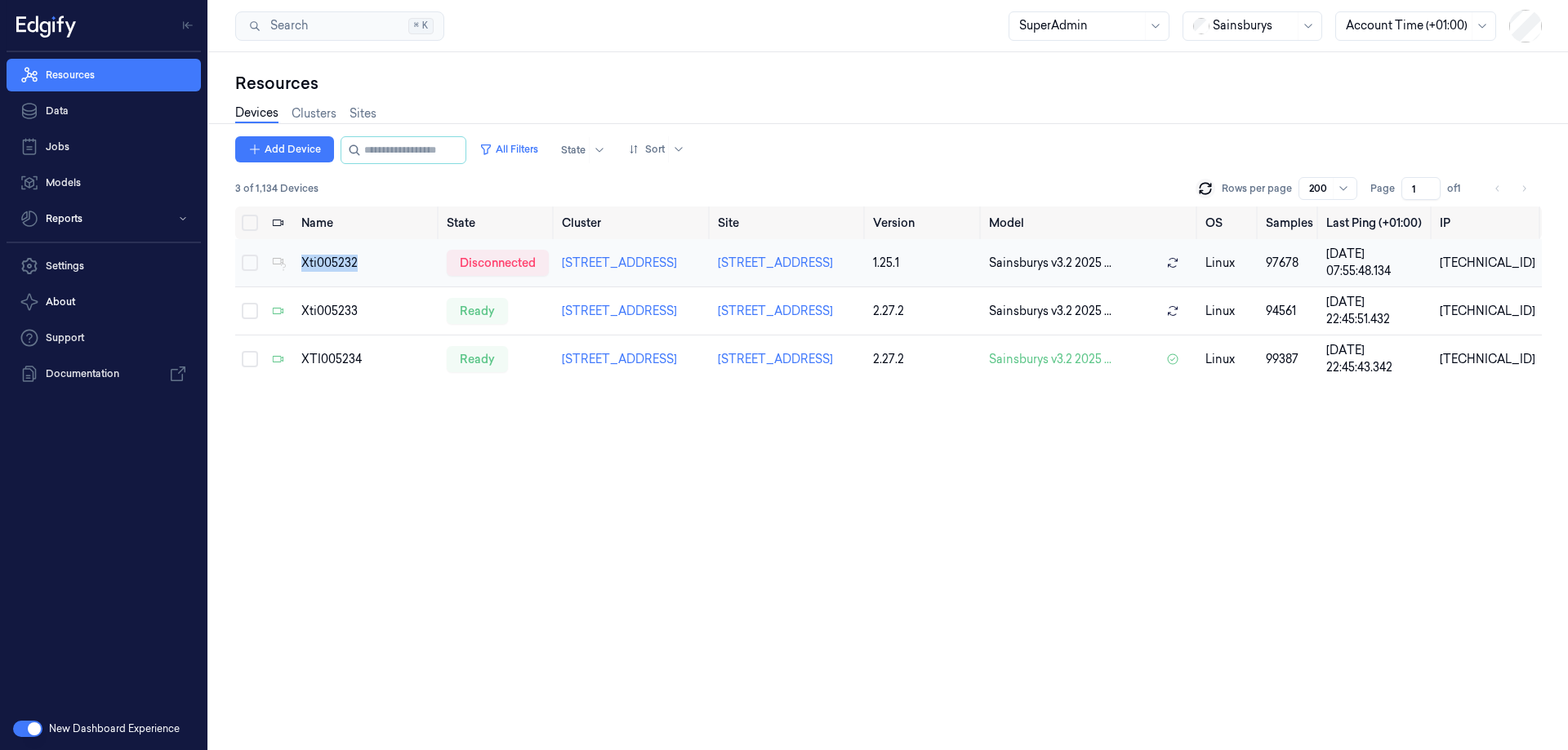
drag, startPoint x: 374, startPoint y: 270, endPoint x: 299, endPoint y: 267, distance: 75.1
click at [299, 267] on td "Xti005232" at bounding box center [368, 264] width 145 height 48
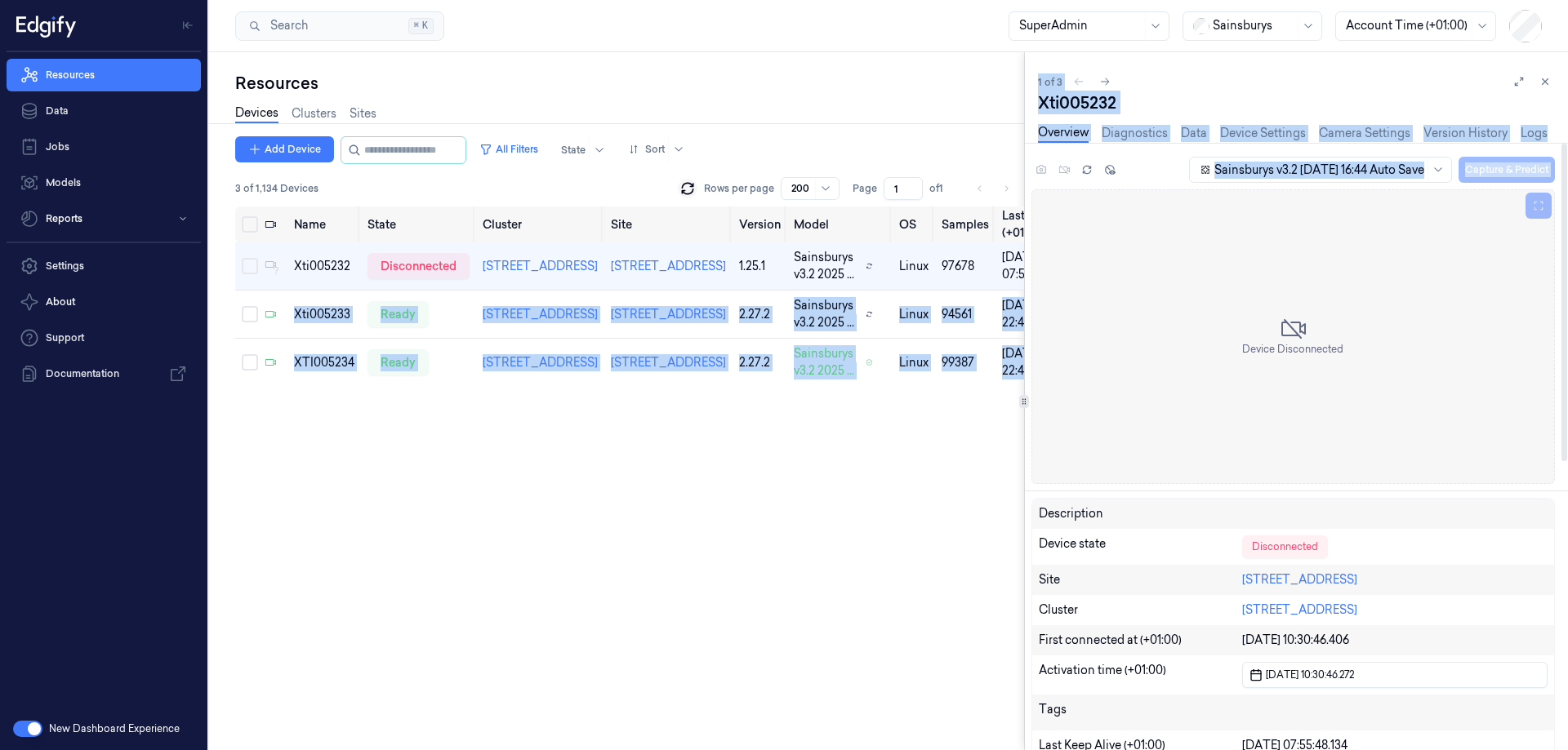
drag, startPoint x: 954, startPoint y: 275, endPoint x: 1027, endPoint y: 277, distance: 73.0
click at [1027, 277] on div "Resources Devices Clusters Sites Add Device All Filters State Sort 3 of 1,134 D…" at bounding box center [889, 401] width 1359 height 698
click at [1082, 275] on div "[TECHNICAL_ID]" at bounding box center [1129, 266] width 95 height 17
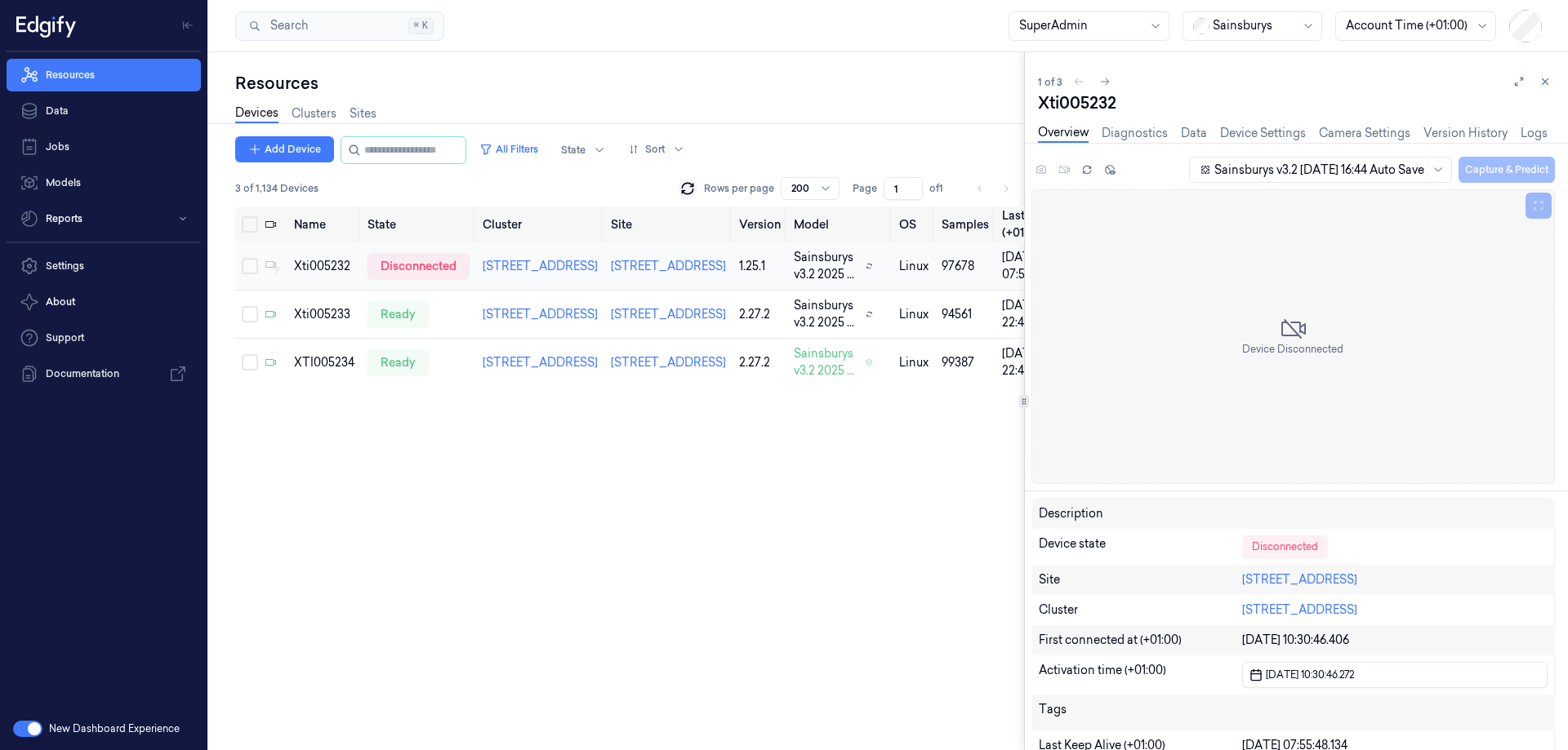
drag, startPoint x: 1012, startPoint y: 278, endPoint x: 954, endPoint y: 279, distance: 58.0
click at [1075, 279] on td "[TECHNICAL_ID]" at bounding box center [1129, 266] width 109 height 48
copy div "[TECHNICAL_ID]"
drag, startPoint x: 318, startPoint y: 402, endPoint x: 330, endPoint y: 402, distance: 12.0
click at [318, 371] on div "XTI005234" at bounding box center [325, 363] width 61 height 17
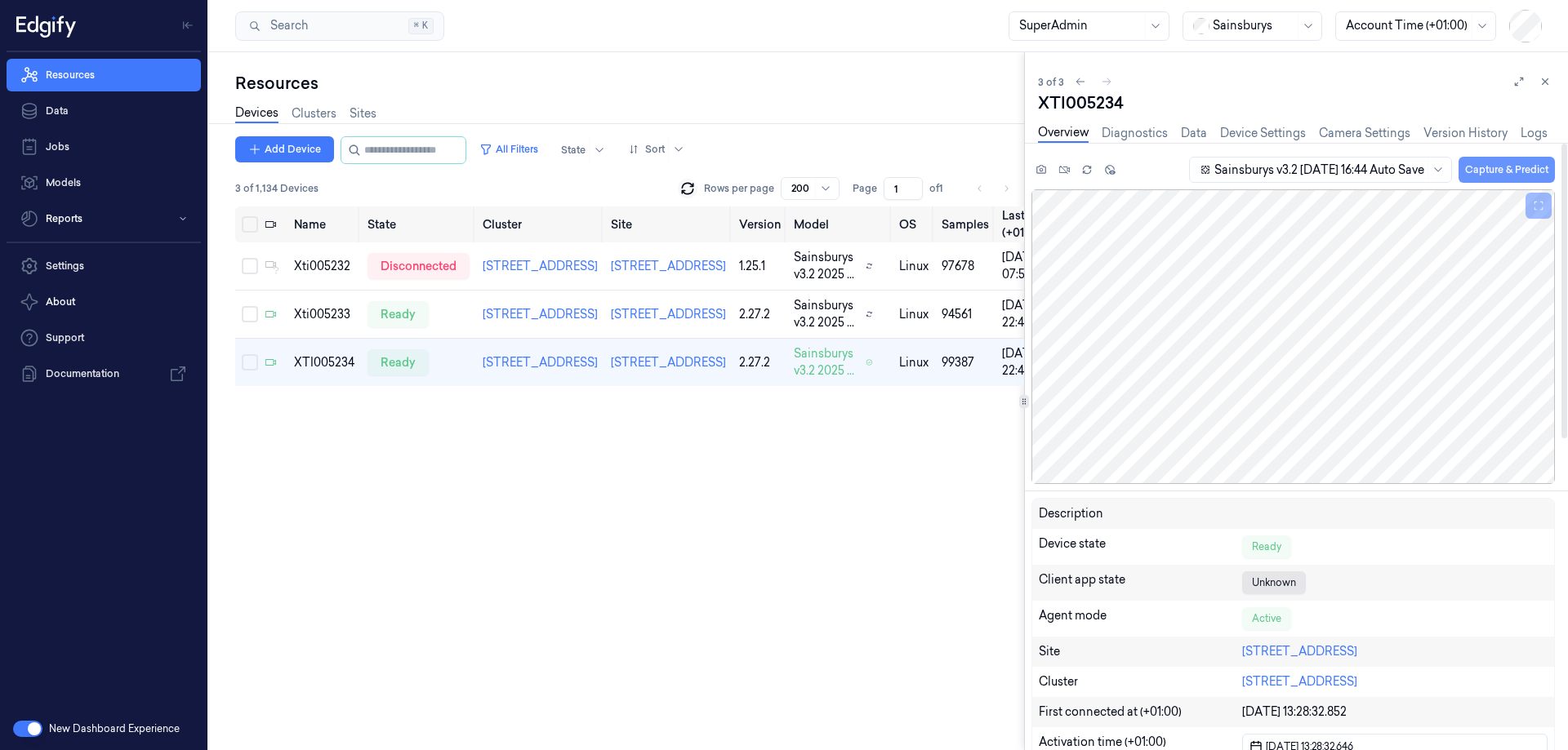
click at [1494, 173] on button "Capture & Predict" at bounding box center [1507, 170] width 96 height 26
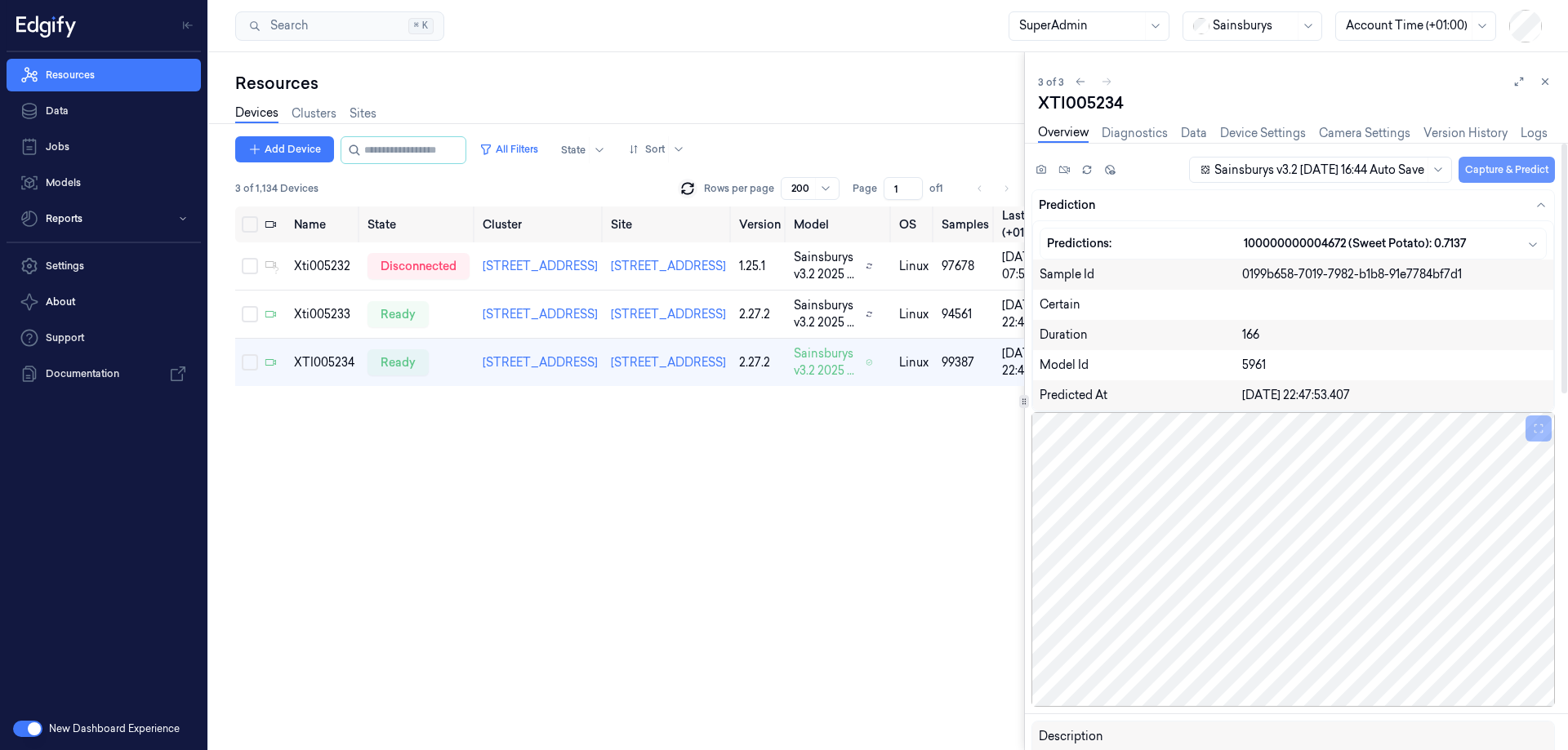
click at [1499, 163] on button "Capture & Predict" at bounding box center [1507, 170] width 96 height 26
